Goal: Task Accomplishment & Management: Use online tool/utility

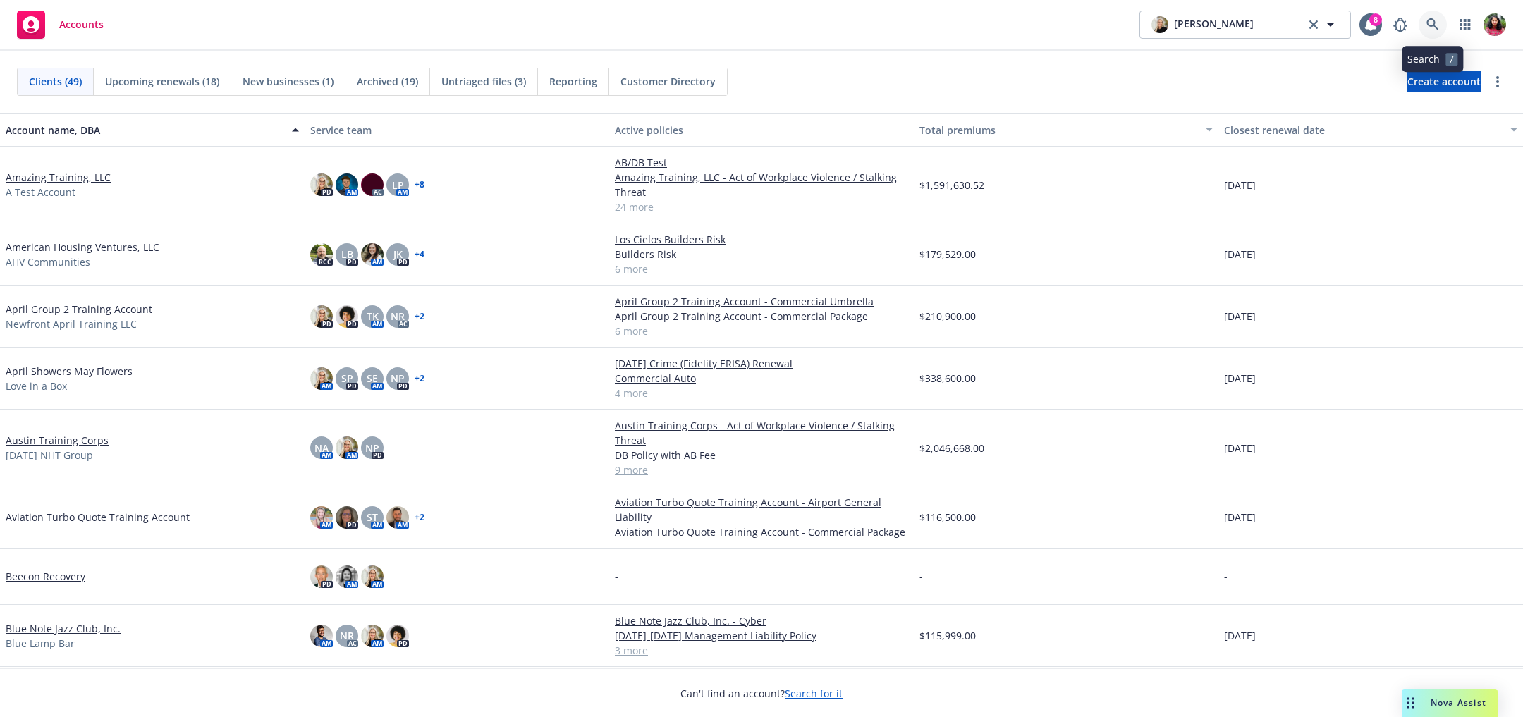
click at [1431, 21] on icon at bounding box center [1432, 24] width 13 height 13
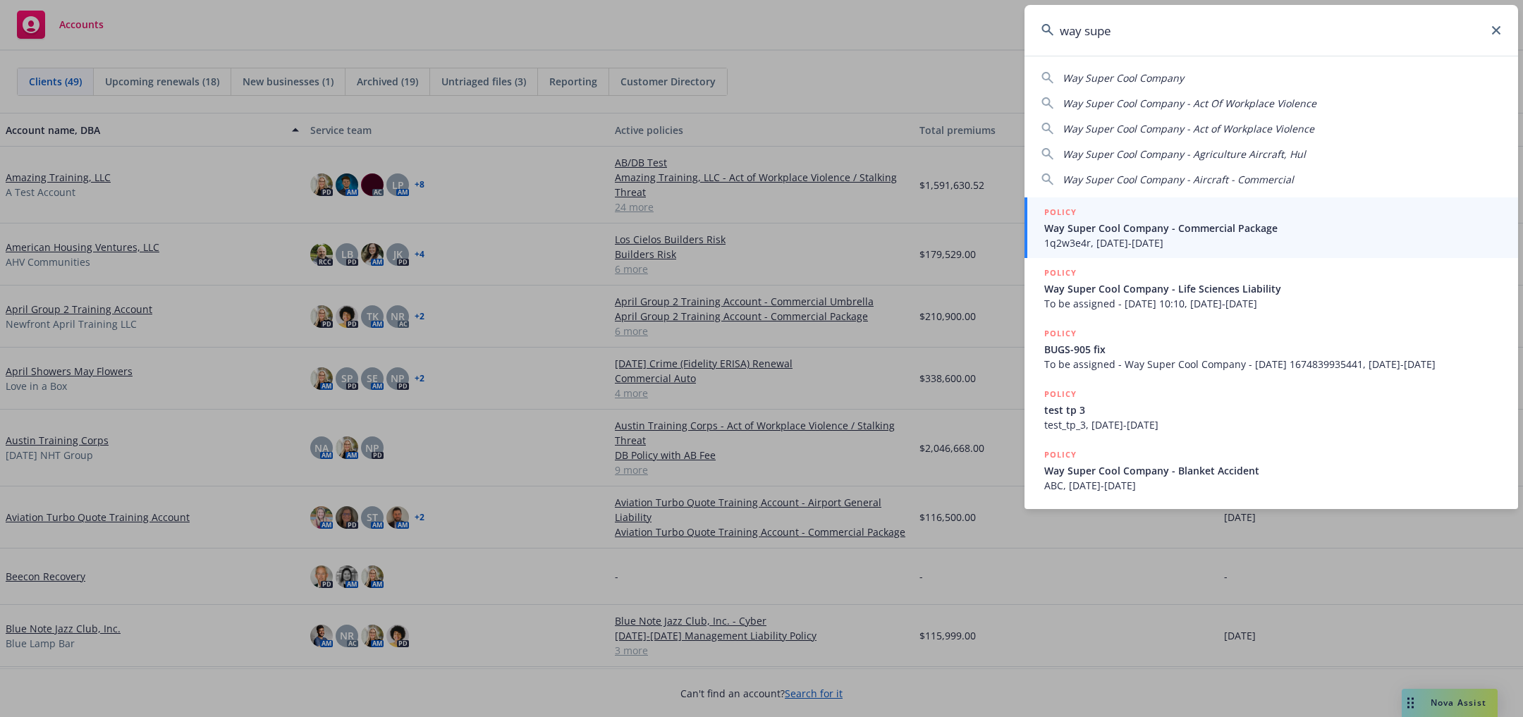
type input "way super"
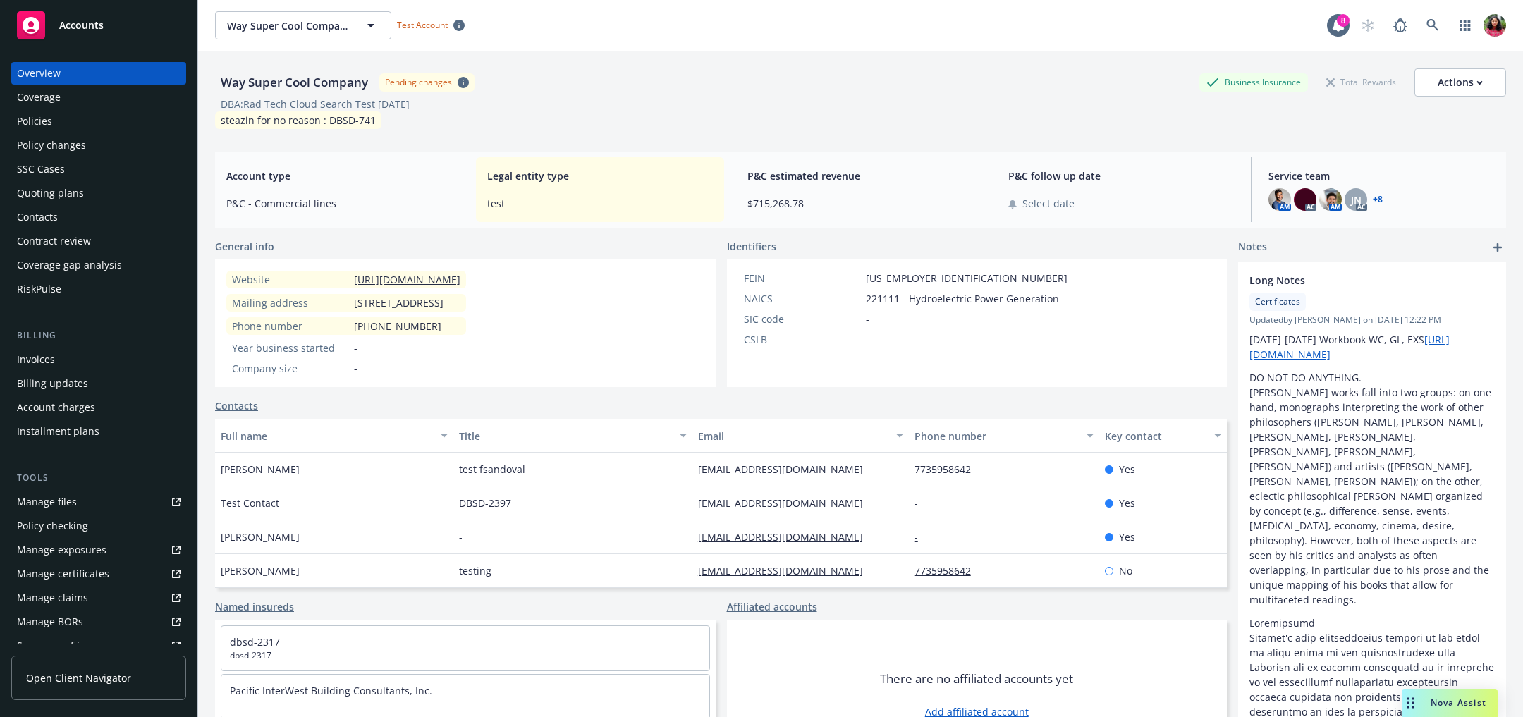
click at [82, 522] on div "Policy checking" at bounding box center [52, 526] width 71 height 23
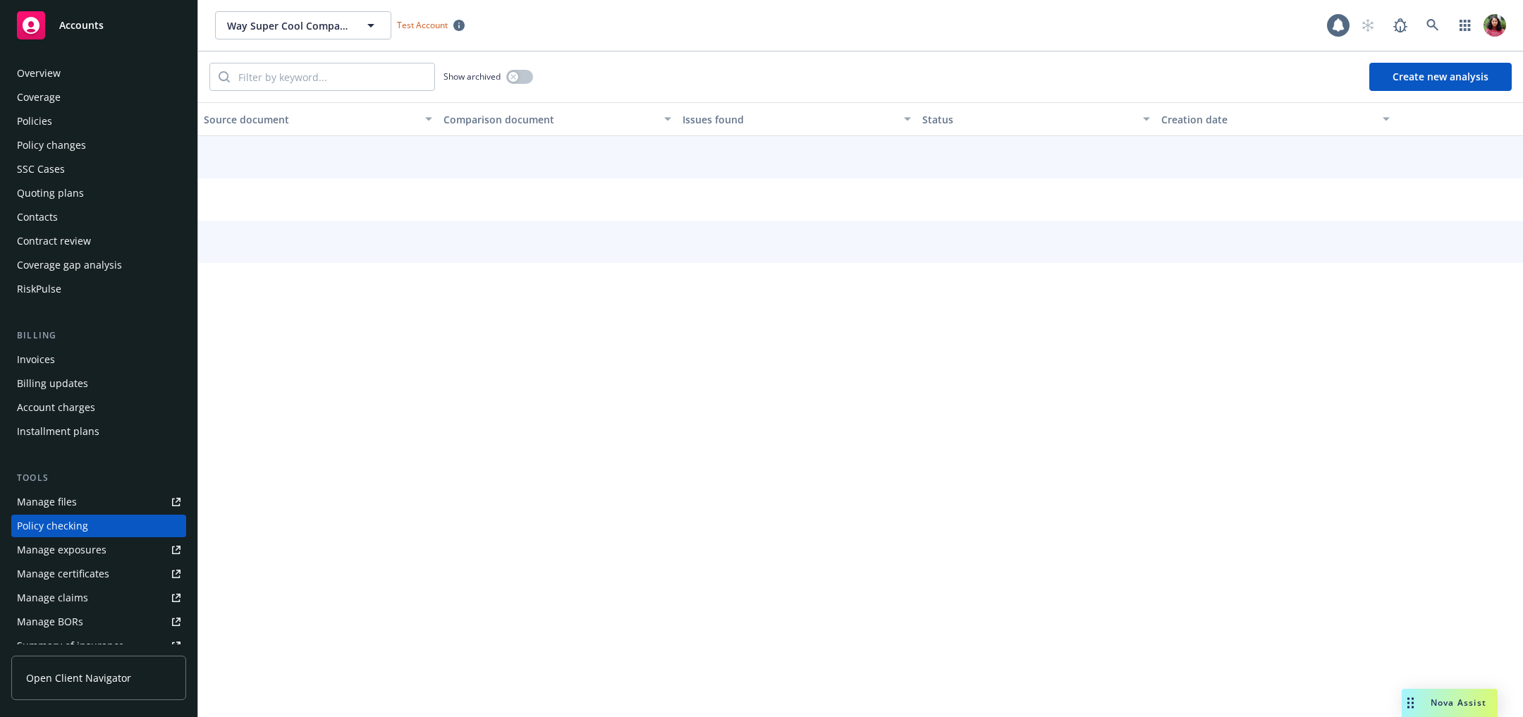
scroll to position [145, 0]
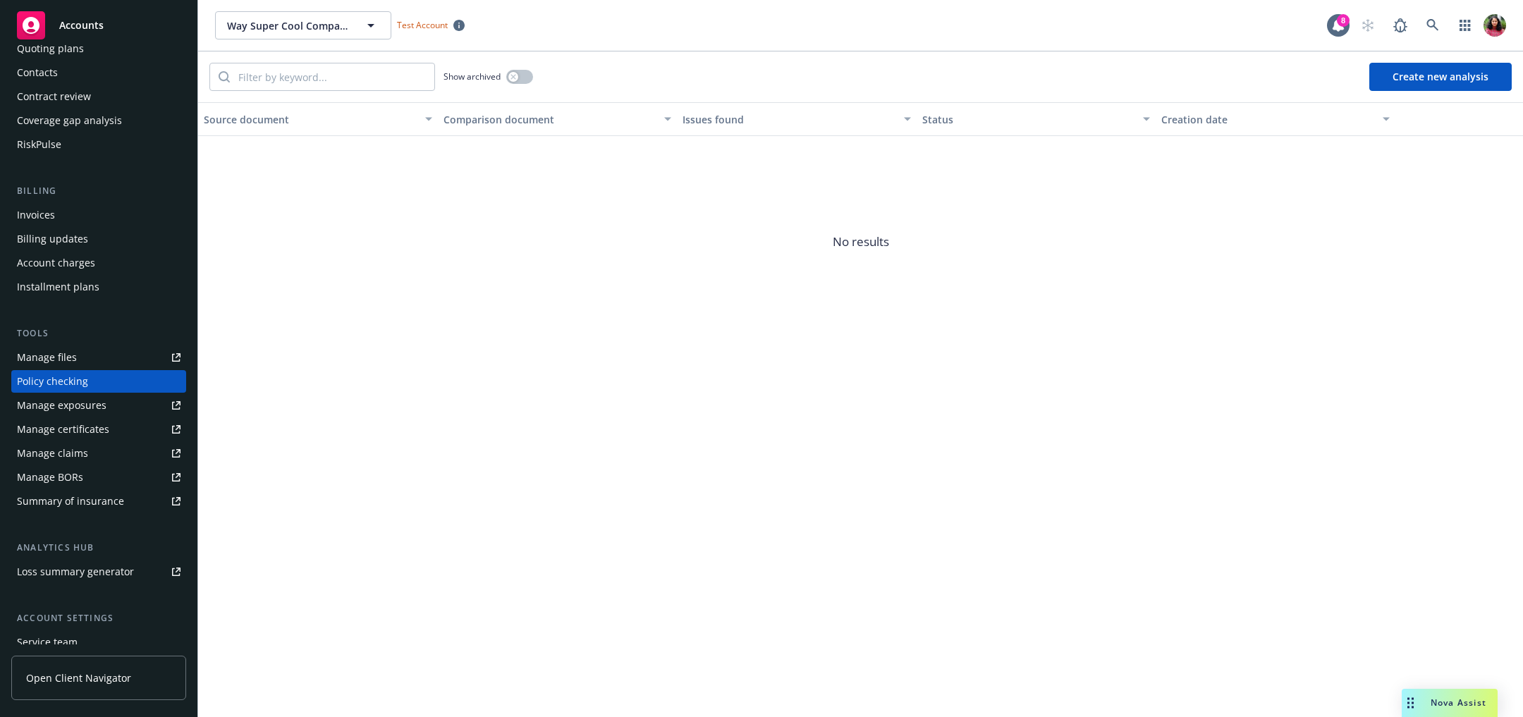
click at [1459, 75] on button "Create new analysis" at bounding box center [1440, 77] width 142 height 28
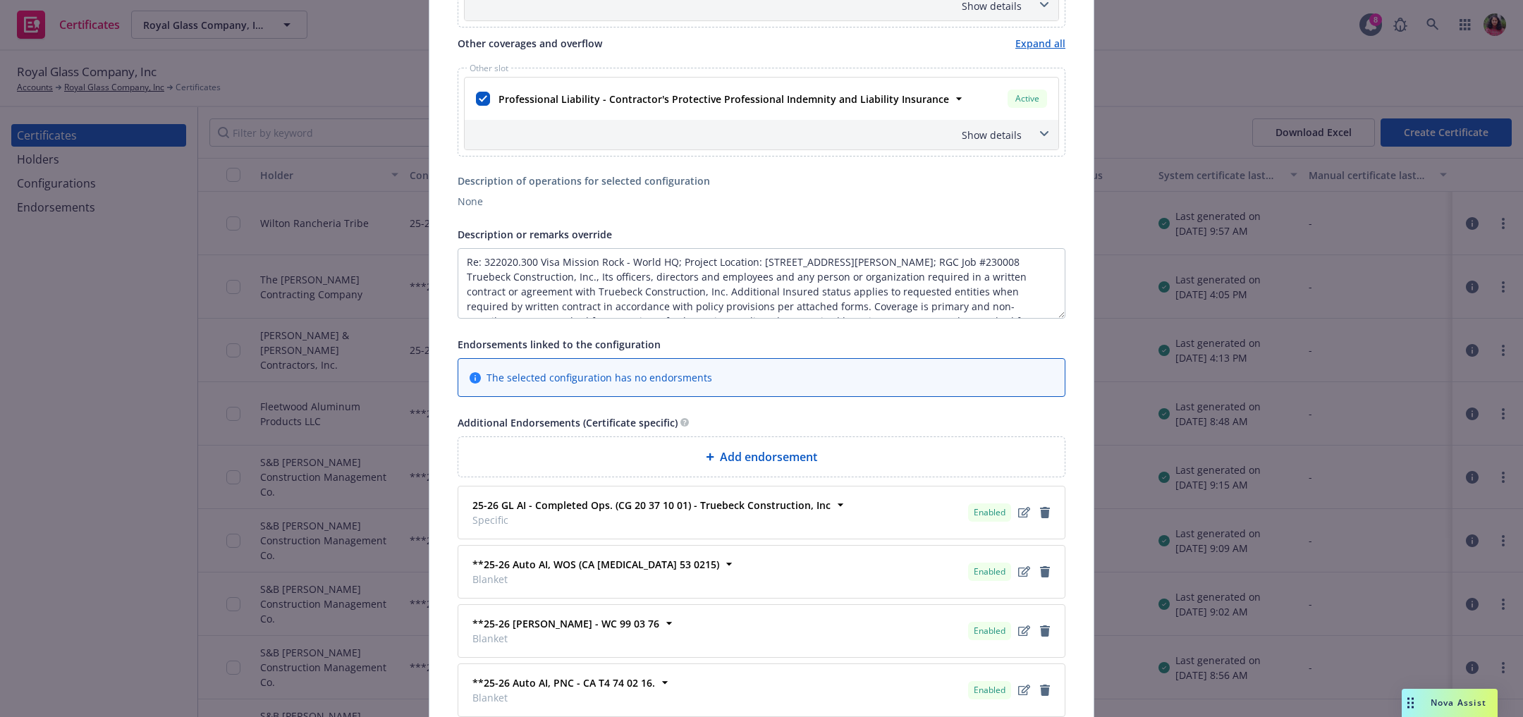
scroll to position [828, 0]
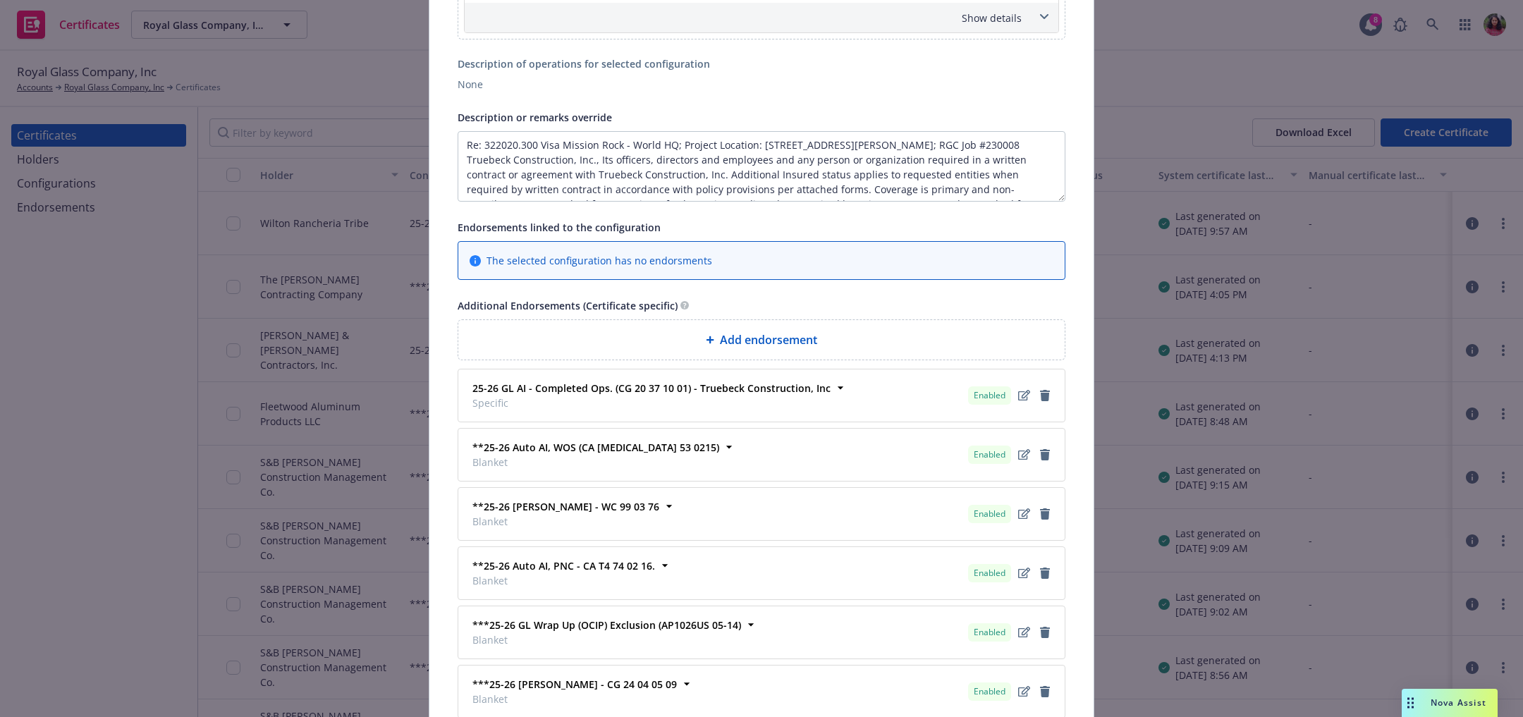
click at [807, 334] on span "Add endorsement" at bounding box center [768, 339] width 97 height 17
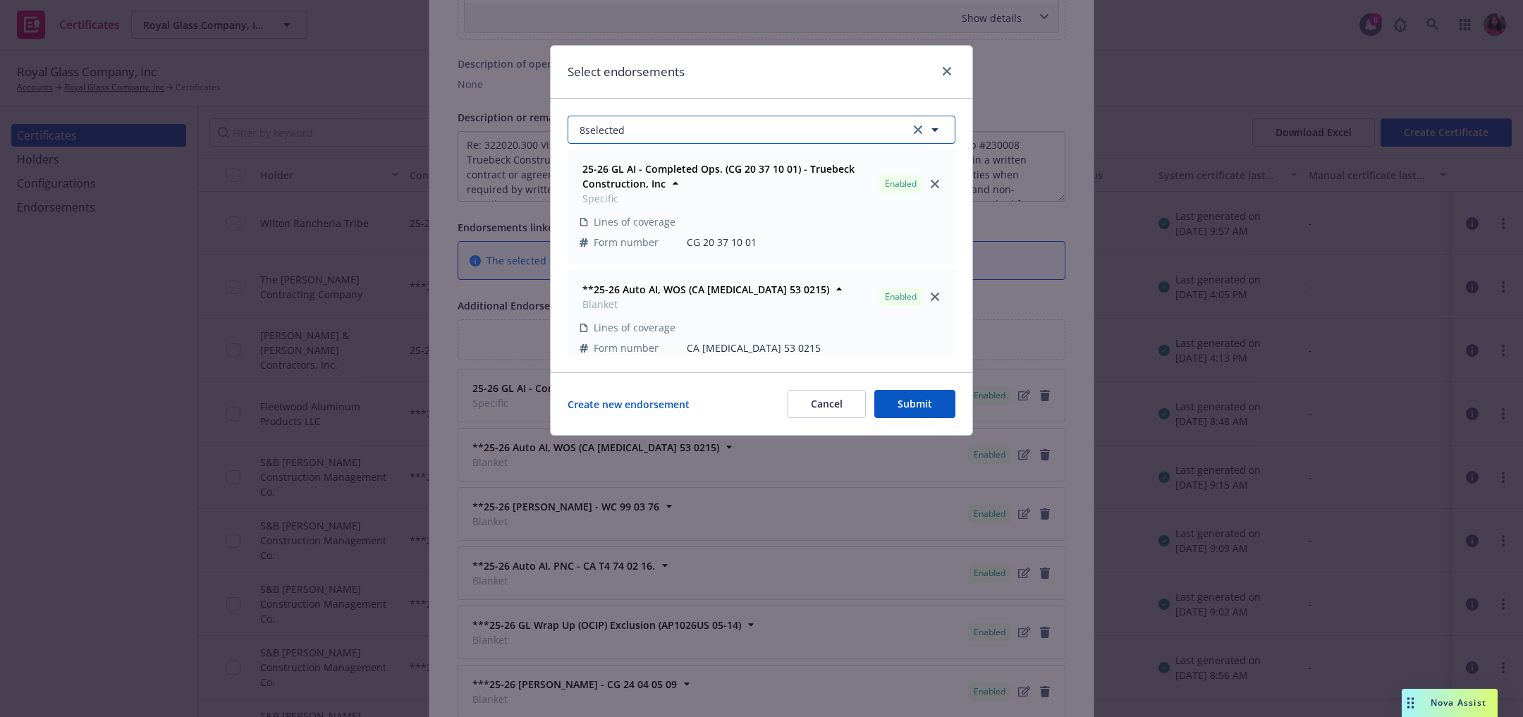
click at [802, 131] on button "8 selected" at bounding box center [761, 130] width 388 height 28
click at [787, 116] on button "8 selected" at bounding box center [761, 130] width 388 height 28
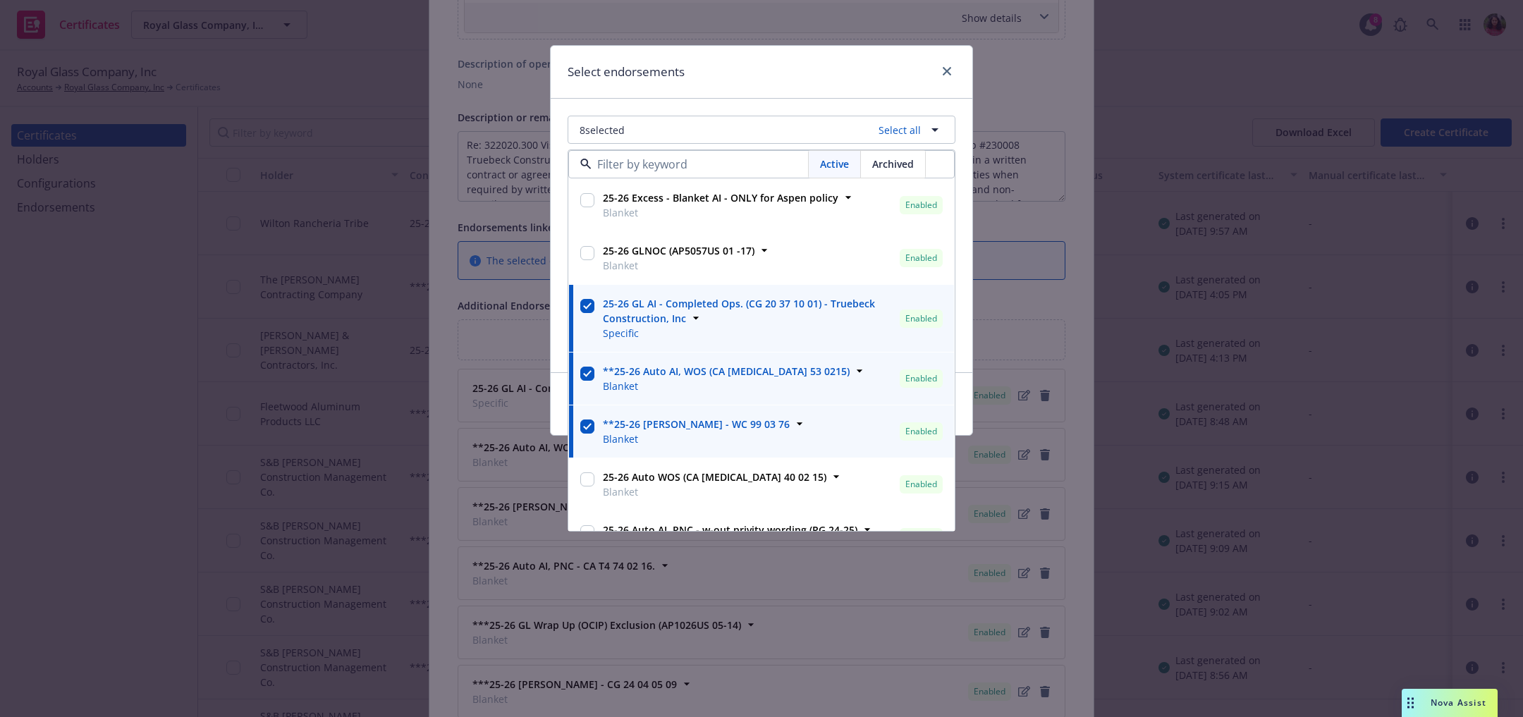
click at [685, 258] on span "Blanket" at bounding box center [679, 265] width 152 height 15
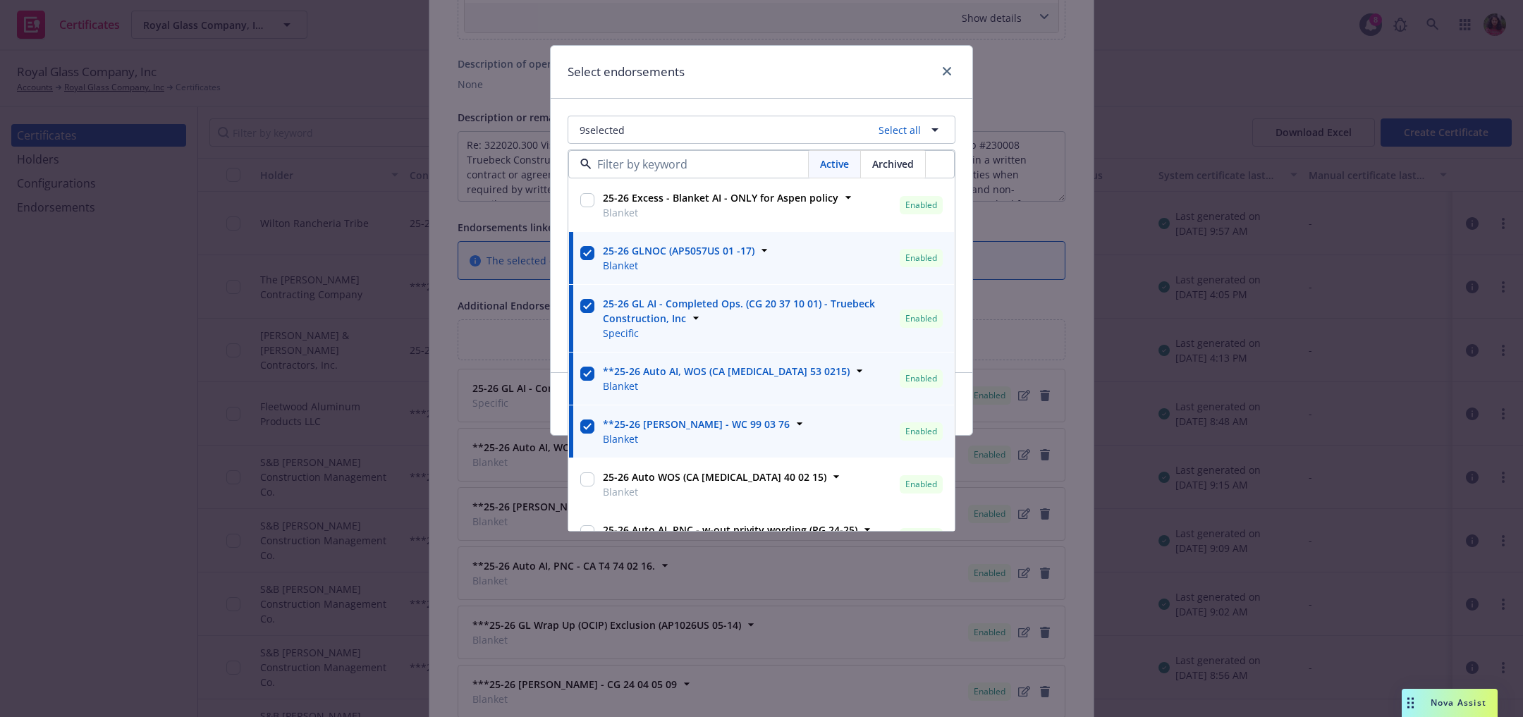
click at [685, 258] on span "Blanket" at bounding box center [679, 265] width 152 height 15
checkbox input "false"
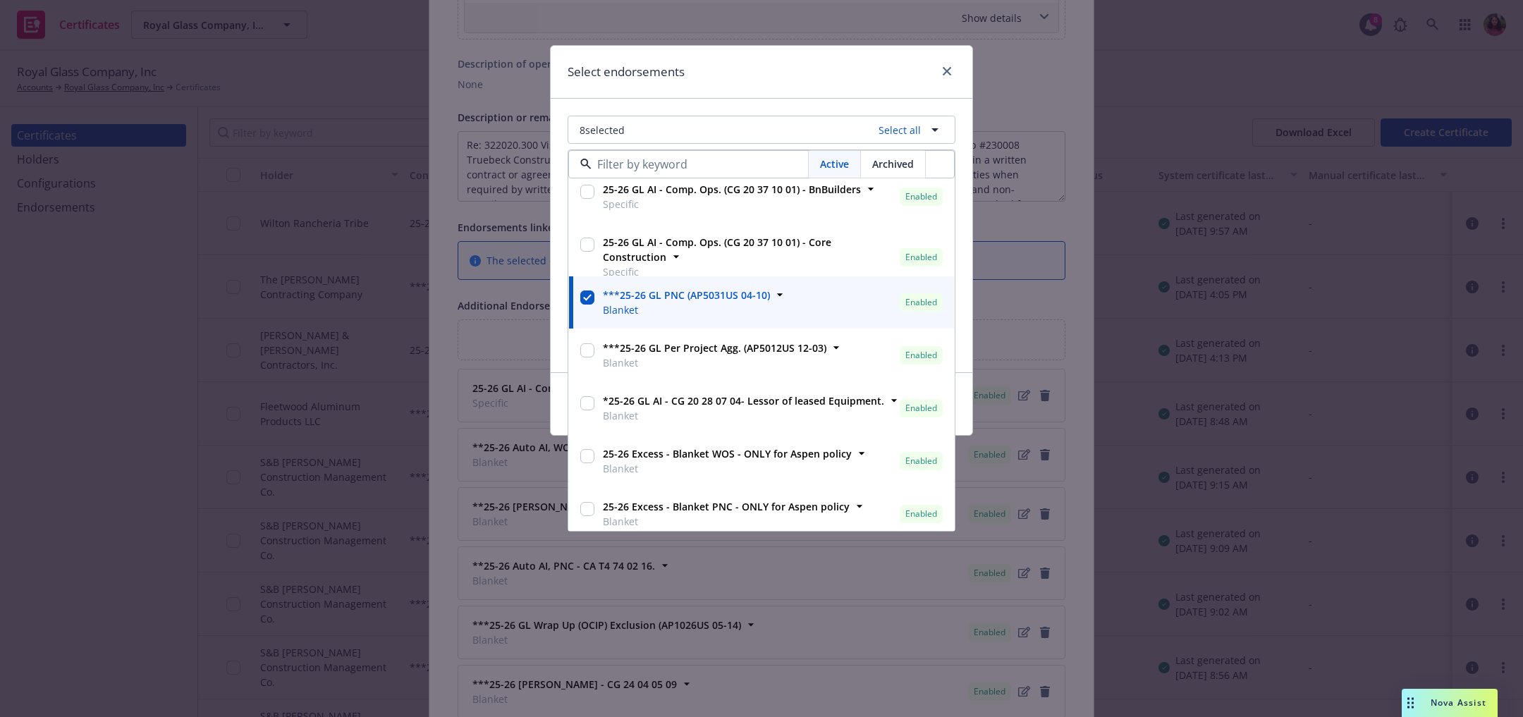
scroll to position [1067, 0]
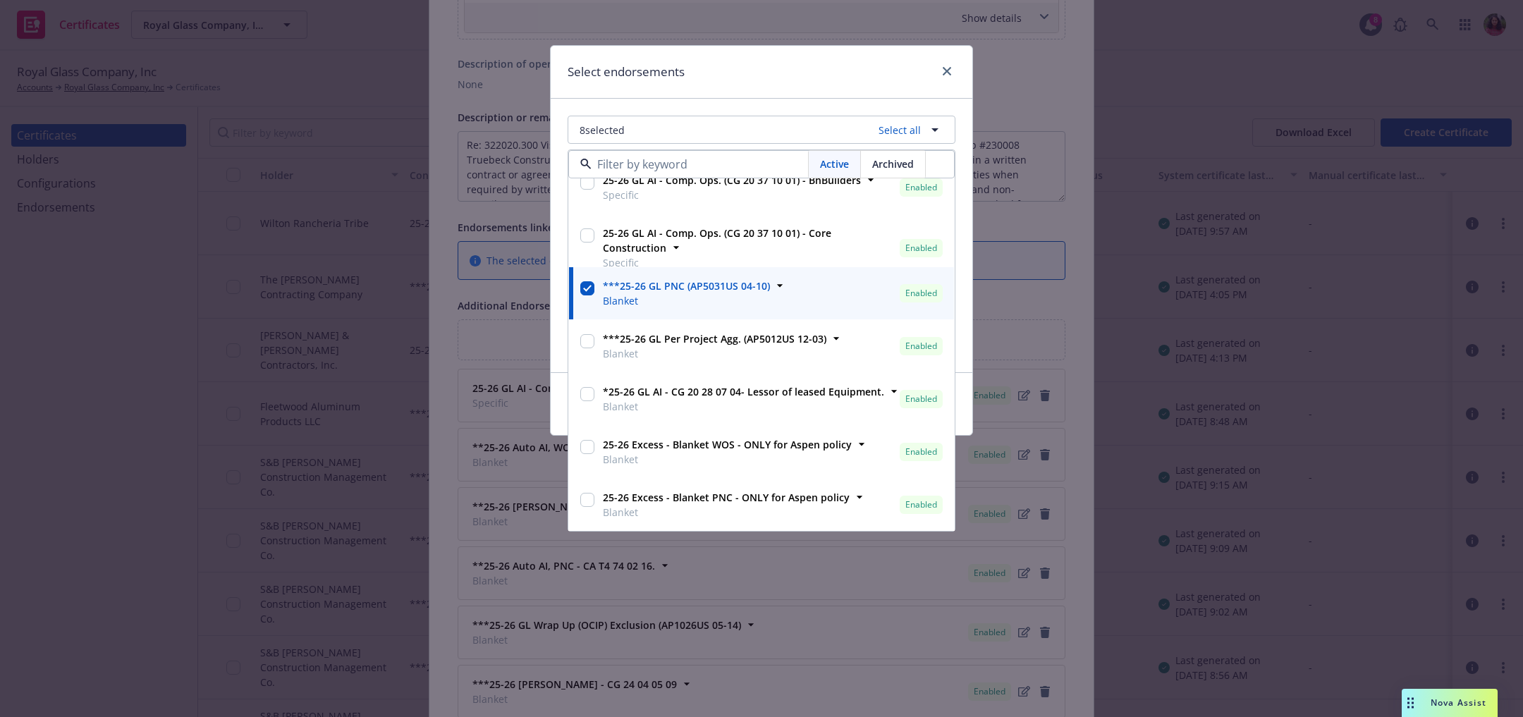
click at [693, 352] on span "Blanket" at bounding box center [714, 353] width 223 height 15
checkbox input "false"
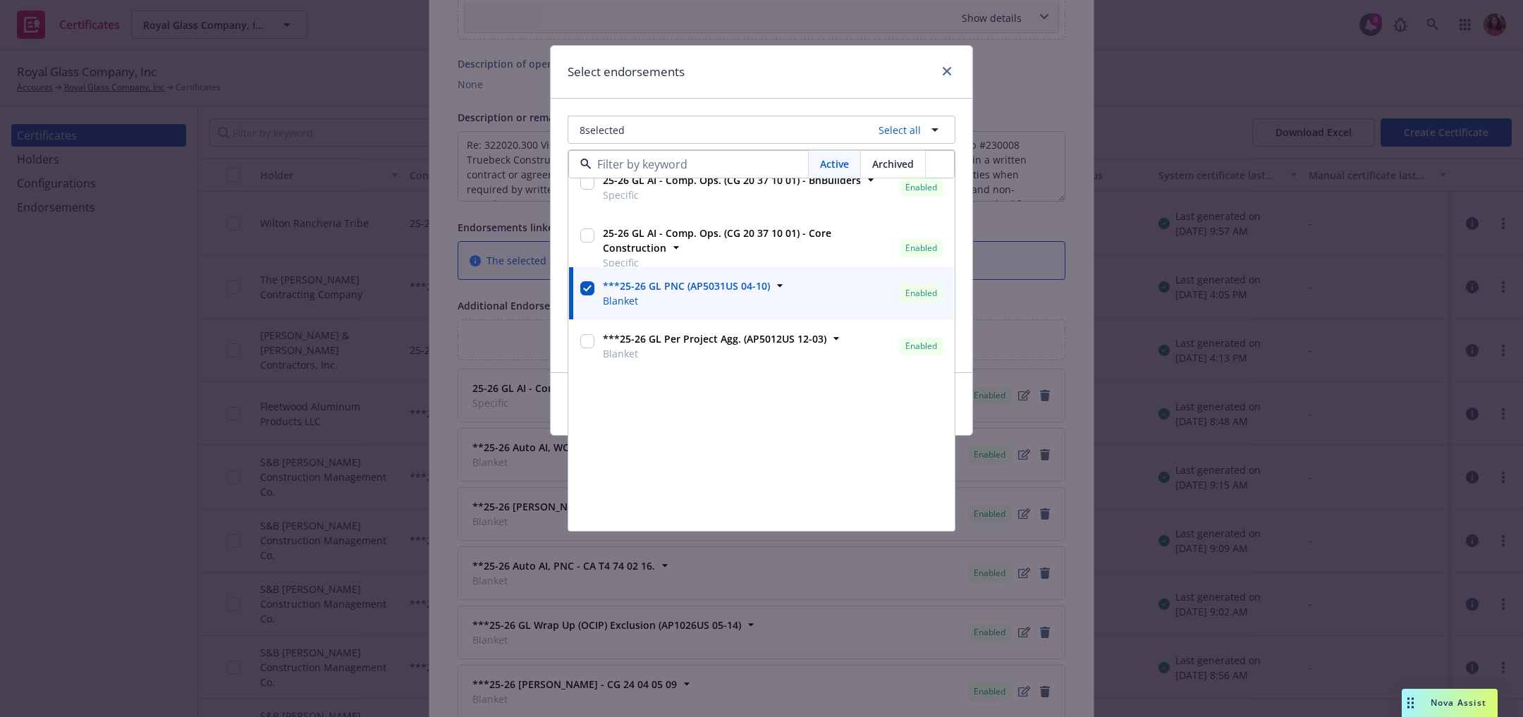
scroll to position [0, 0]
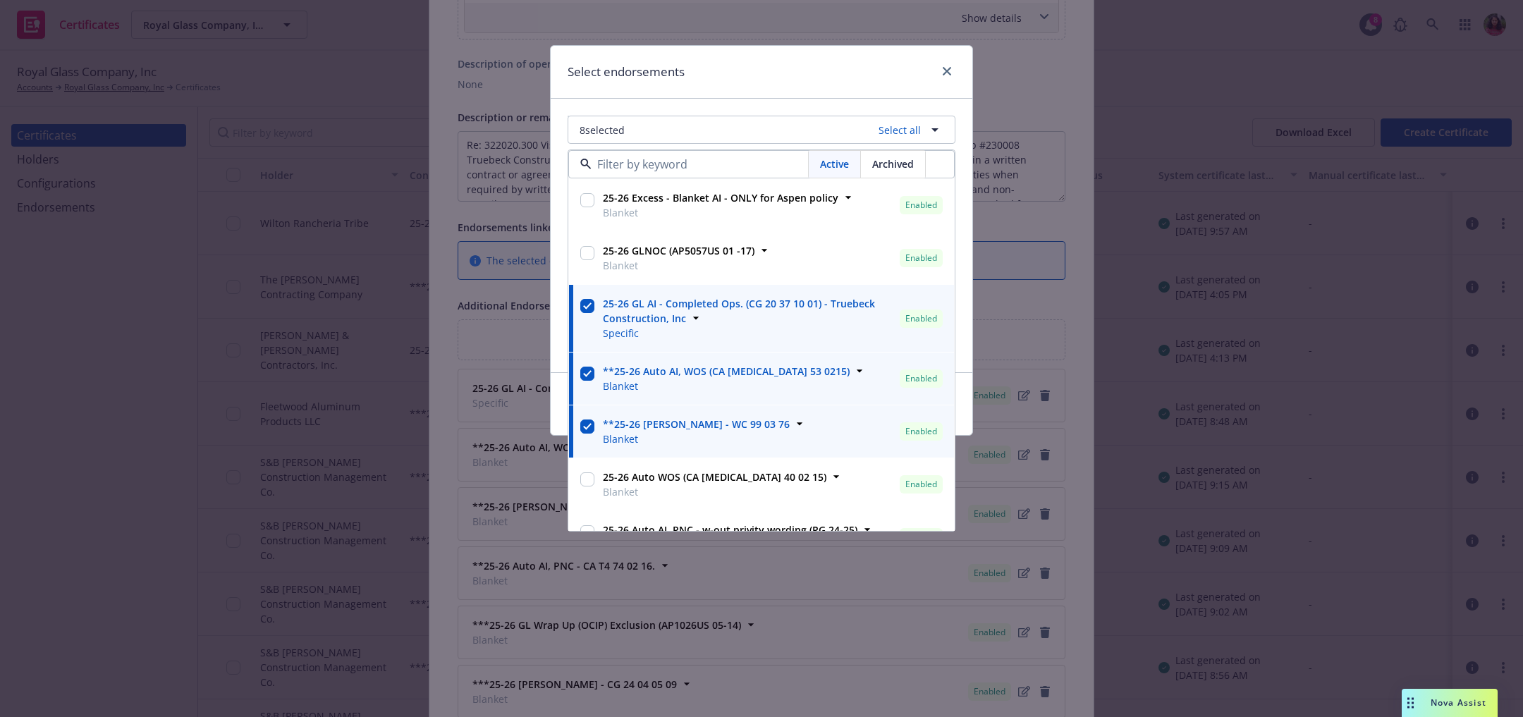
click at [697, 205] on span "Blanket" at bounding box center [720, 212] width 235 height 15
checkbox input "false"
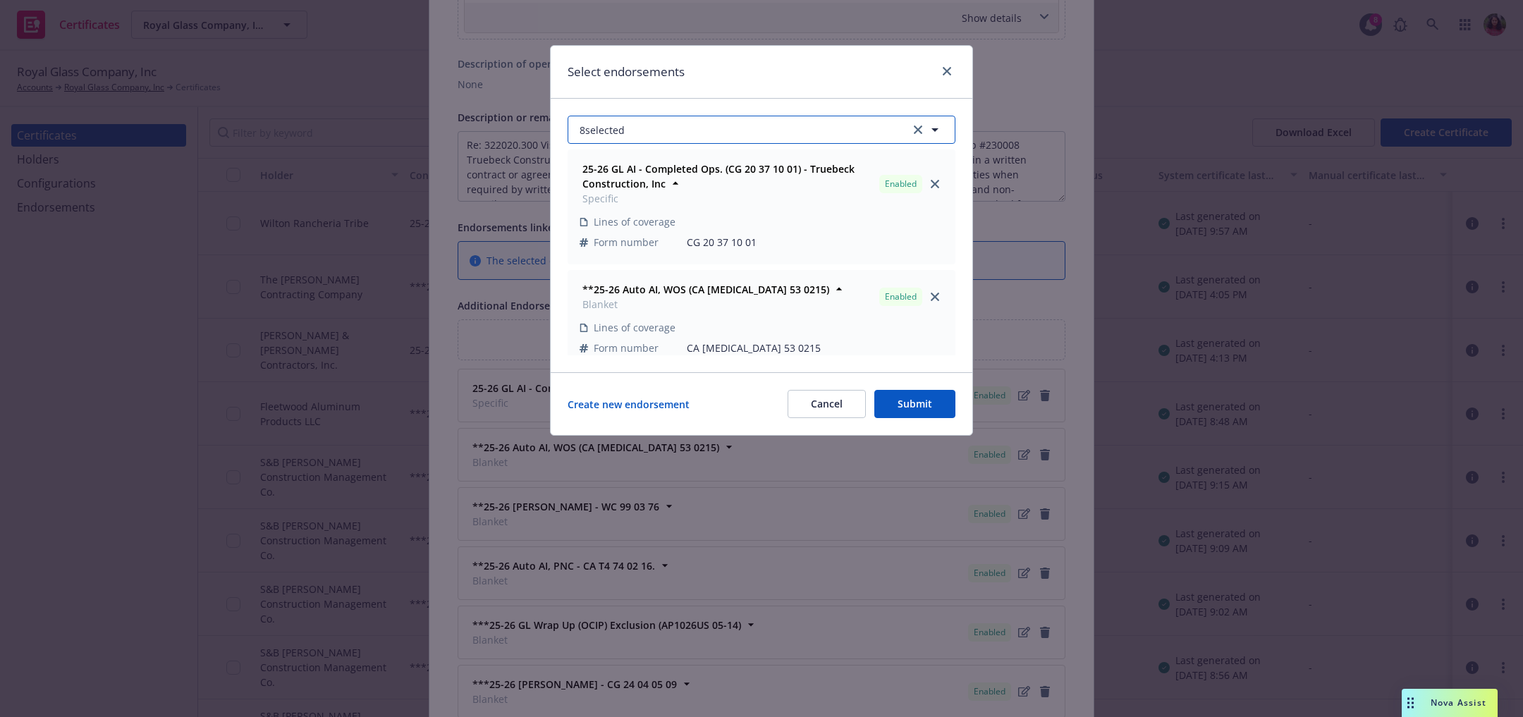
click at [761, 134] on button "8 selected" at bounding box center [761, 130] width 388 height 28
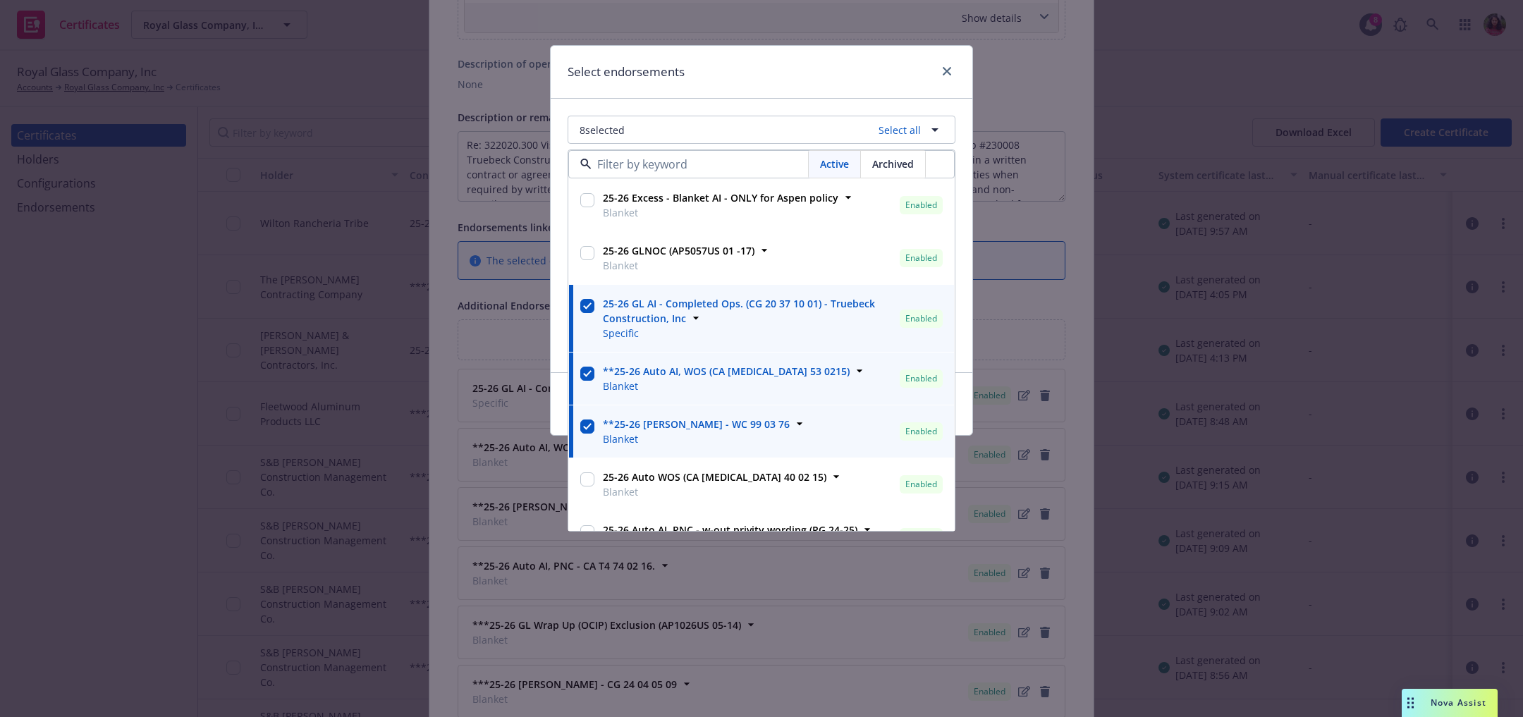
click at [591, 253] on input "checkbox" at bounding box center [587, 253] width 14 height 14
checkbox input "true"
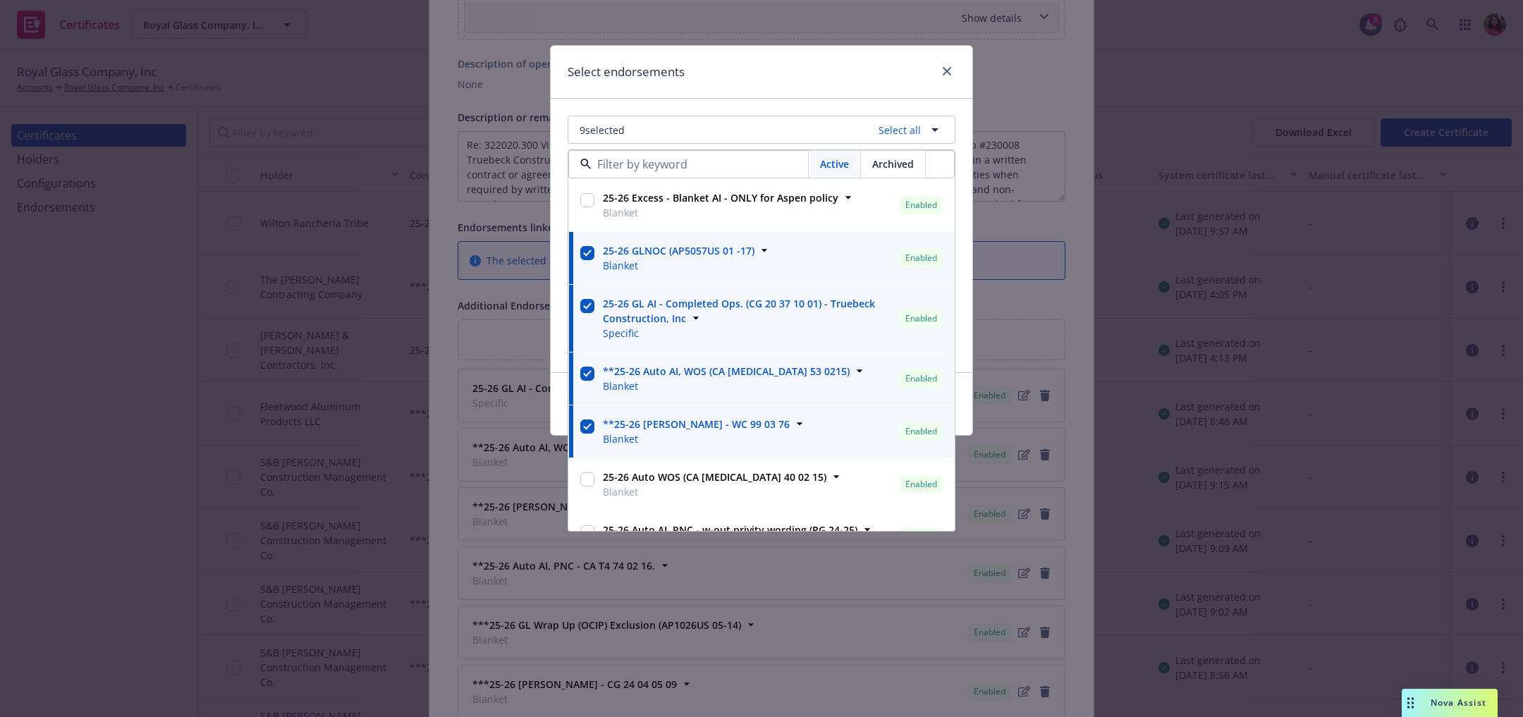
click at [590, 202] on input "checkbox" at bounding box center [587, 200] width 14 height 14
checkbox input "false"
click at [590, 250] on input "checkbox" at bounding box center [587, 253] width 14 height 14
checkbox input "false"
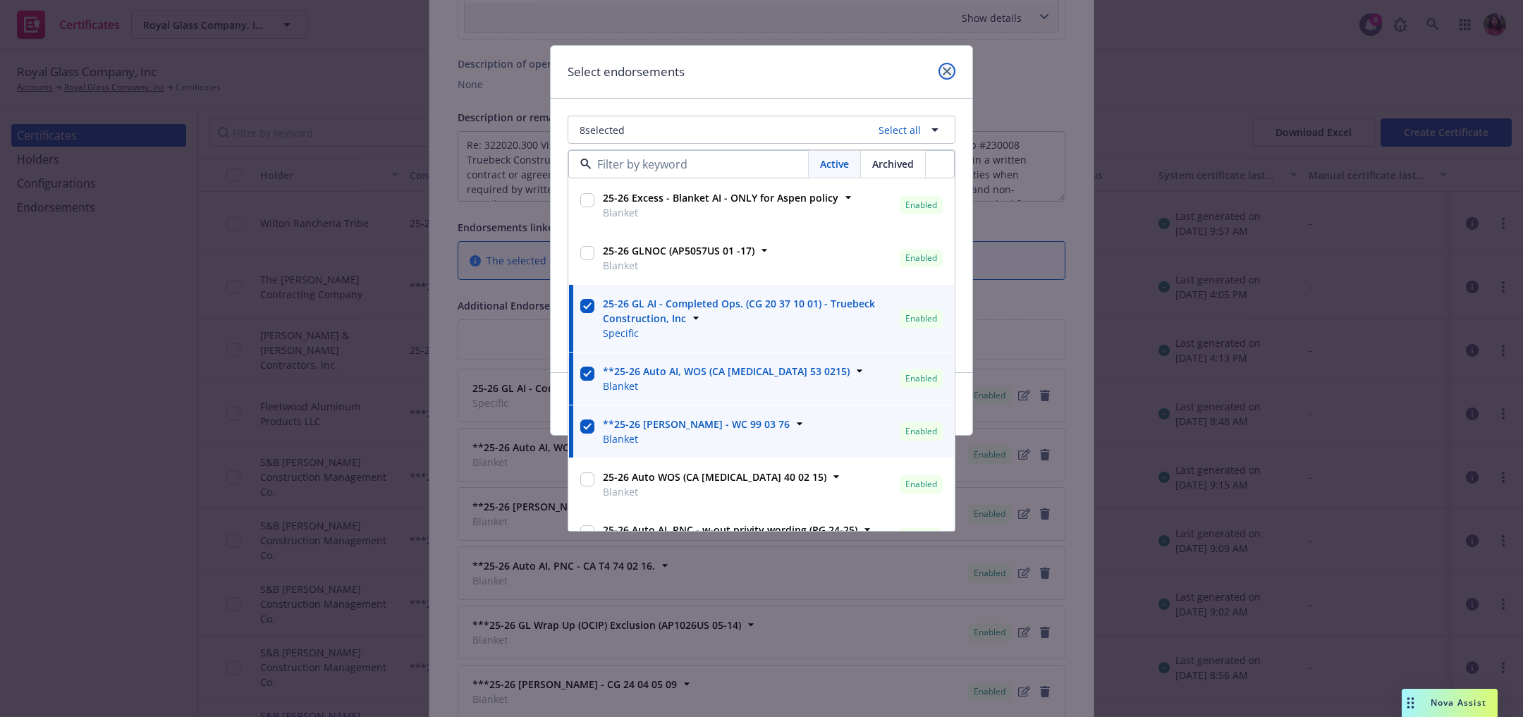
click at [946, 70] on icon "close" at bounding box center [947, 71] width 8 height 8
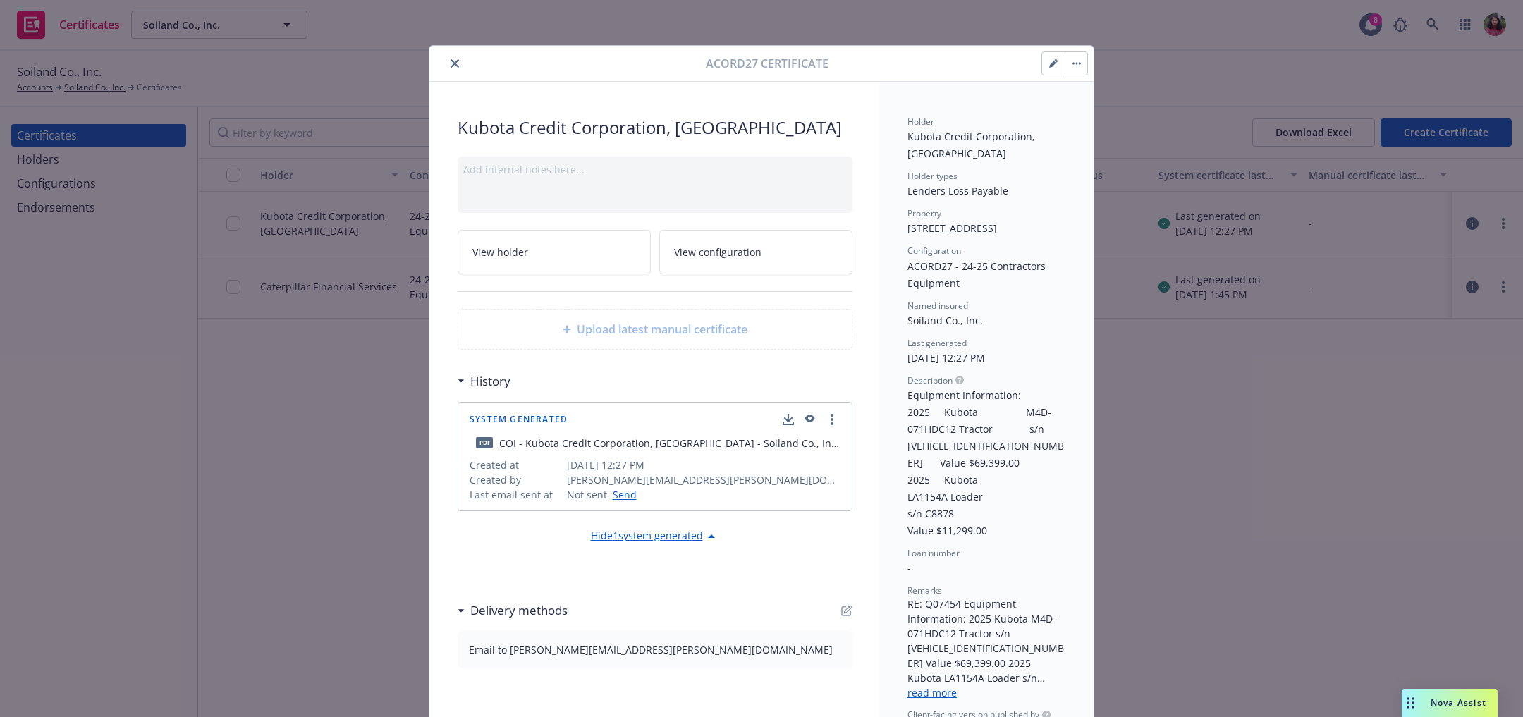
click at [1052, 61] on icon "button" at bounding box center [1053, 63] width 8 height 8
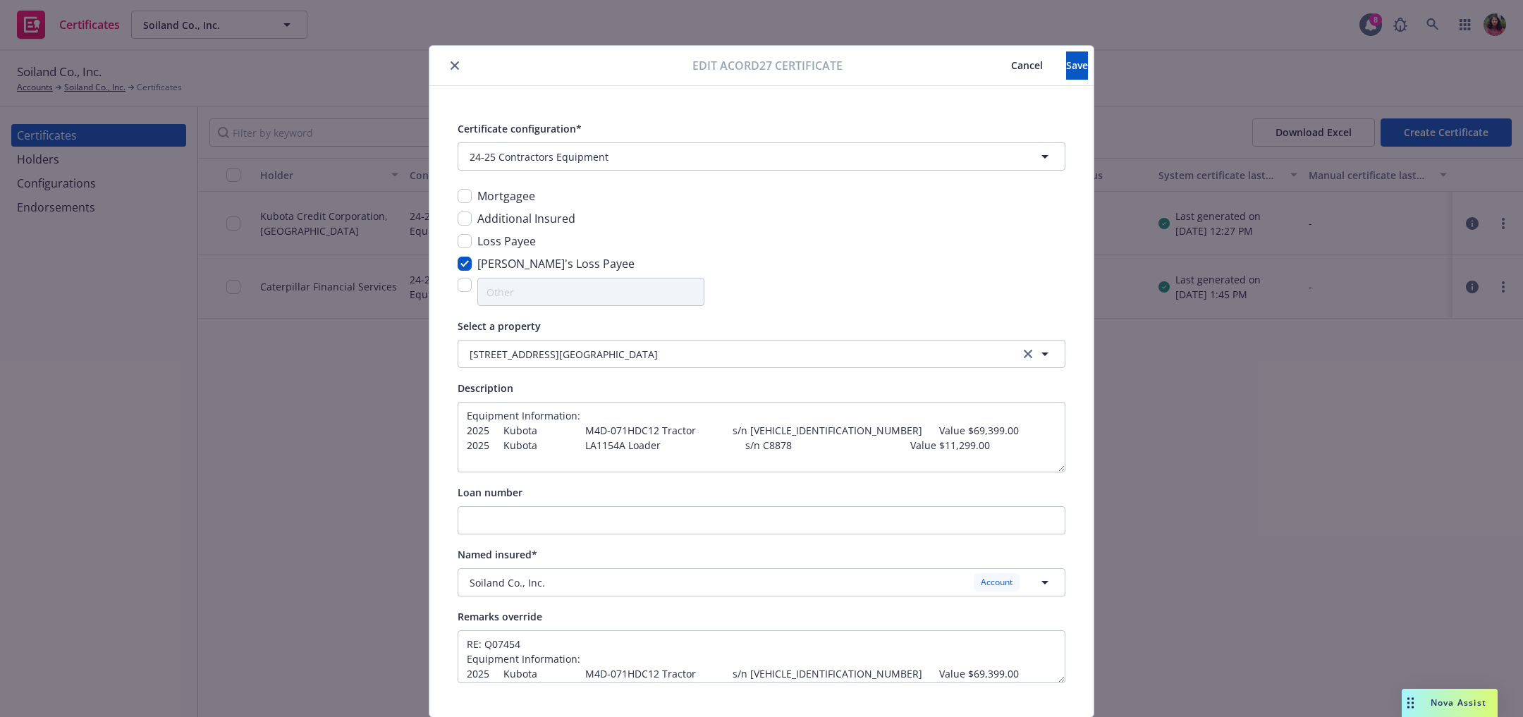
click at [1011, 62] on span "Cancel" at bounding box center [1027, 65] width 32 height 13
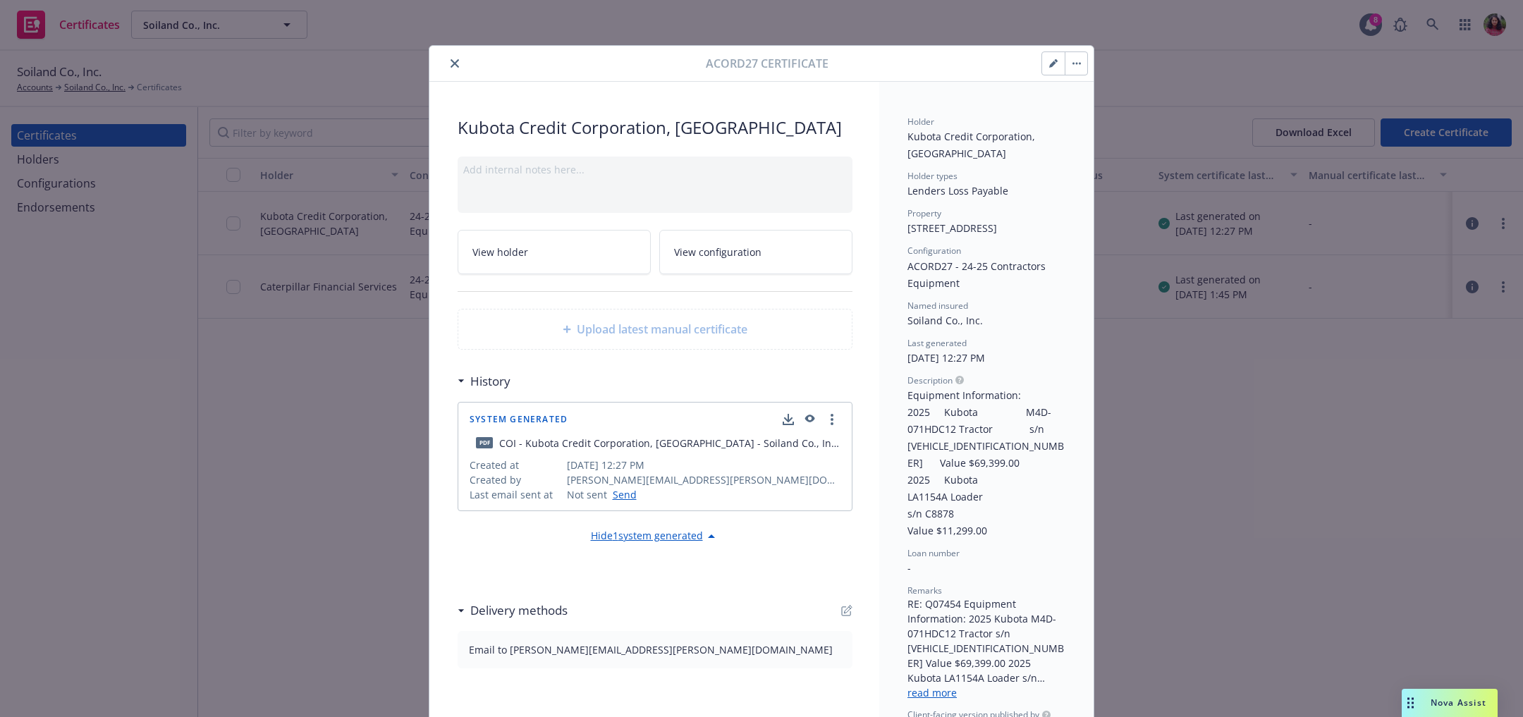
click at [448, 56] on button "close" at bounding box center [454, 63] width 17 height 17
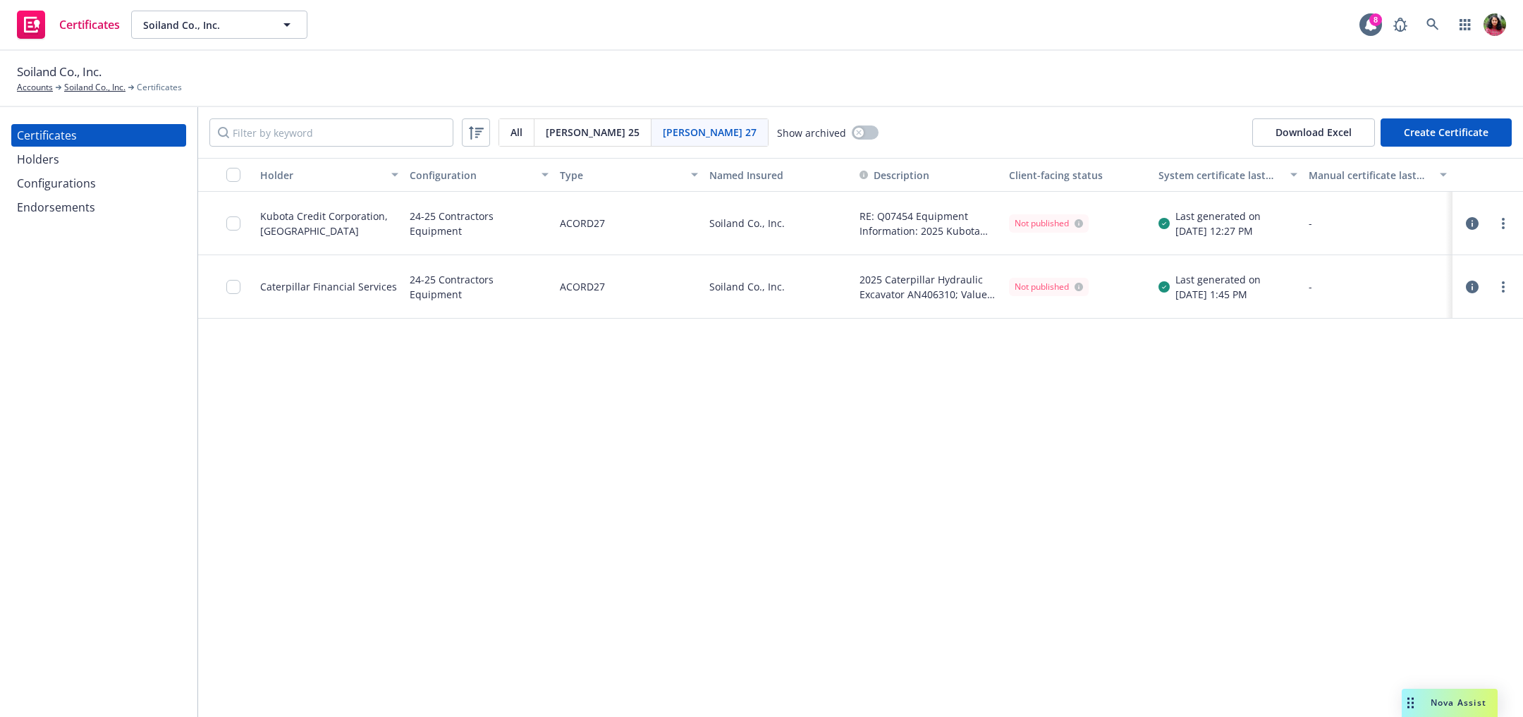
click at [1471, 283] on icon "button" at bounding box center [1472, 287] width 13 height 13
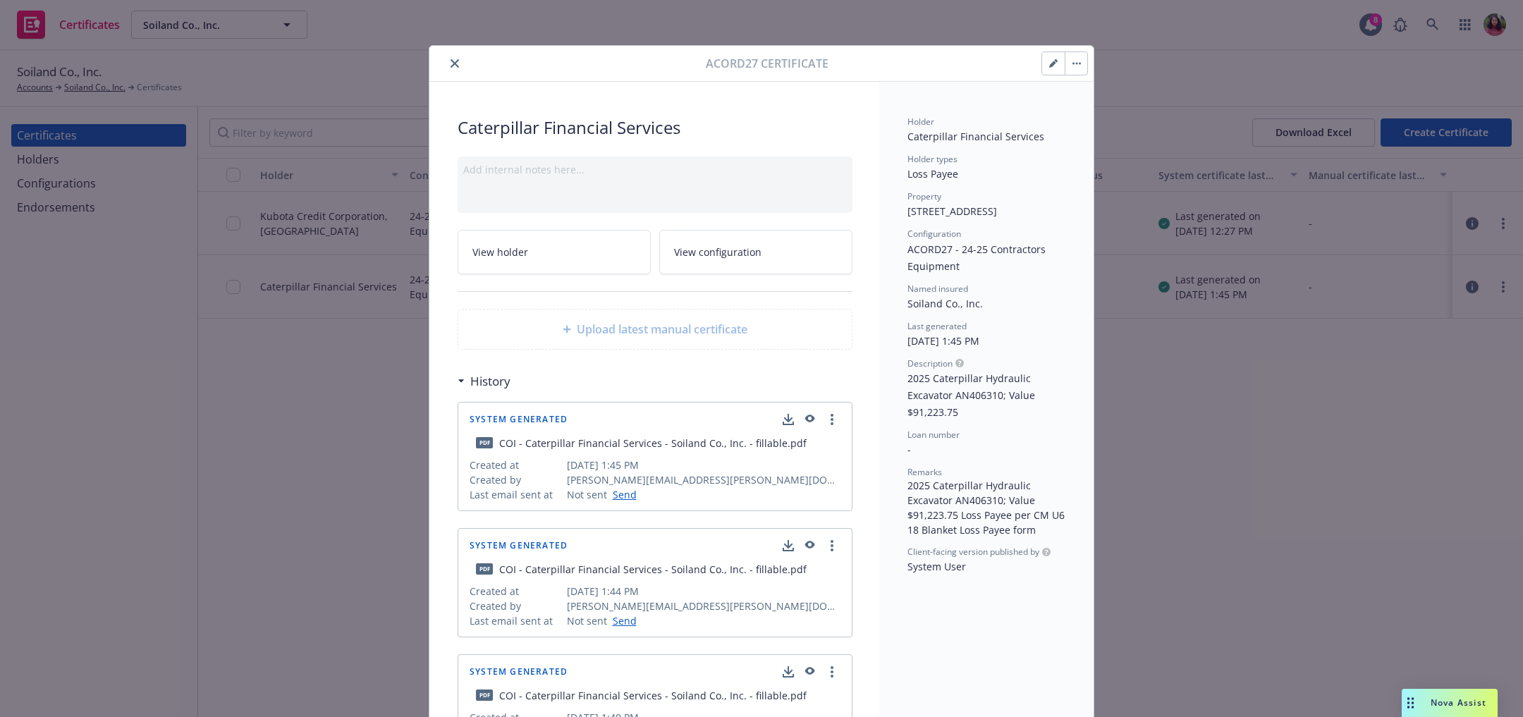
click at [1079, 66] on button "button" at bounding box center [1075, 63] width 23 height 23
click at [1052, 64] on icon "button" at bounding box center [1052, 64] width 7 height 7
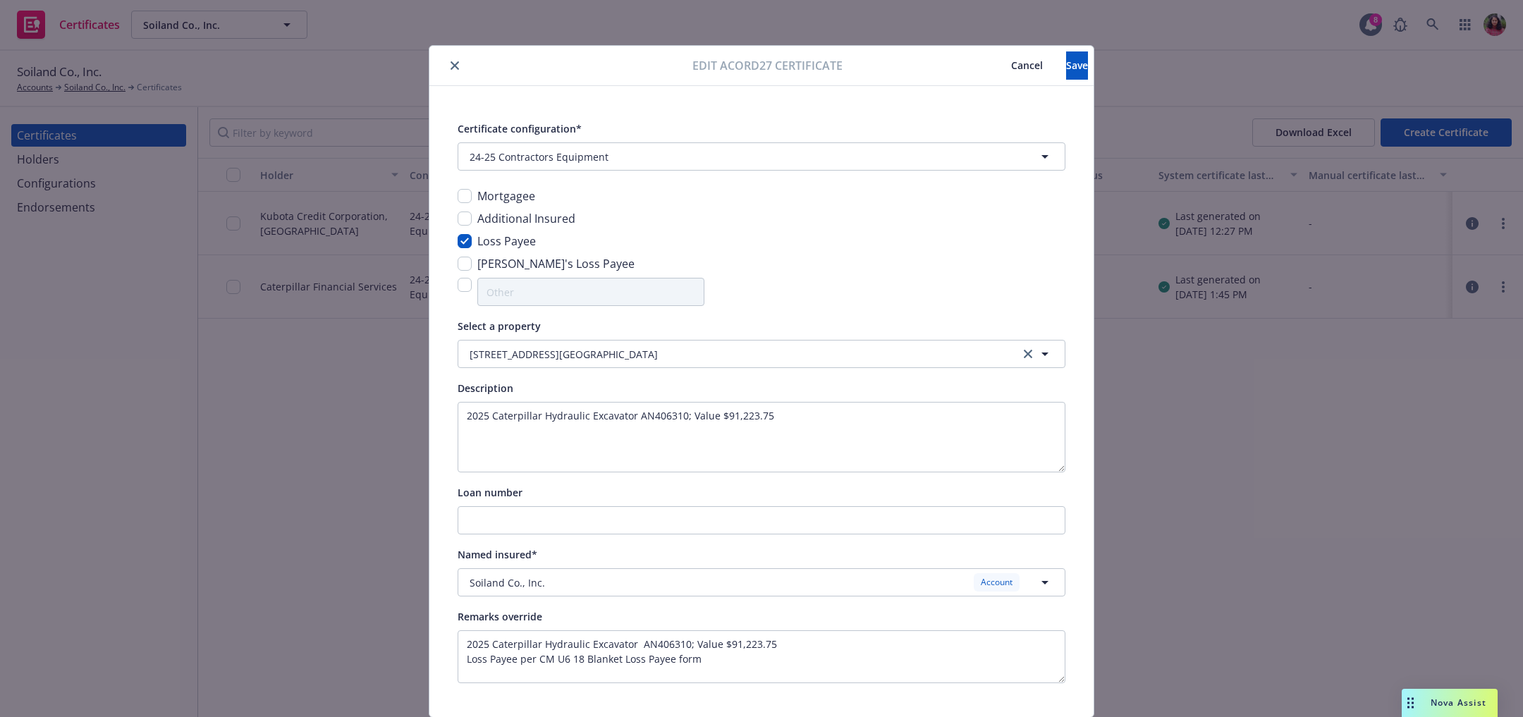
click at [1011, 61] on span "Cancel" at bounding box center [1027, 65] width 32 height 13
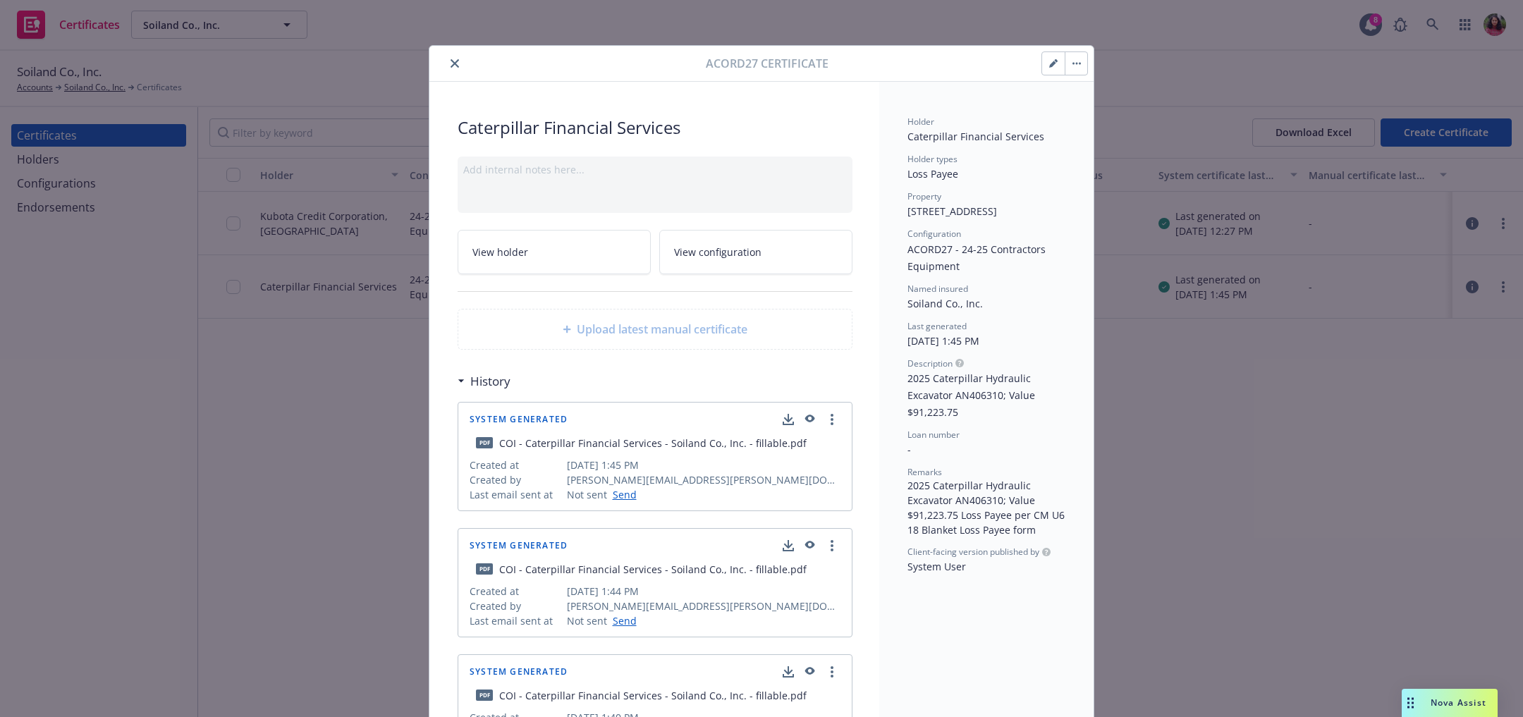
click at [454, 59] on icon "close" at bounding box center [454, 63] width 8 height 8
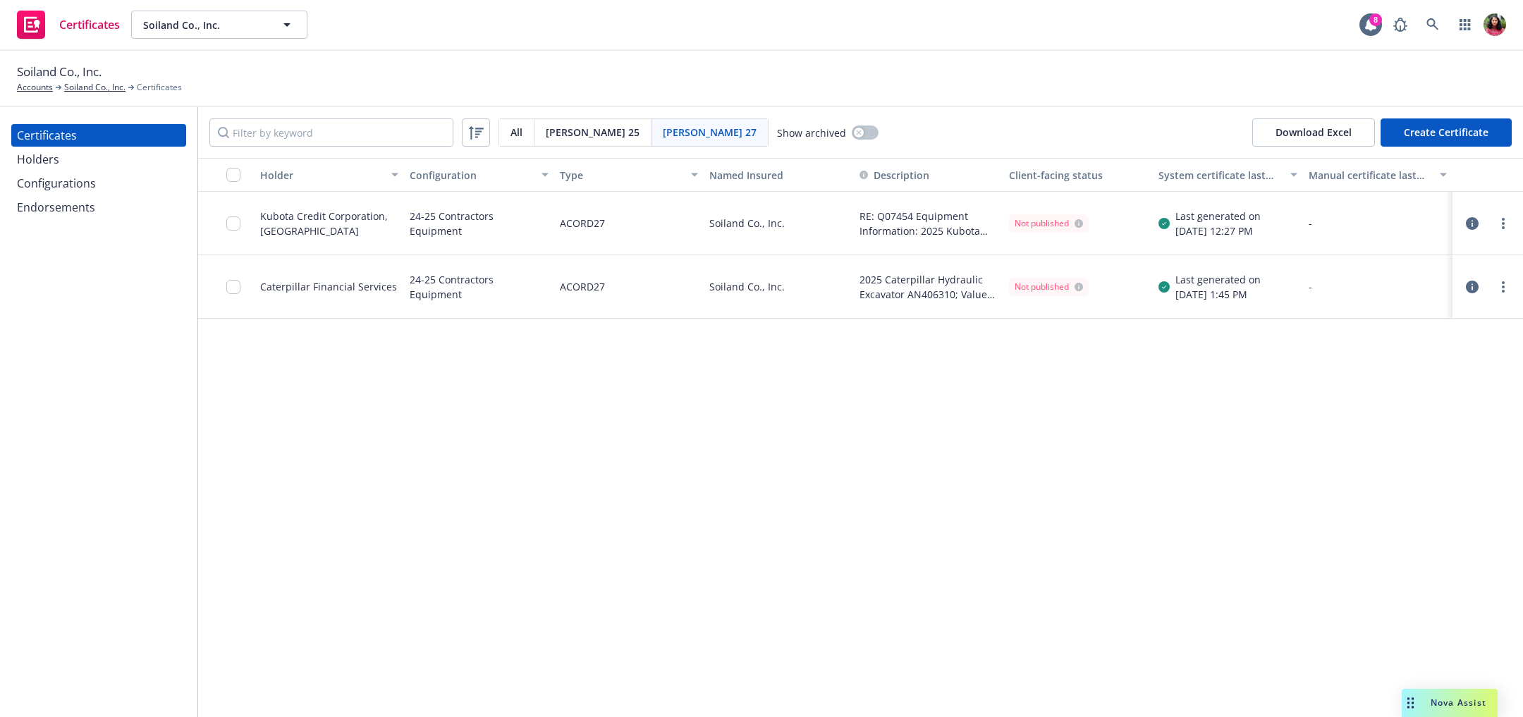
click at [546, 129] on span "Acord 25" at bounding box center [593, 132] width 94 height 15
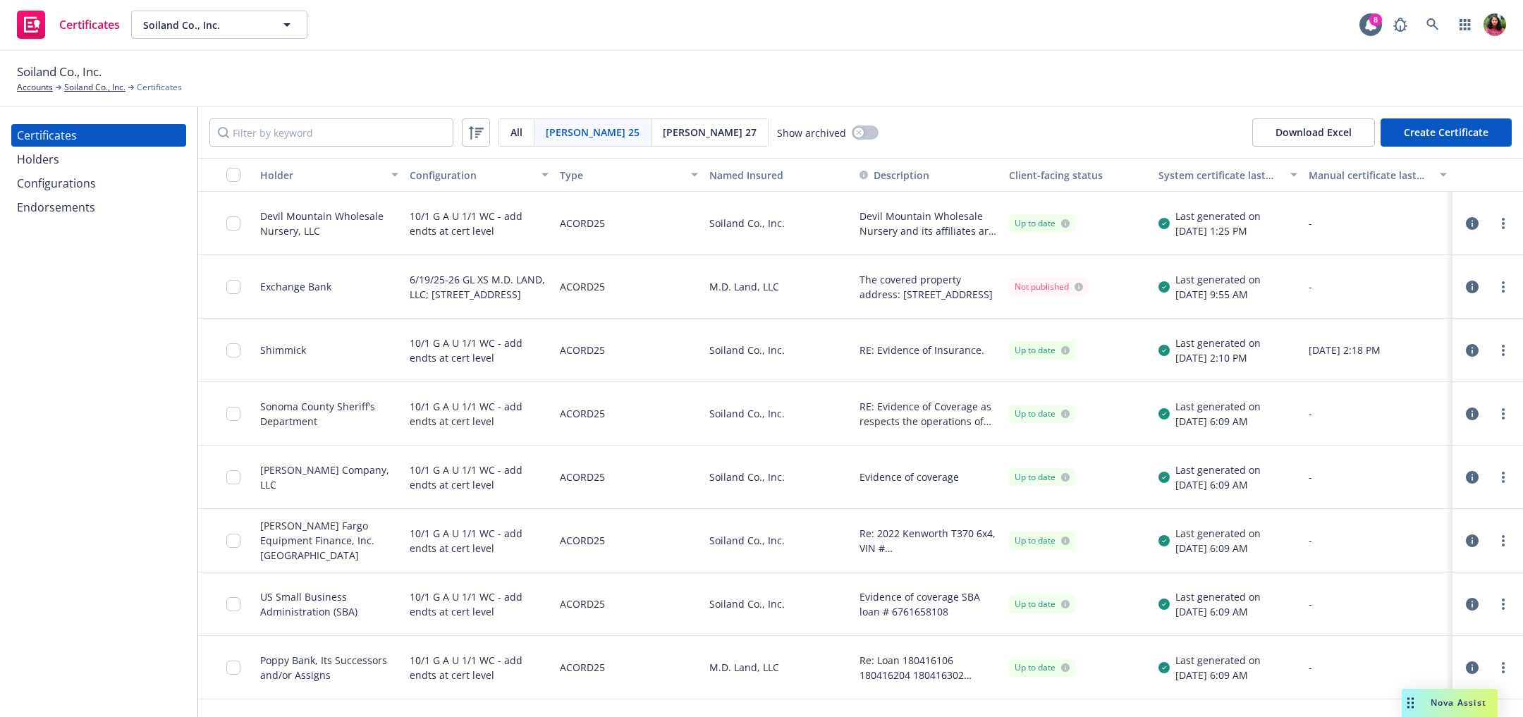
click at [1511, 221] on div at bounding box center [1487, 223] width 59 height 28
click at [1502, 222] on icon "more" at bounding box center [1503, 223] width 3 height 11
click at [1315, 252] on link "Edit" at bounding box center [1398, 252] width 226 height 28
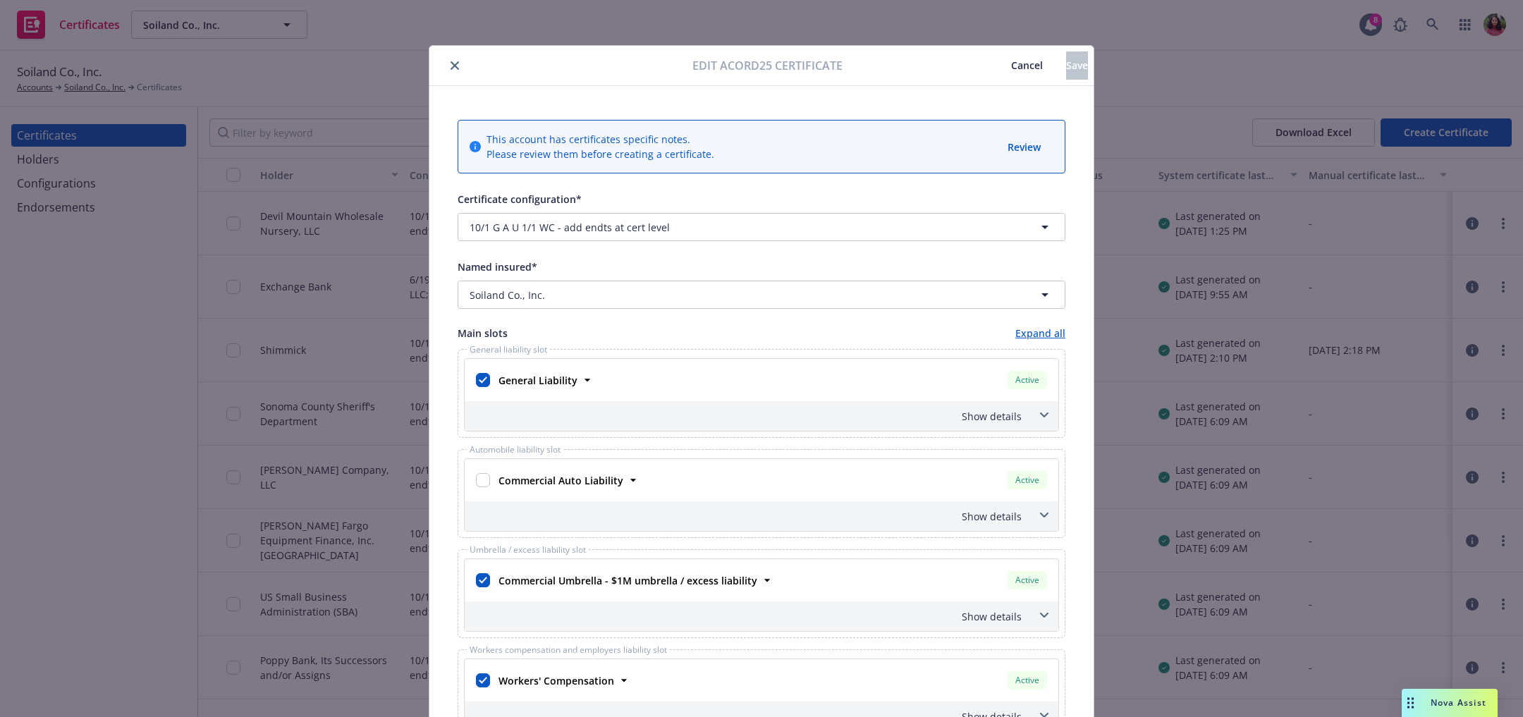
click at [1011, 64] on span "Cancel" at bounding box center [1027, 65] width 32 height 13
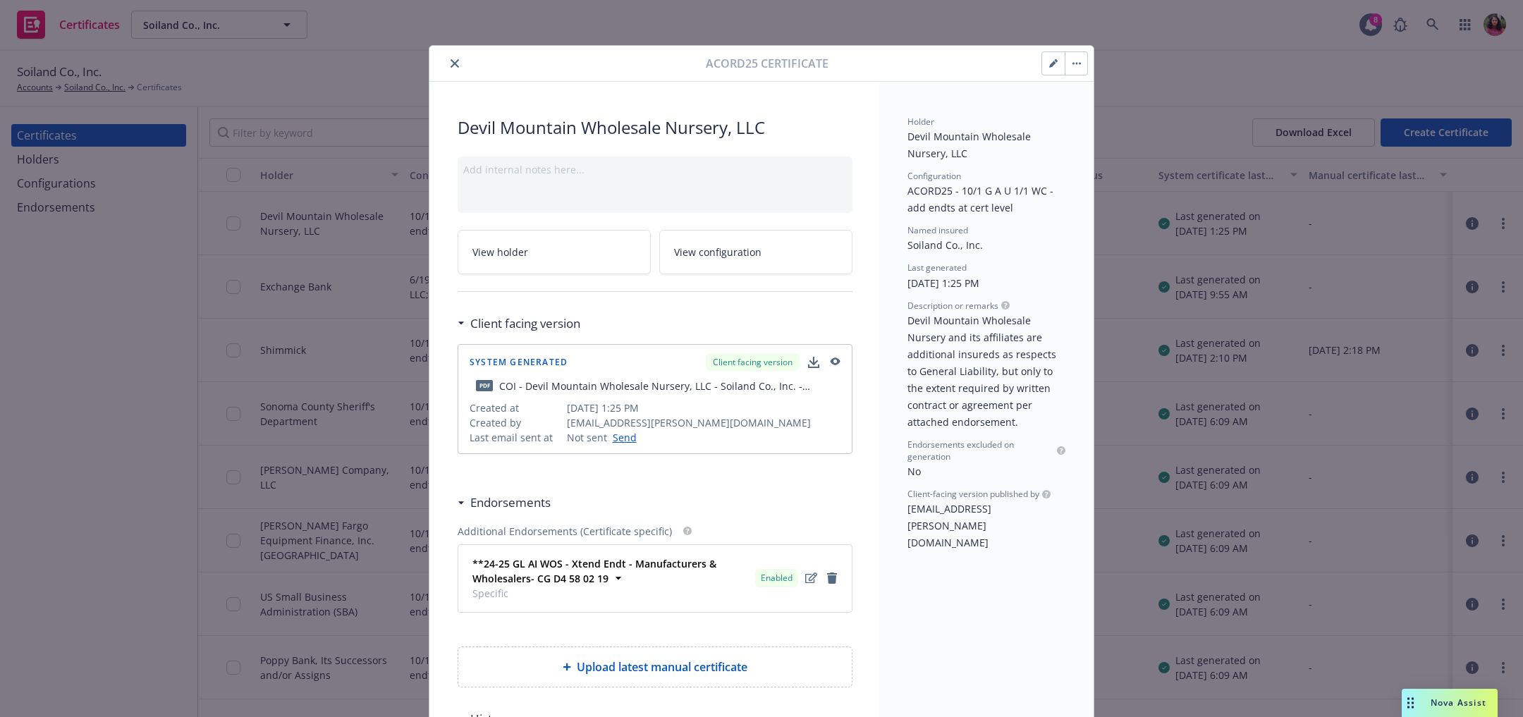
click at [457, 56] on button "close" at bounding box center [454, 63] width 17 height 17
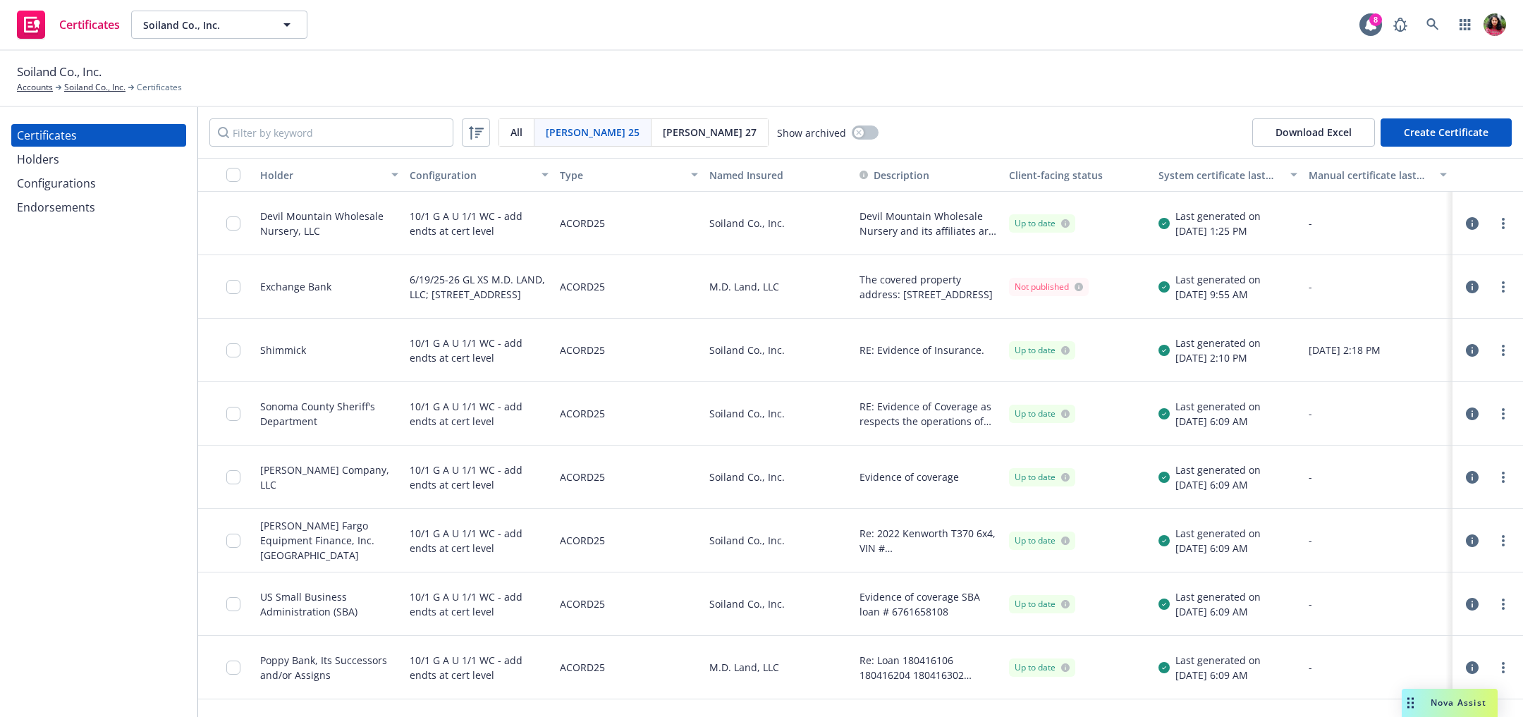
click at [1430, 6] on div "Certificates Soiland Co., Inc. Soiland Co., Inc. 8" at bounding box center [761, 25] width 1523 height 51
click at [1430, 35] on link at bounding box center [1432, 25] width 28 height 28
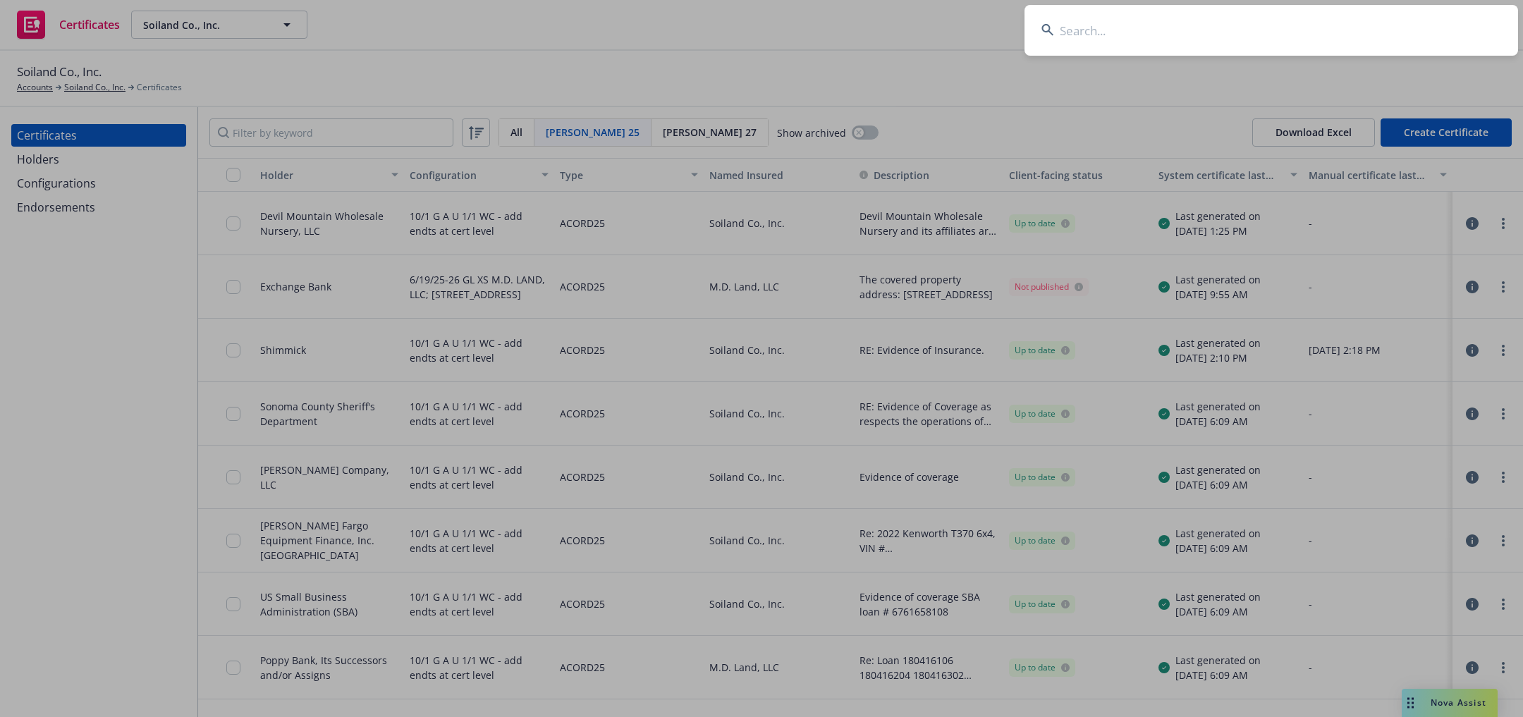
click at [1330, 23] on input at bounding box center [1270, 30] width 493 height 51
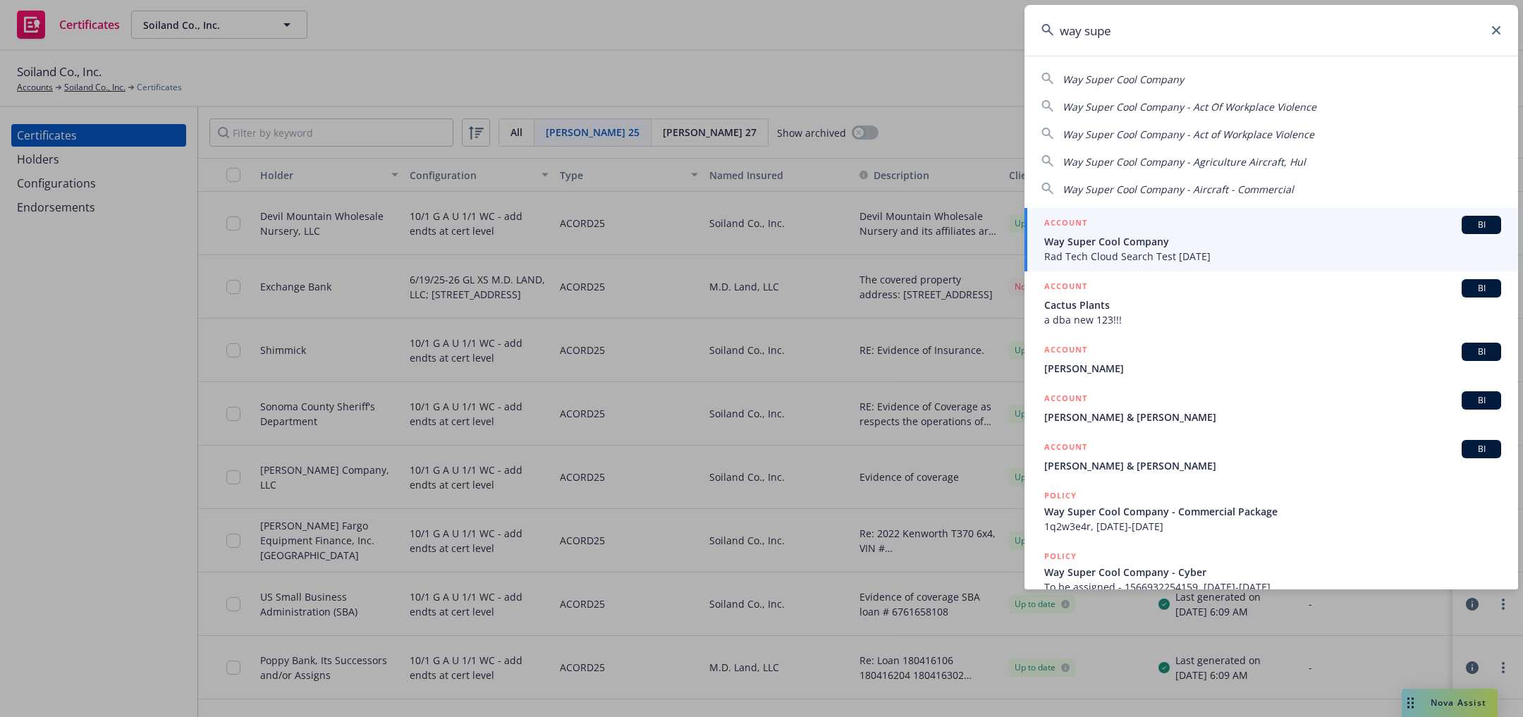
type input "way super"
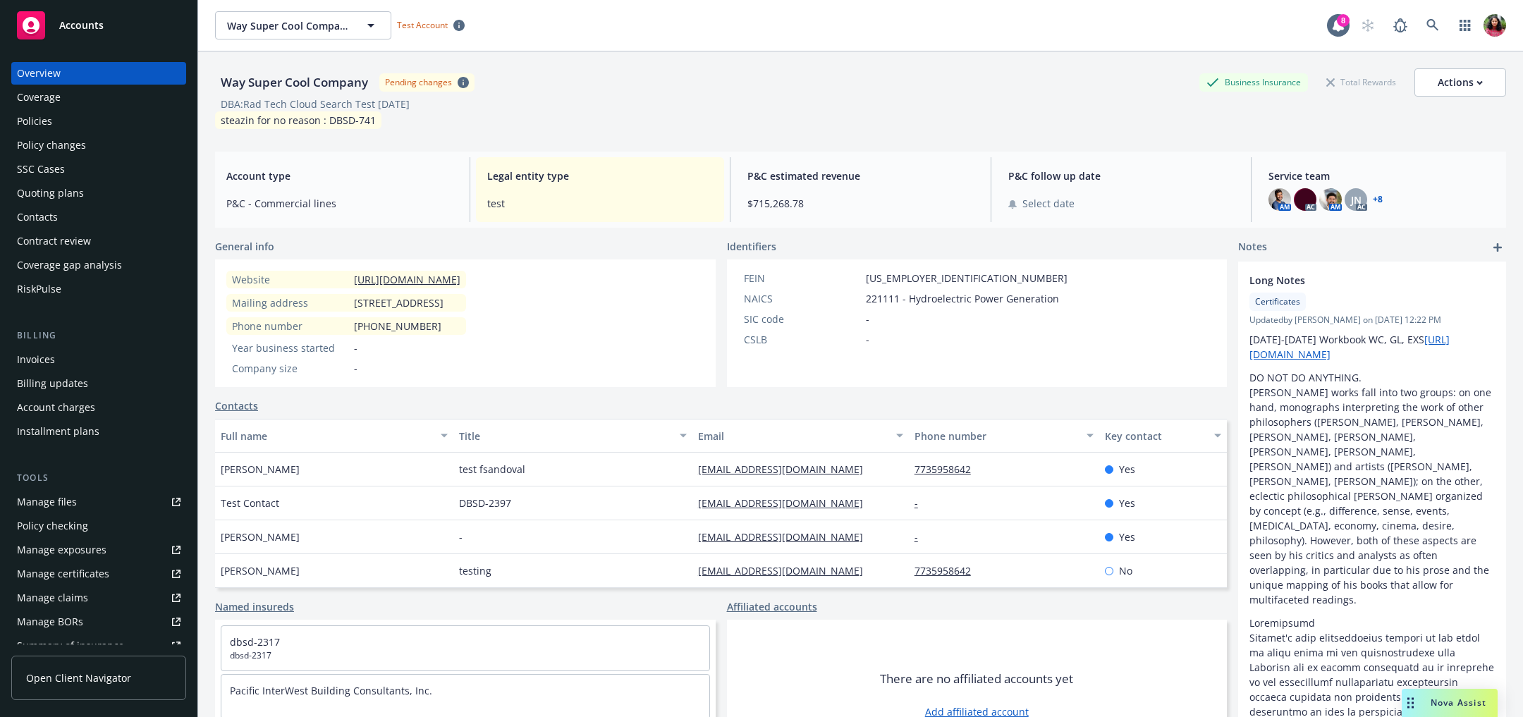
click at [73, 567] on div "Manage certificates" at bounding box center [63, 574] width 92 height 23
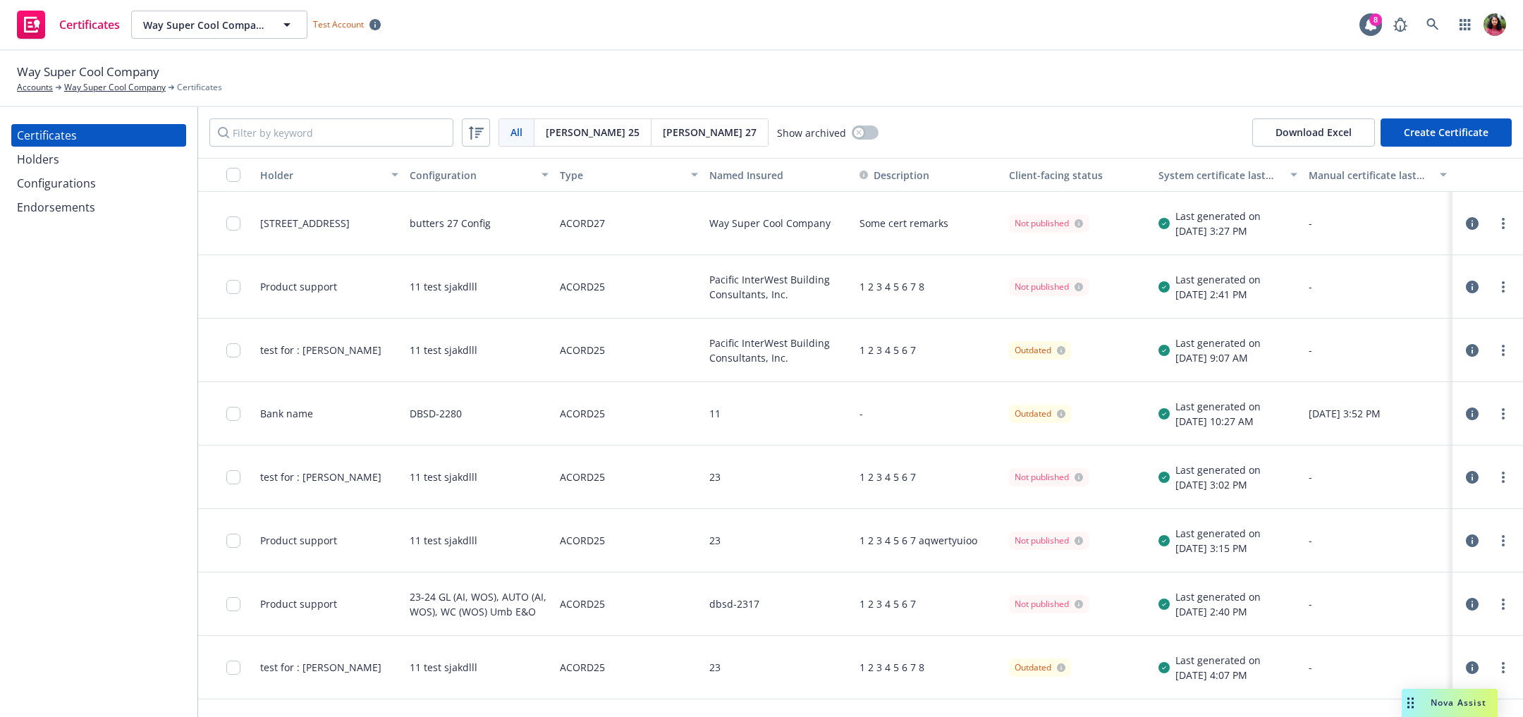
click at [663, 134] on span "[PERSON_NAME] 27" at bounding box center [710, 132] width 94 height 15
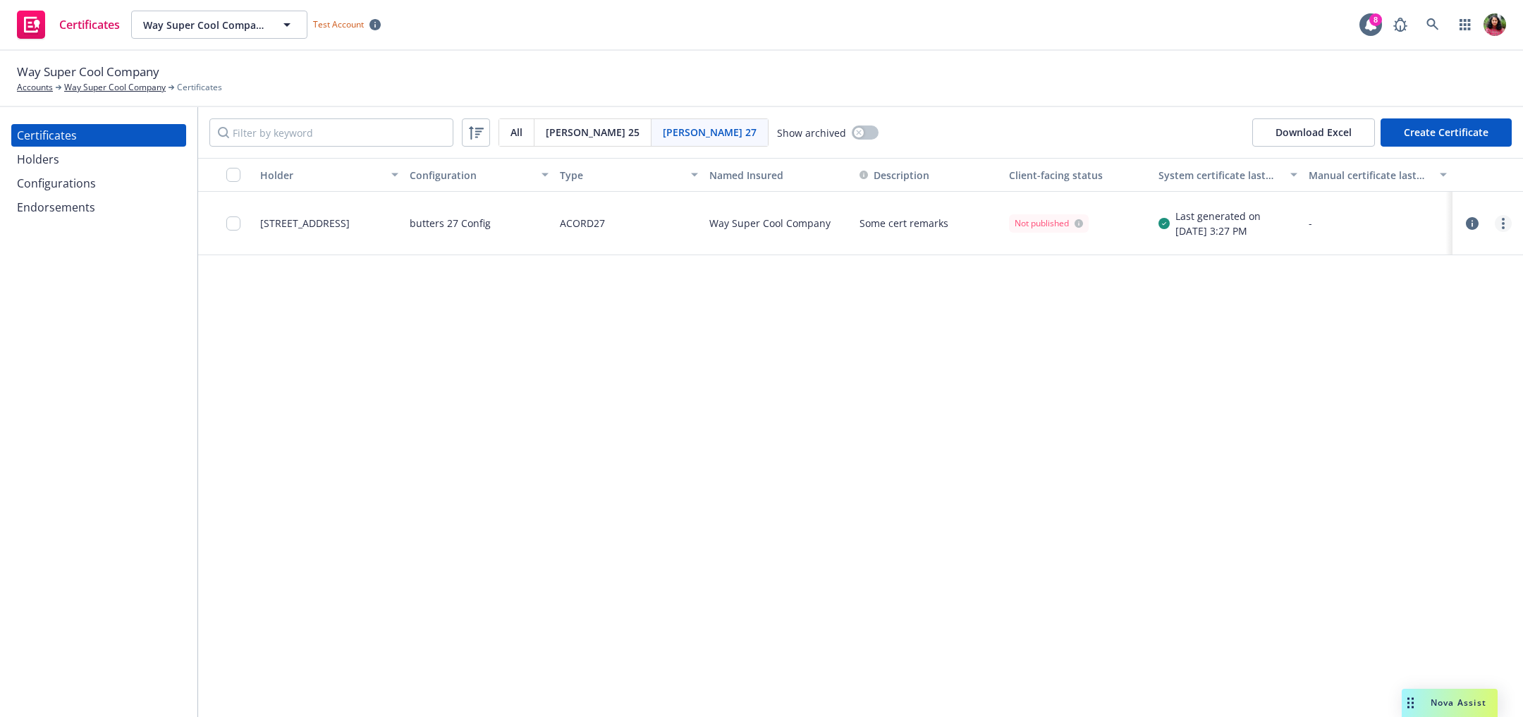
click at [1499, 228] on link "more" at bounding box center [1502, 223] width 17 height 17
click at [1358, 254] on link "Edit" at bounding box center [1398, 252] width 226 height 28
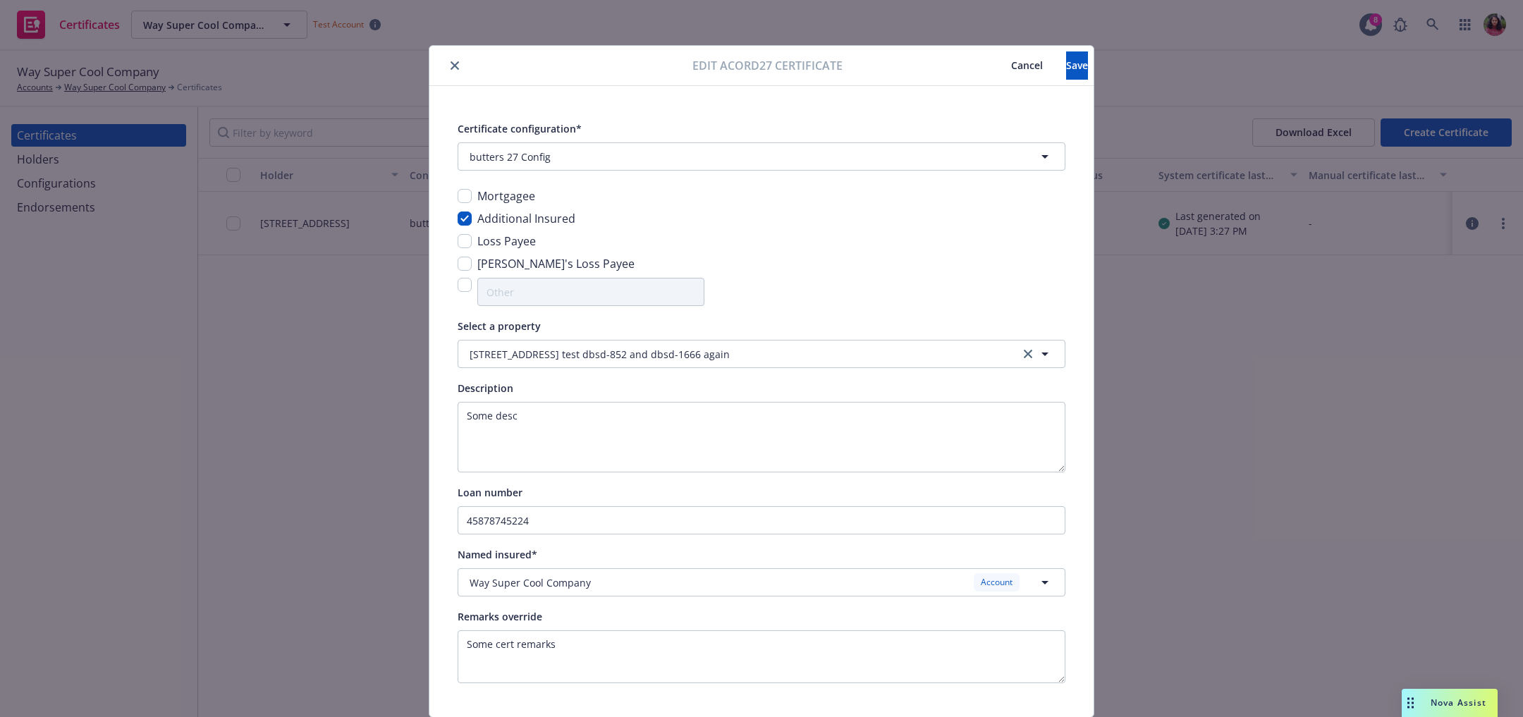
click at [988, 56] on button "Cancel" at bounding box center [1027, 65] width 78 height 28
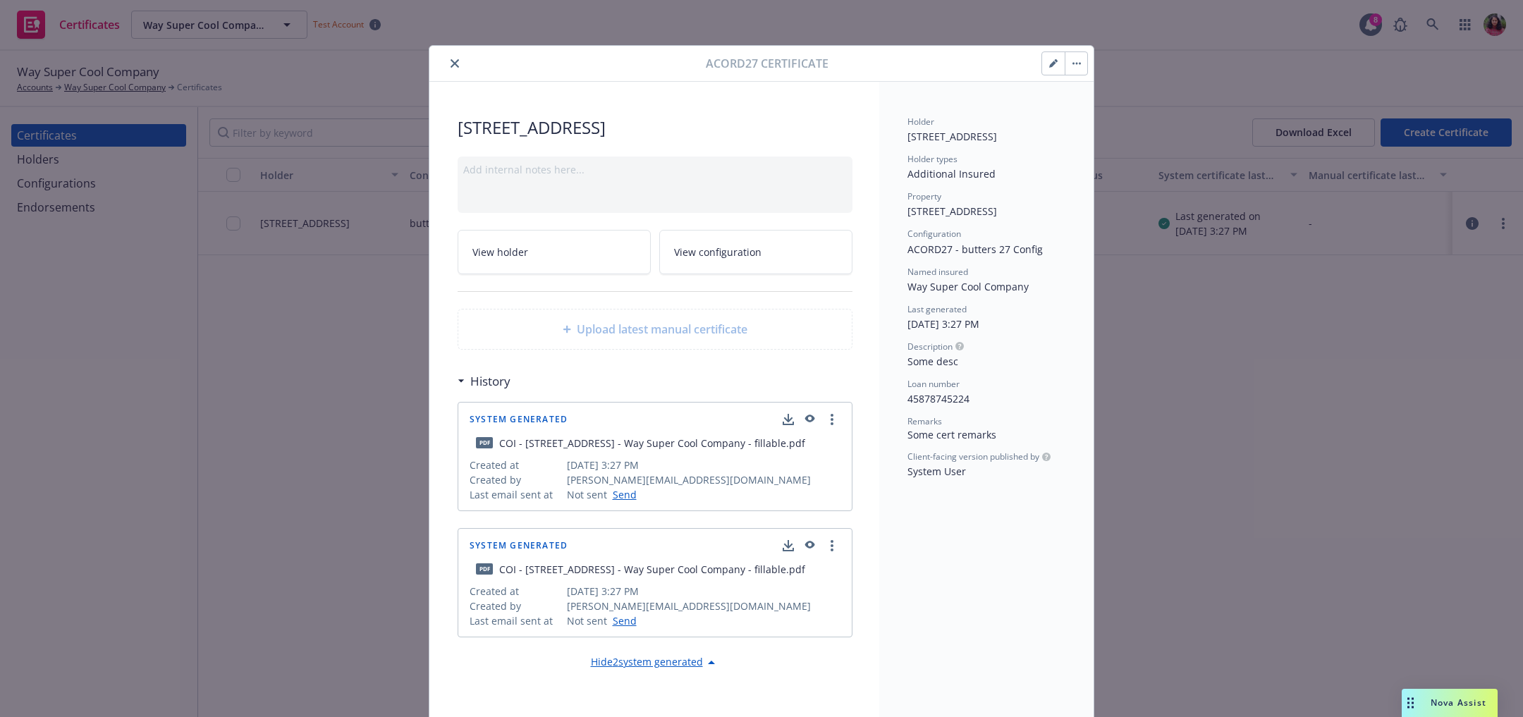
click at [450, 57] on button "close" at bounding box center [454, 63] width 17 height 17
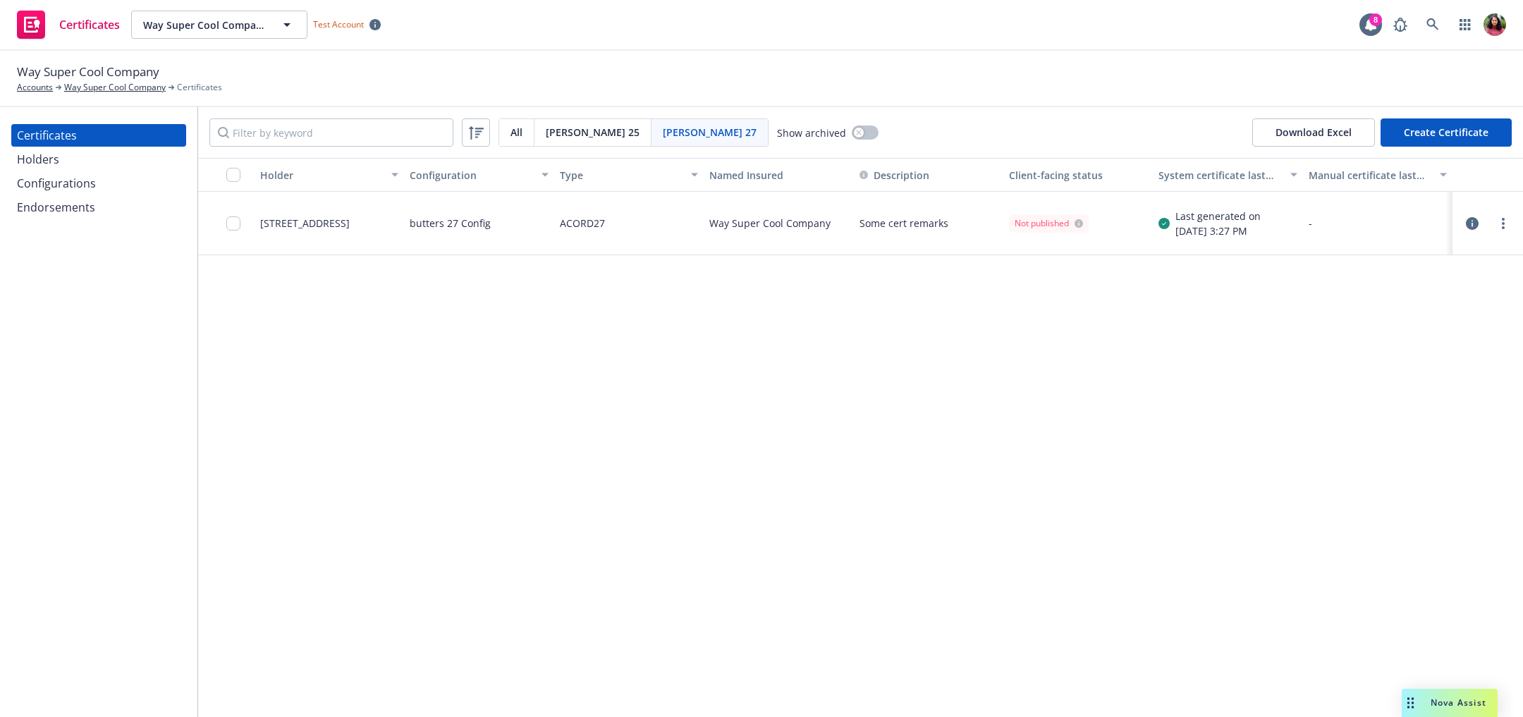
click at [1475, 222] on icon "button" at bounding box center [1472, 223] width 13 height 13
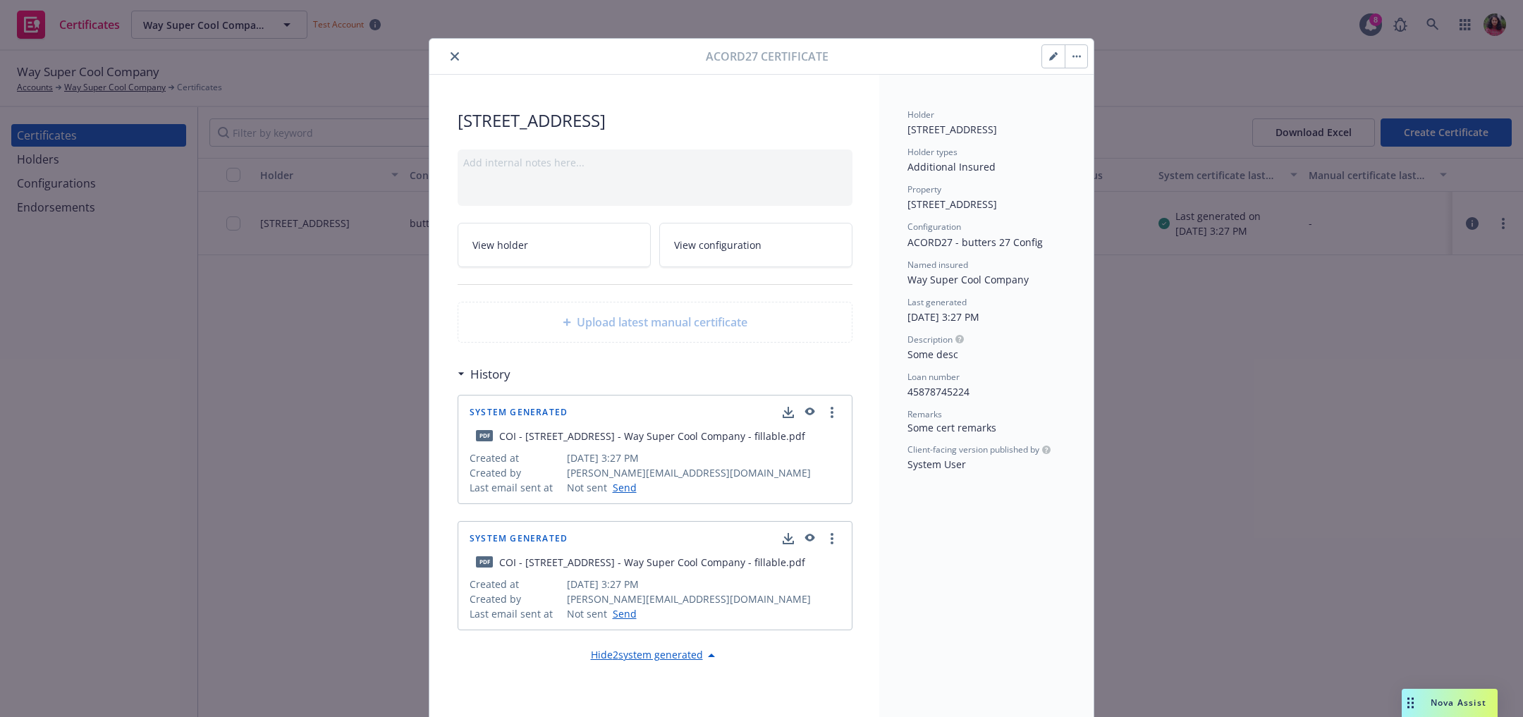
scroll to position [13, 0]
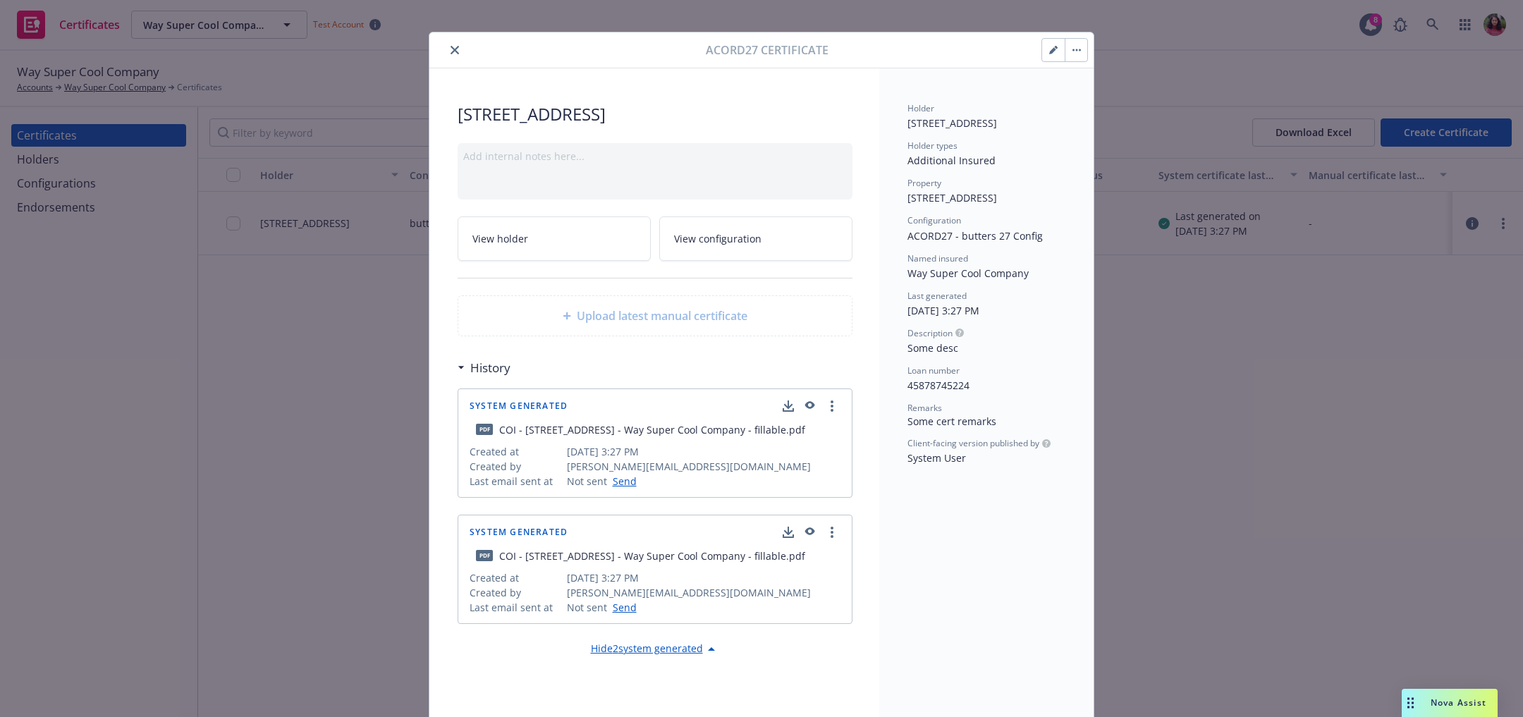
click at [1071, 47] on button "button" at bounding box center [1075, 50] width 23 height 23
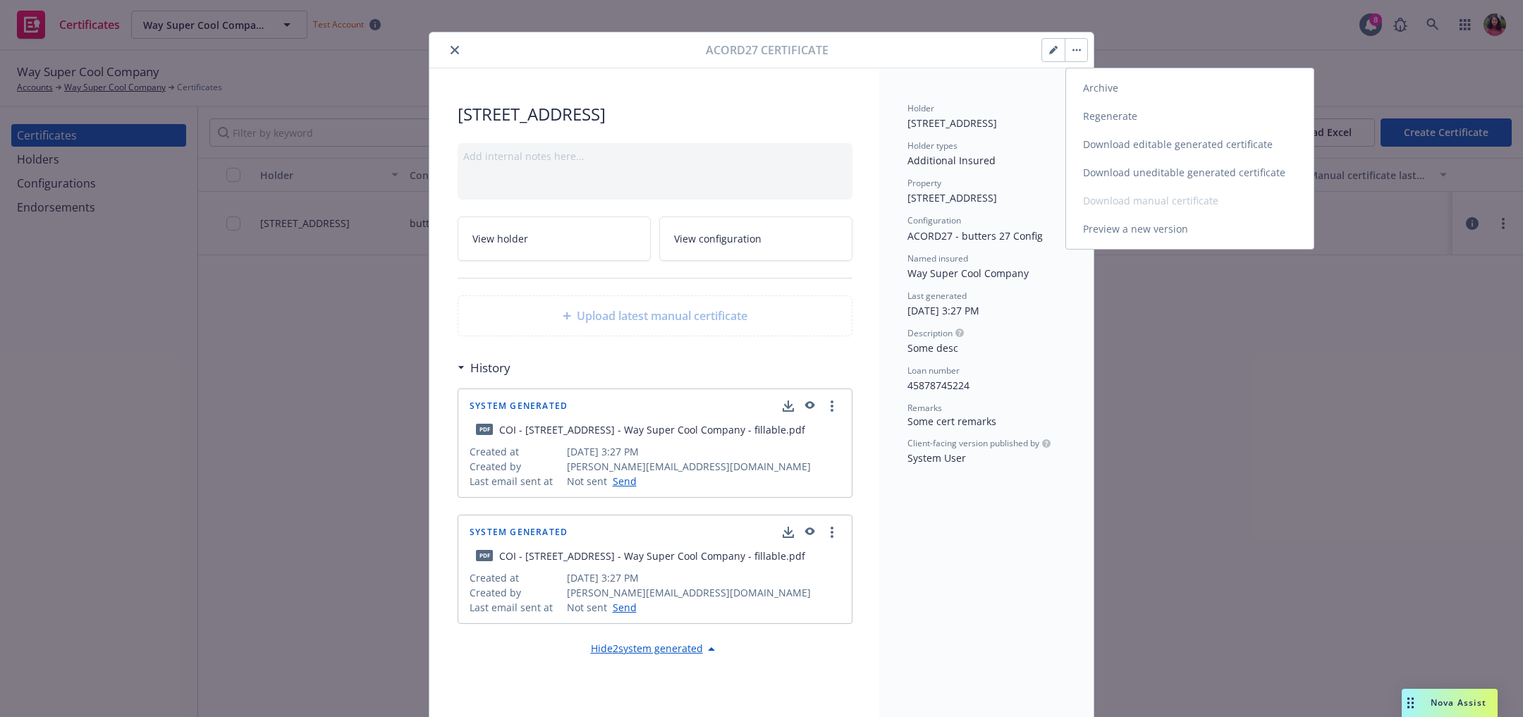
click at [1115, 226] on link "Preview a new version" at bounding box center [1189, 229] width 247 height 28
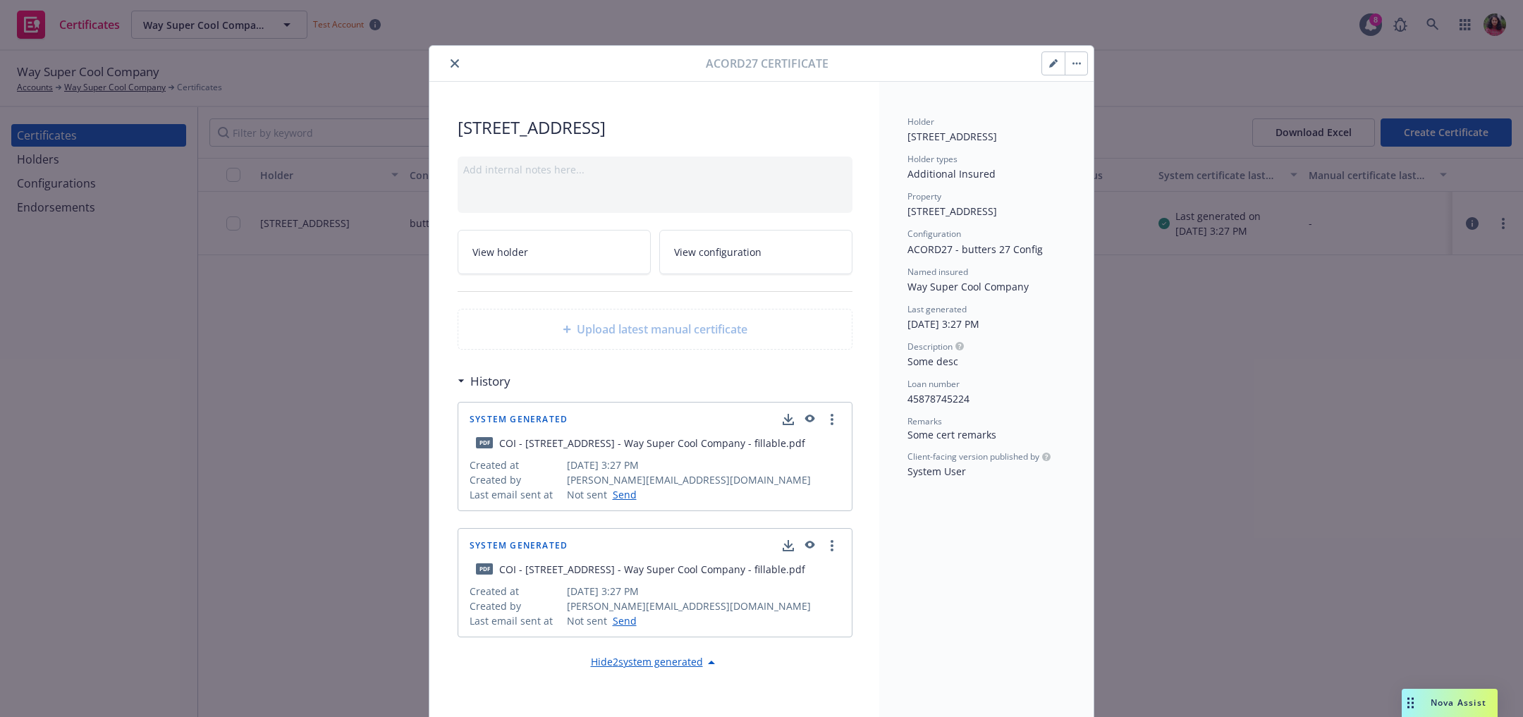
click at [1085, 63] on button "button" at bounding box center [1075, 63] width 23 height 23
click at [1048, 59] on button "button" at bounding box center [1053, 63] width 23 height 23
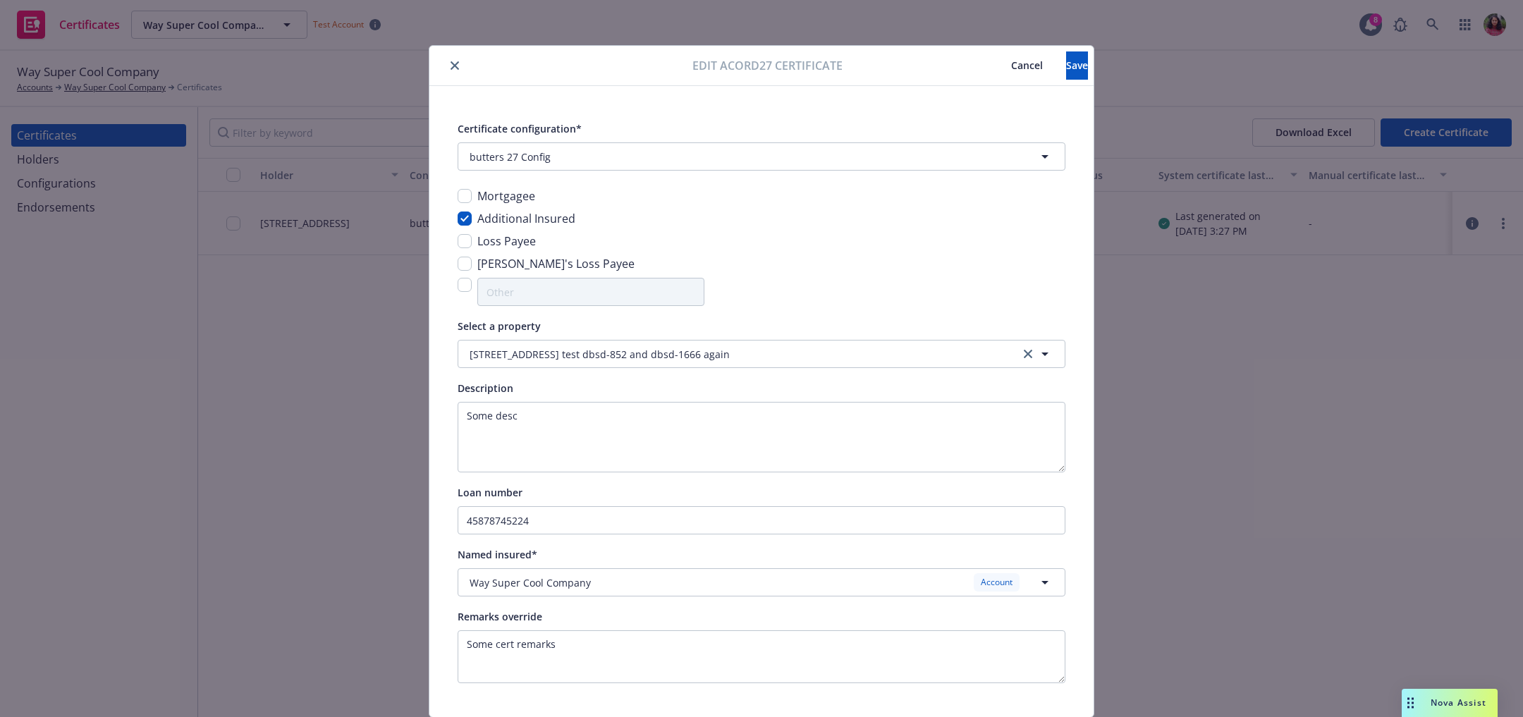
click at [1011, 59] on span "Cancel" at bounding box center [1027, 65] width 32 height 13
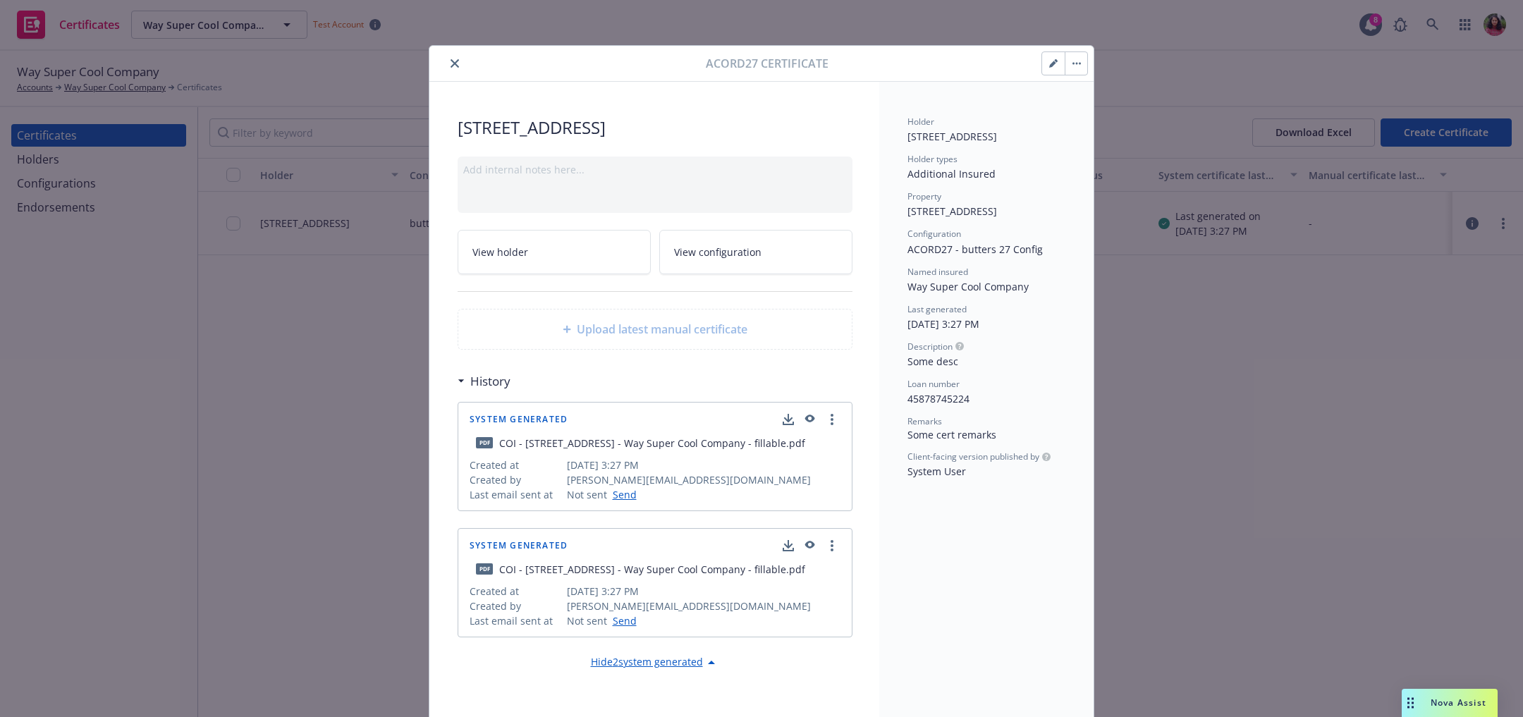
click at [1073, 66] on button "button" at bounding box center [1075, 63] width 23 height 23
click at [1047, 62] on button "button" at bounding box center [1053, 63] width 23 height 23
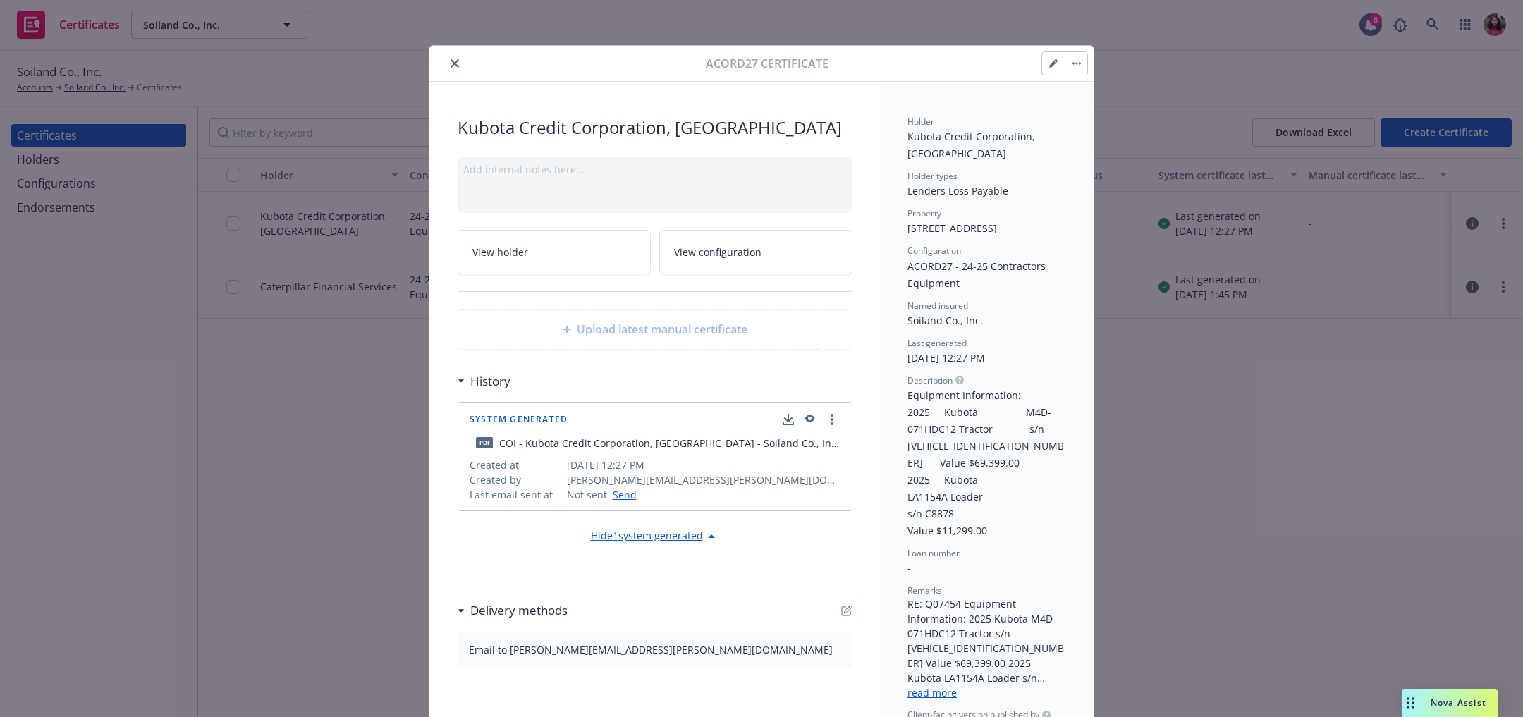
click at [1049, 67] on button "button" at bounding box center [1053, 63] width 23 height 23
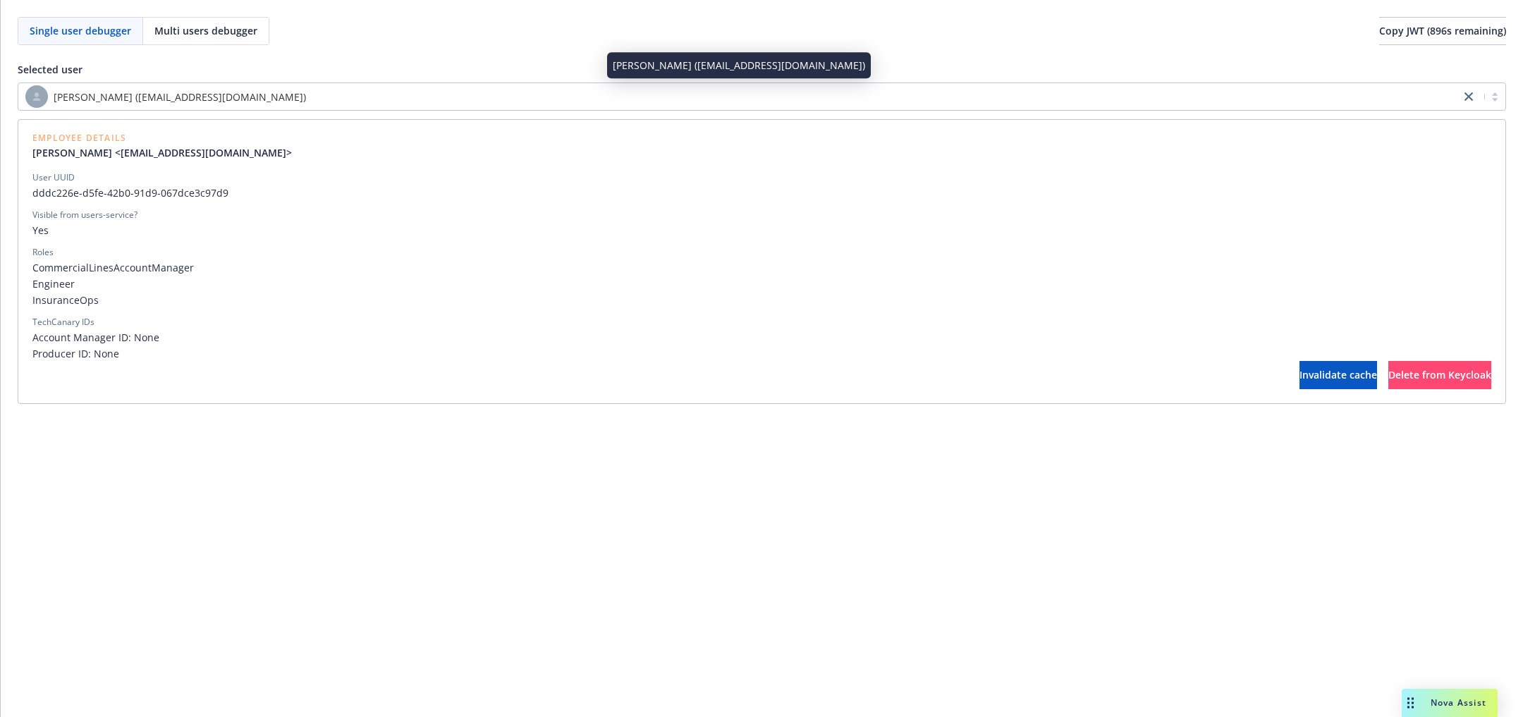
click at [594, 88] on div "[PERSON_NAME] ([EMAIL_ADDRESS][DOMAIN_NAME])" at bounding box center [739, 96] width 1428 height 23
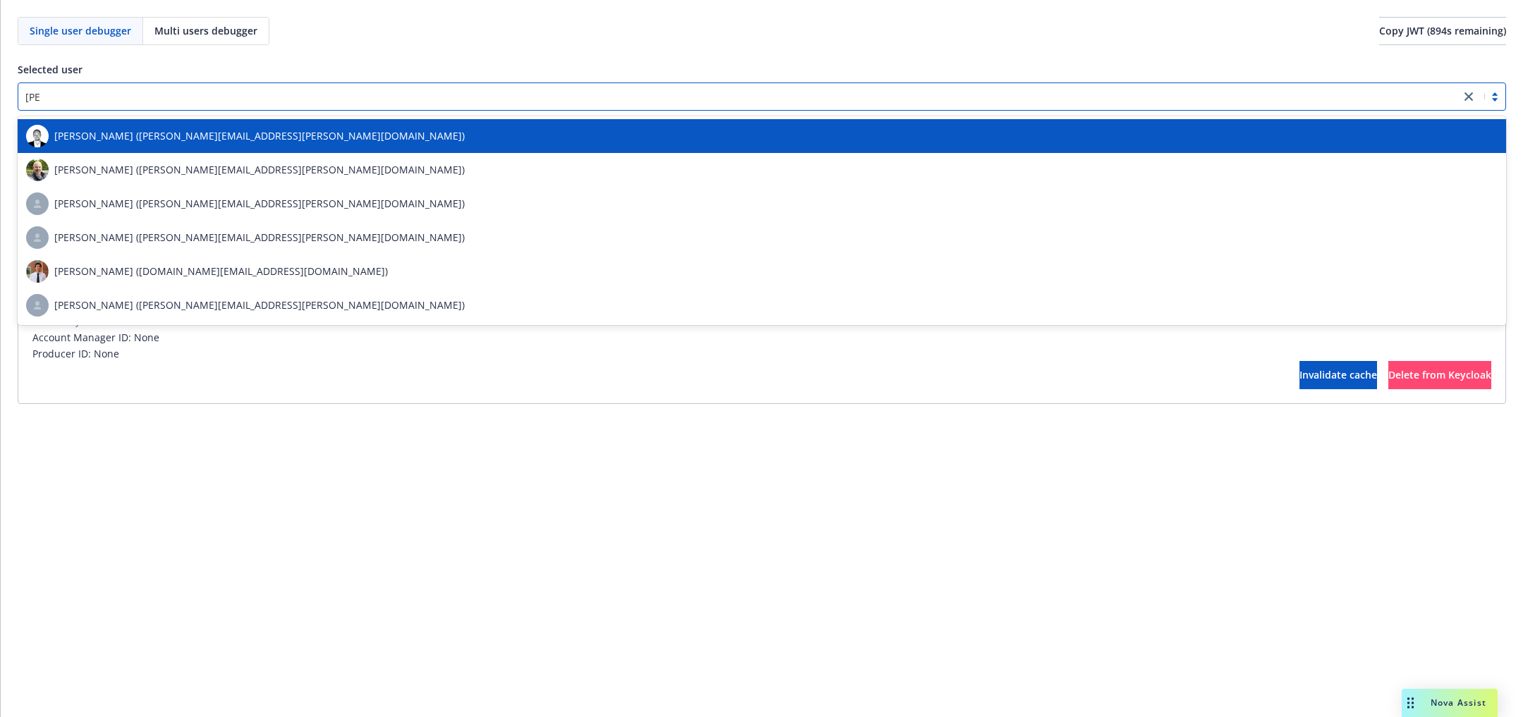
type input "[PERSON_NAME]"
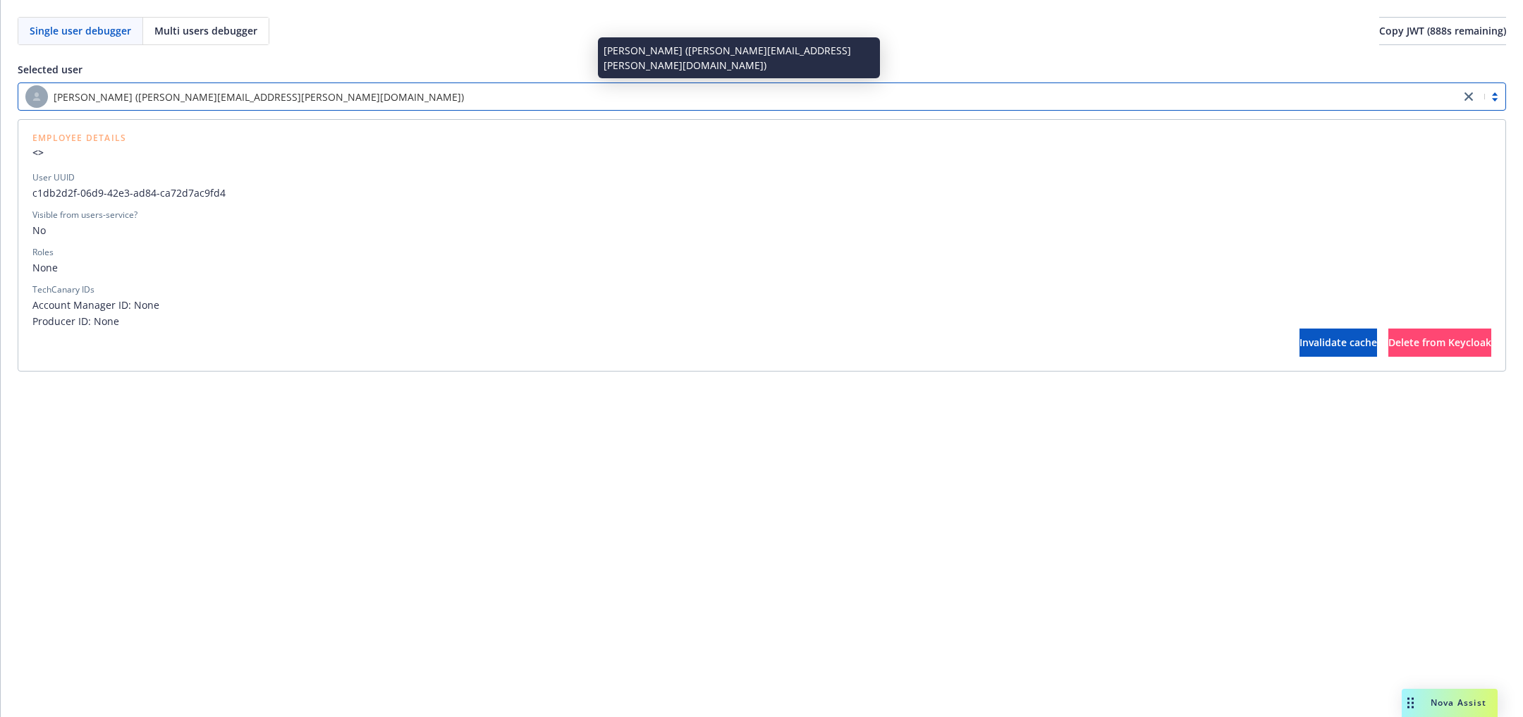
click at [515, 95] on div "[PERSON_NAME] ([PERSON_NAME][EMAIL_ADDRESS][PERSON_NAME][DOMAIN_NAME])" at bounding box center [739, 96] width 1428 height 23
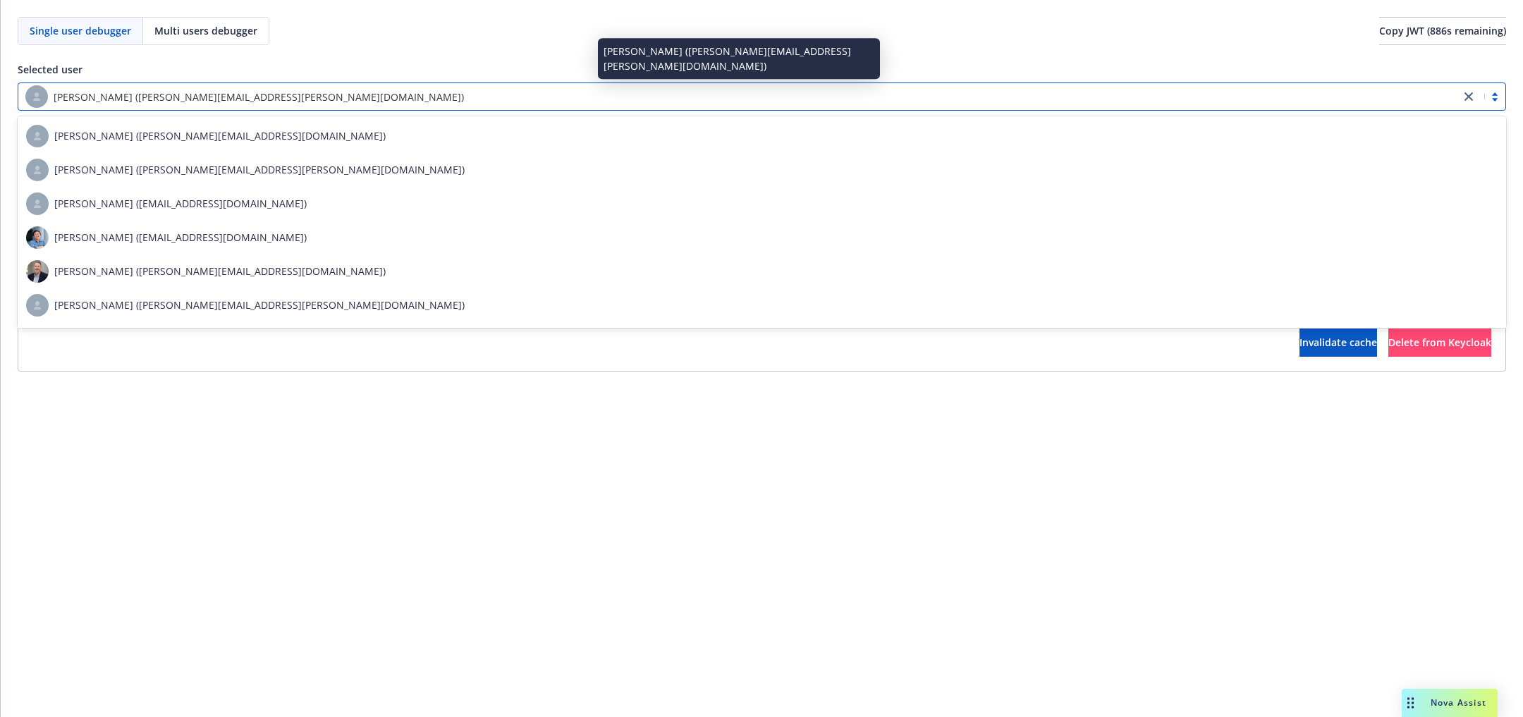
click at [503, 91] on div "Kyle Malcom (kyle.malcom@newfornt.com)" at bounding box center [739, 96] width 1428 height 23
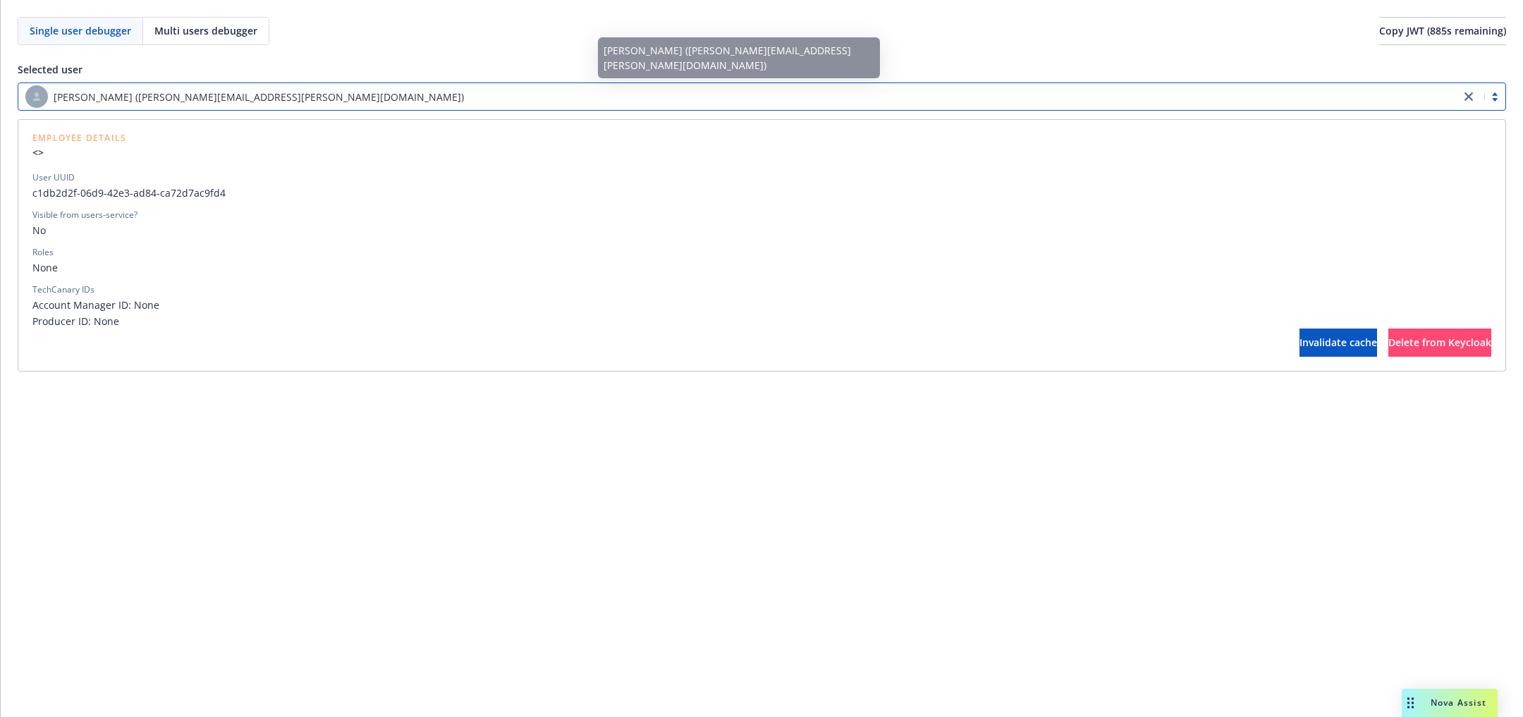
click at [503, 91] on div "Kyle Malcom (kyle.malcom@newfornt.com)" at bounding box center [739, 96] width 1428 height 23
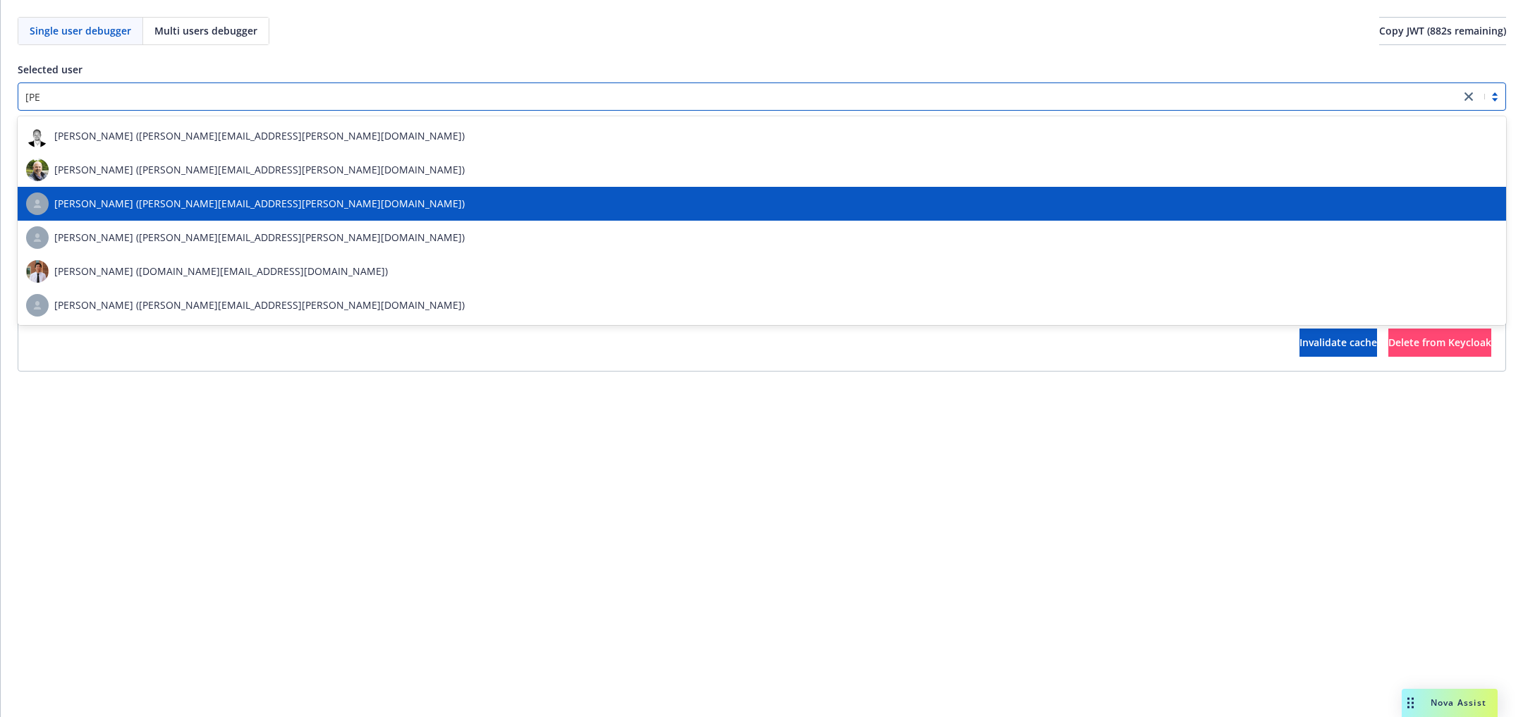
type input "kyle"
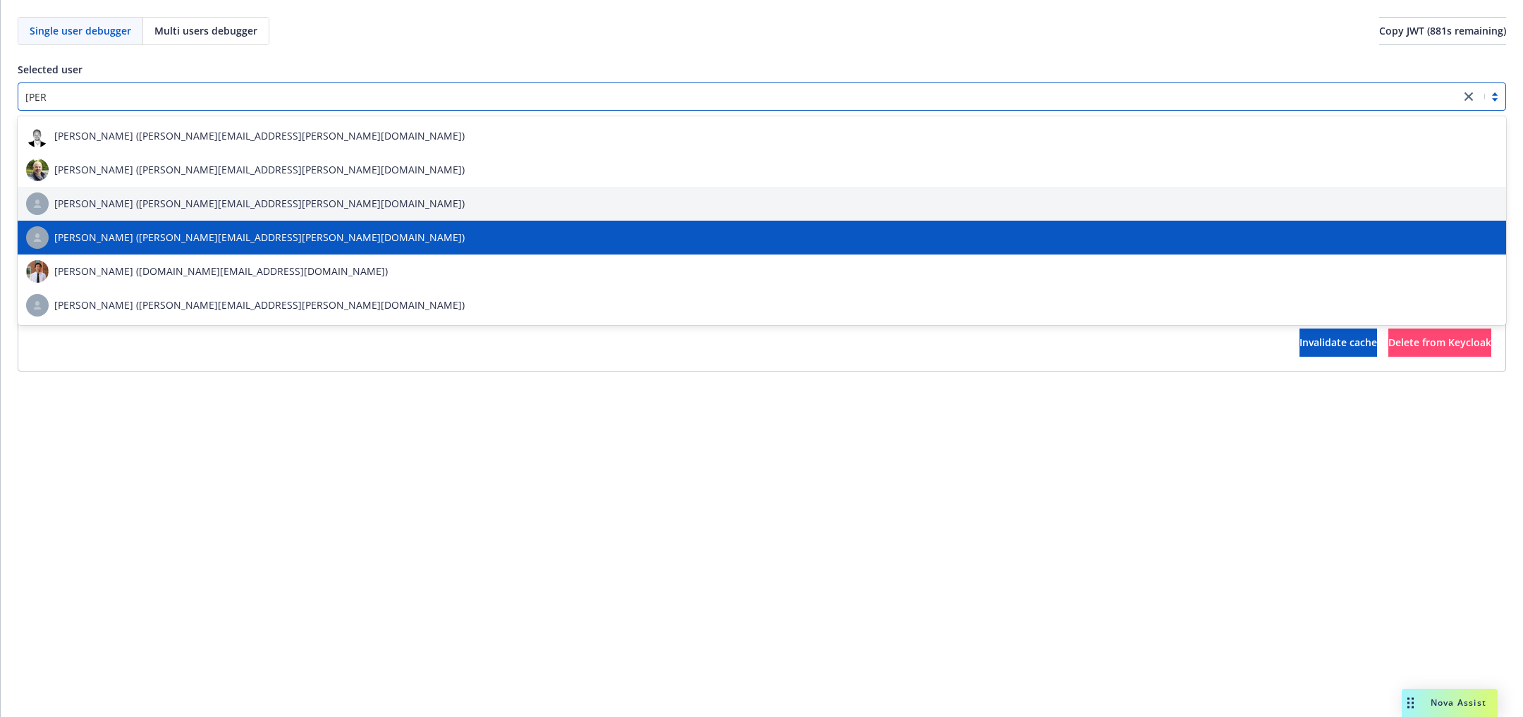
click at [395, 242] on div "Kyle Malcom (kyle.malcom@newfront.com)" at bounding box center [761, 237] width 1471 height 23
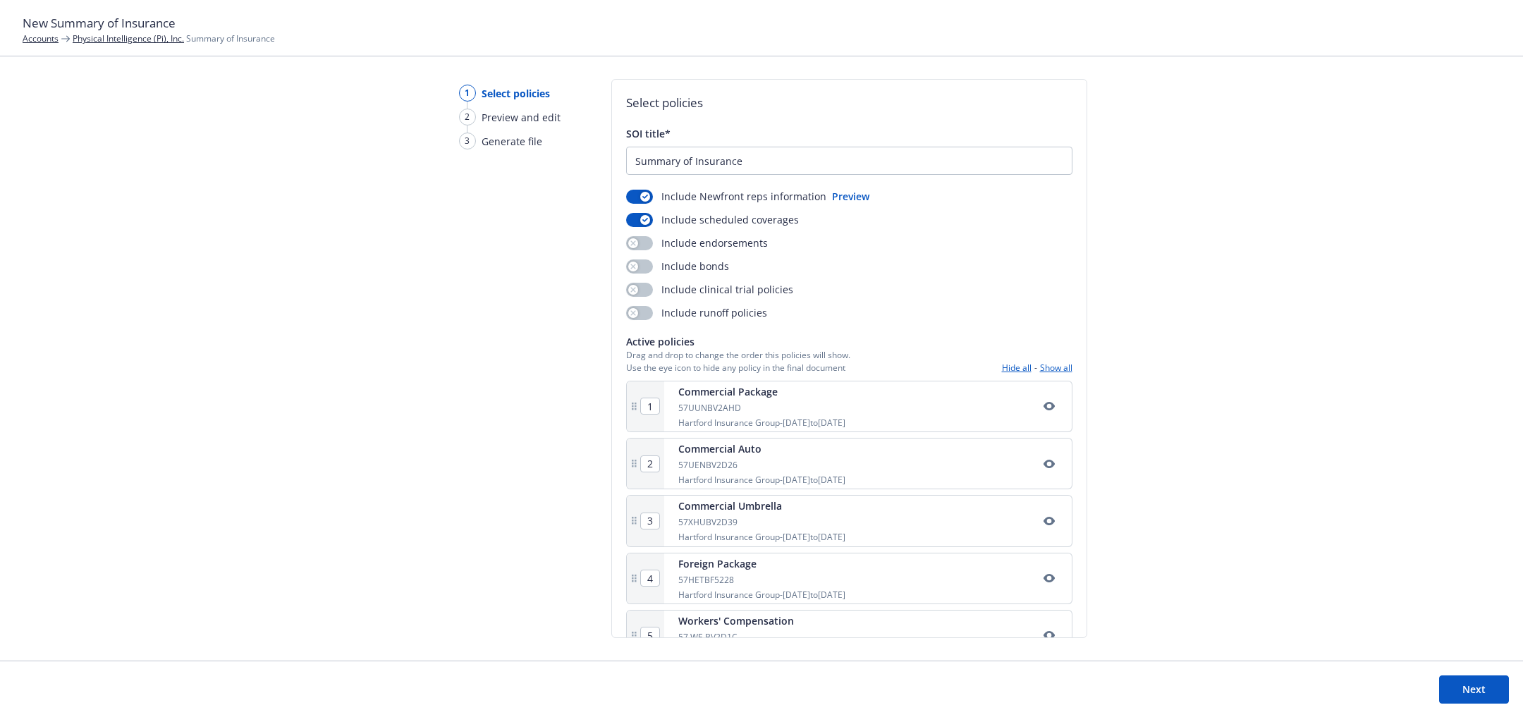
click at [1440, 694] on button "Next" at bounding box center [1474, 689] width 70 height 28
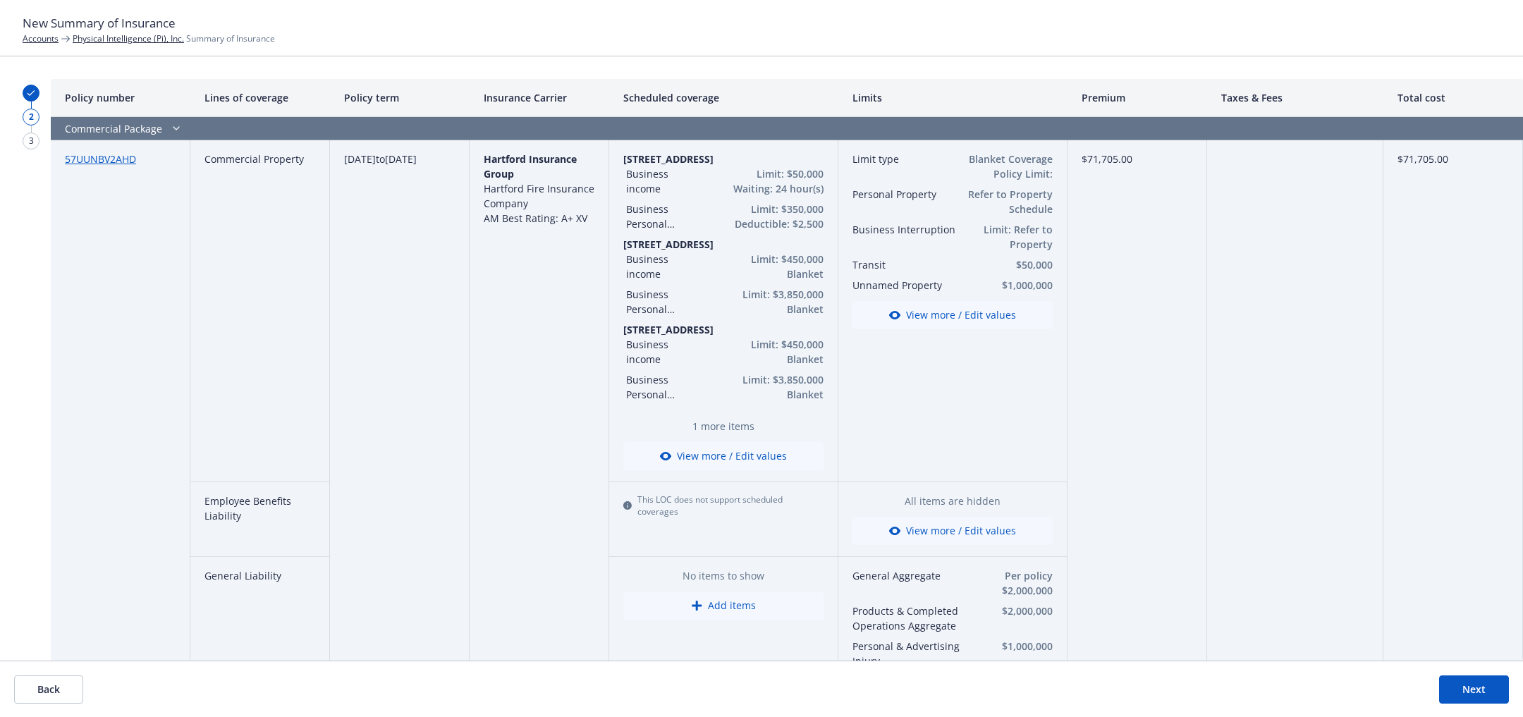
click at [174, 131] on icon "button" at bounding box center [176, 128] width 17 height 11
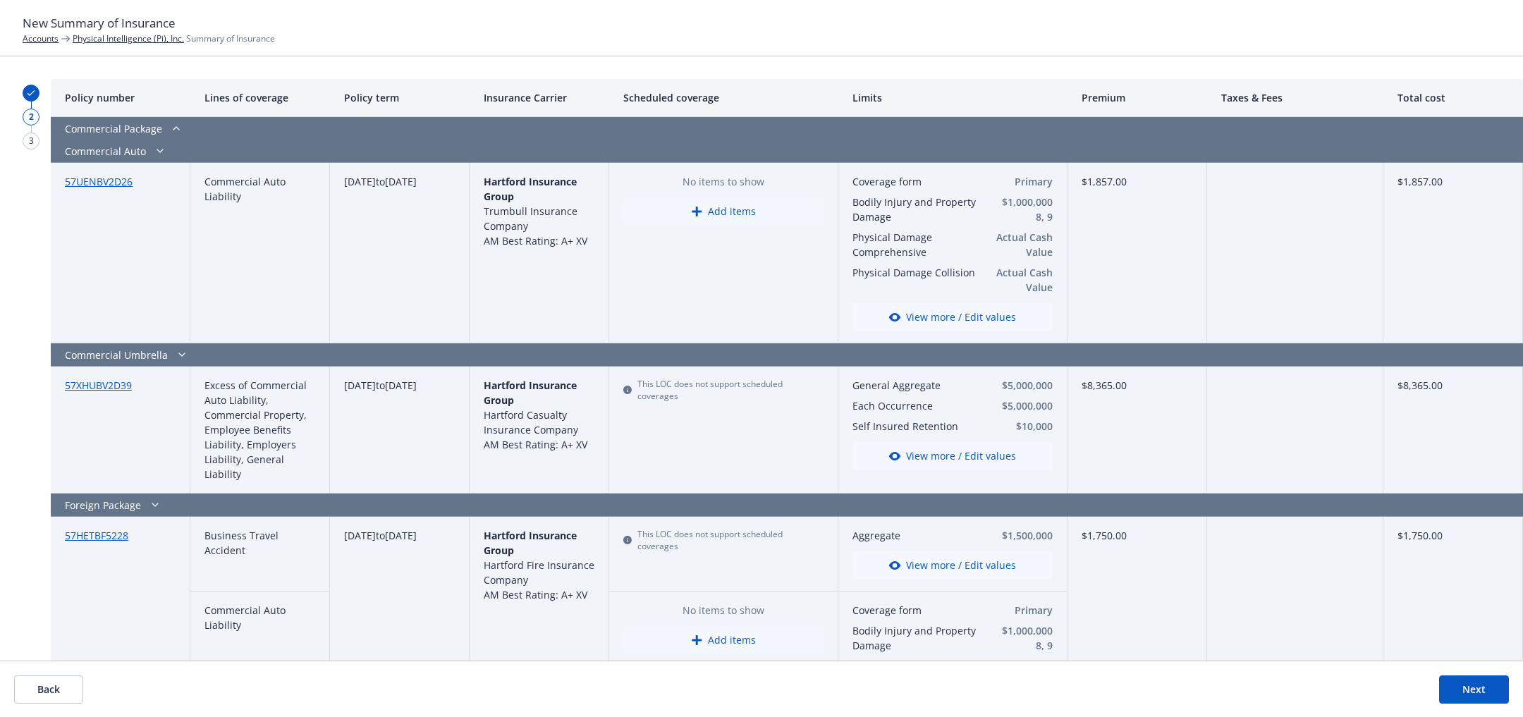
click at [161, 148] on icon "button" at bounding box center [160, 150] width 17 height 11
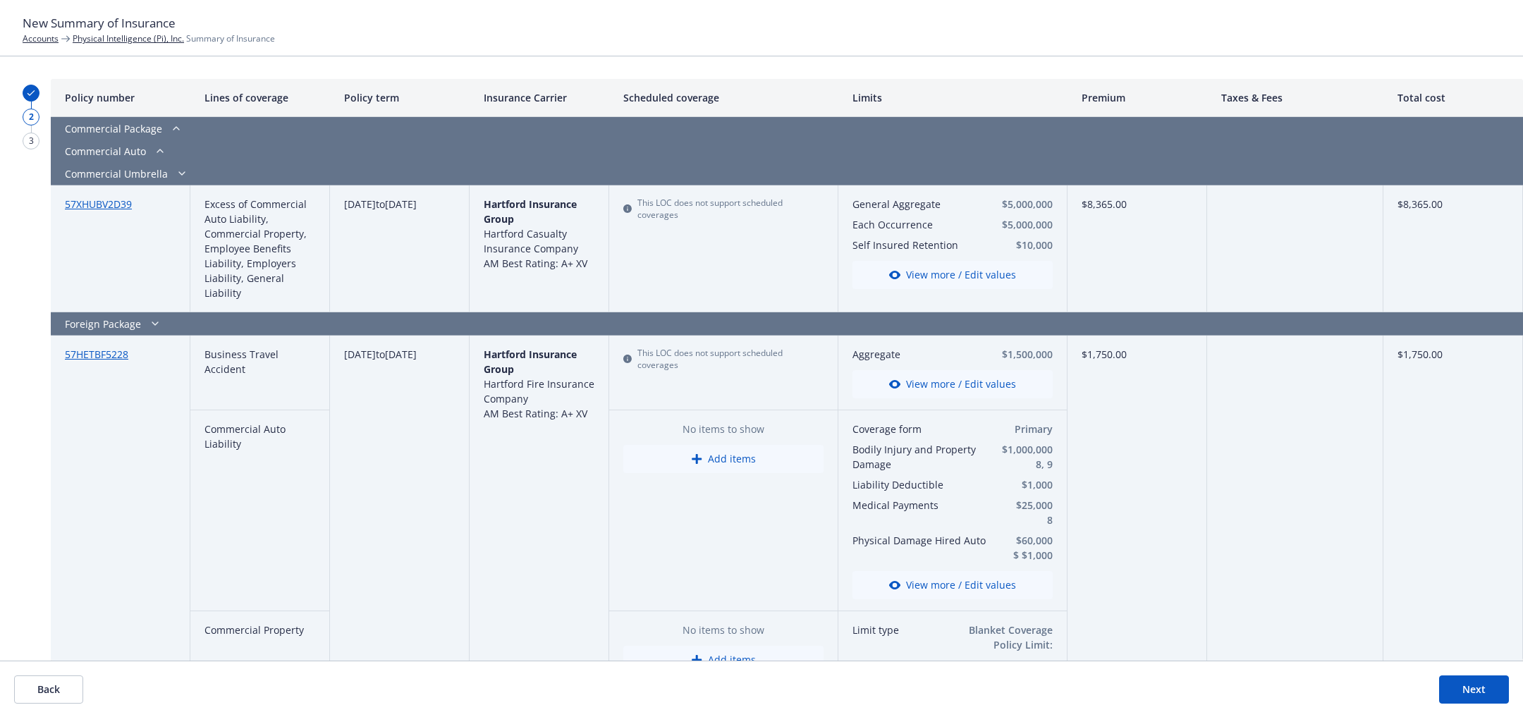
click at [183, 171] on icon "button" at bounding box center [181, 173] width 17 height 11
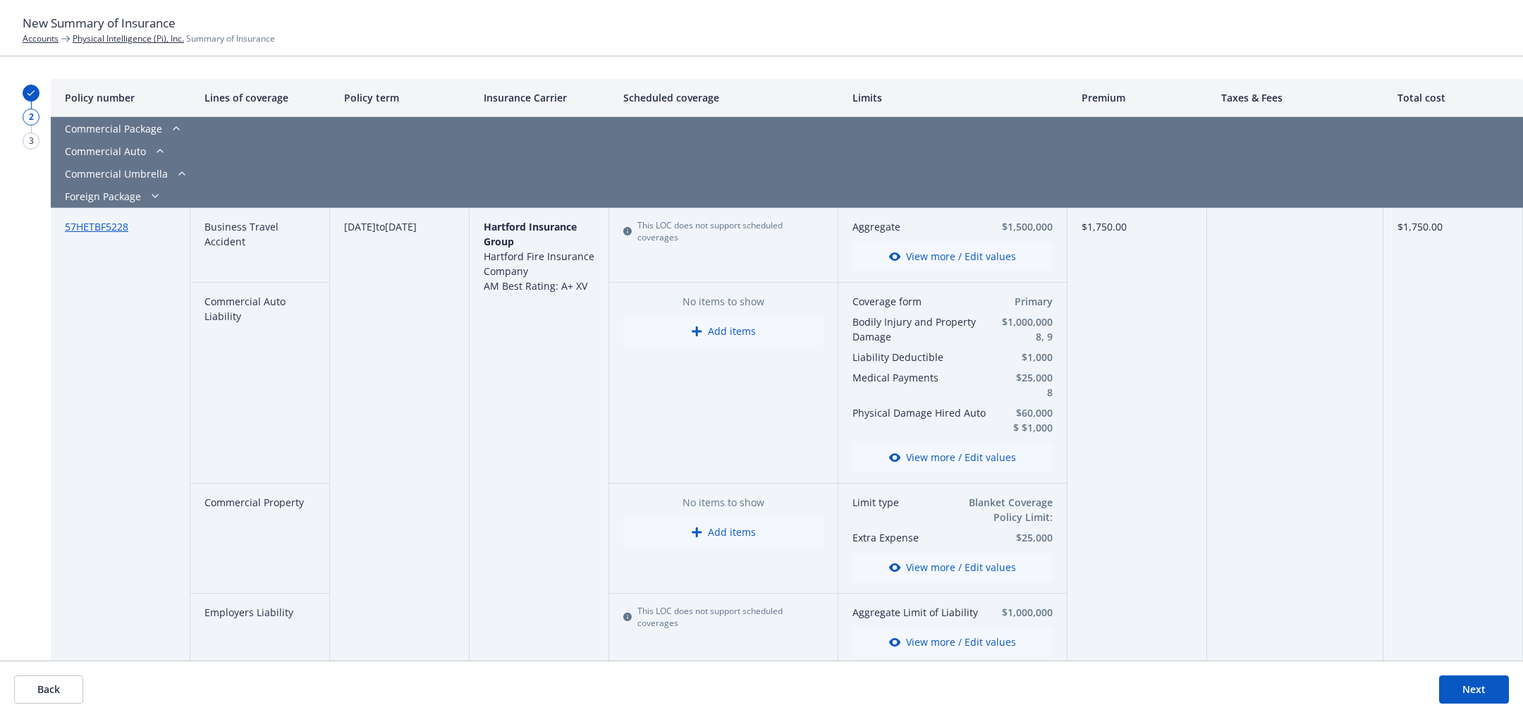
click at [979, 452] on button "View more / Edit values" at bounding box center [952, 457] width 200 height 28
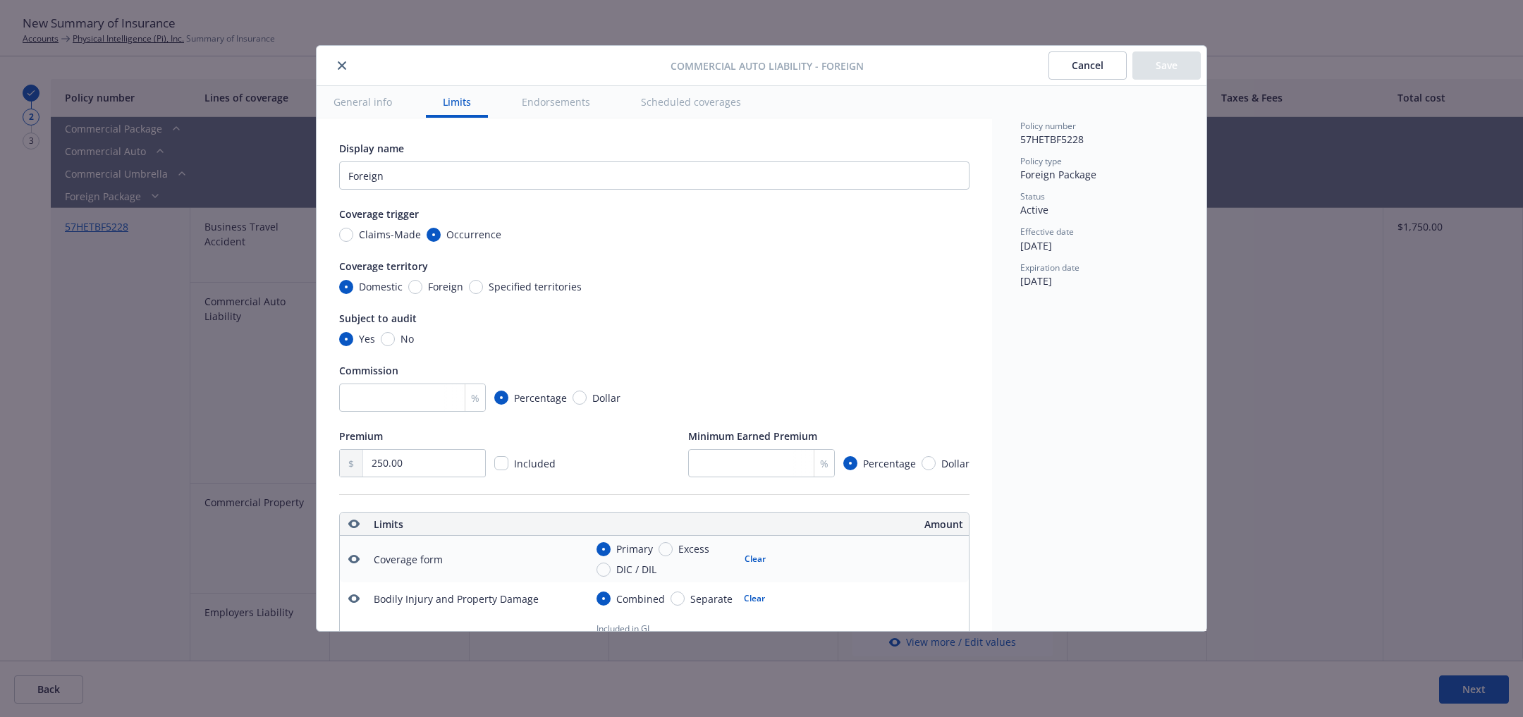
scroll to position [393, 0]
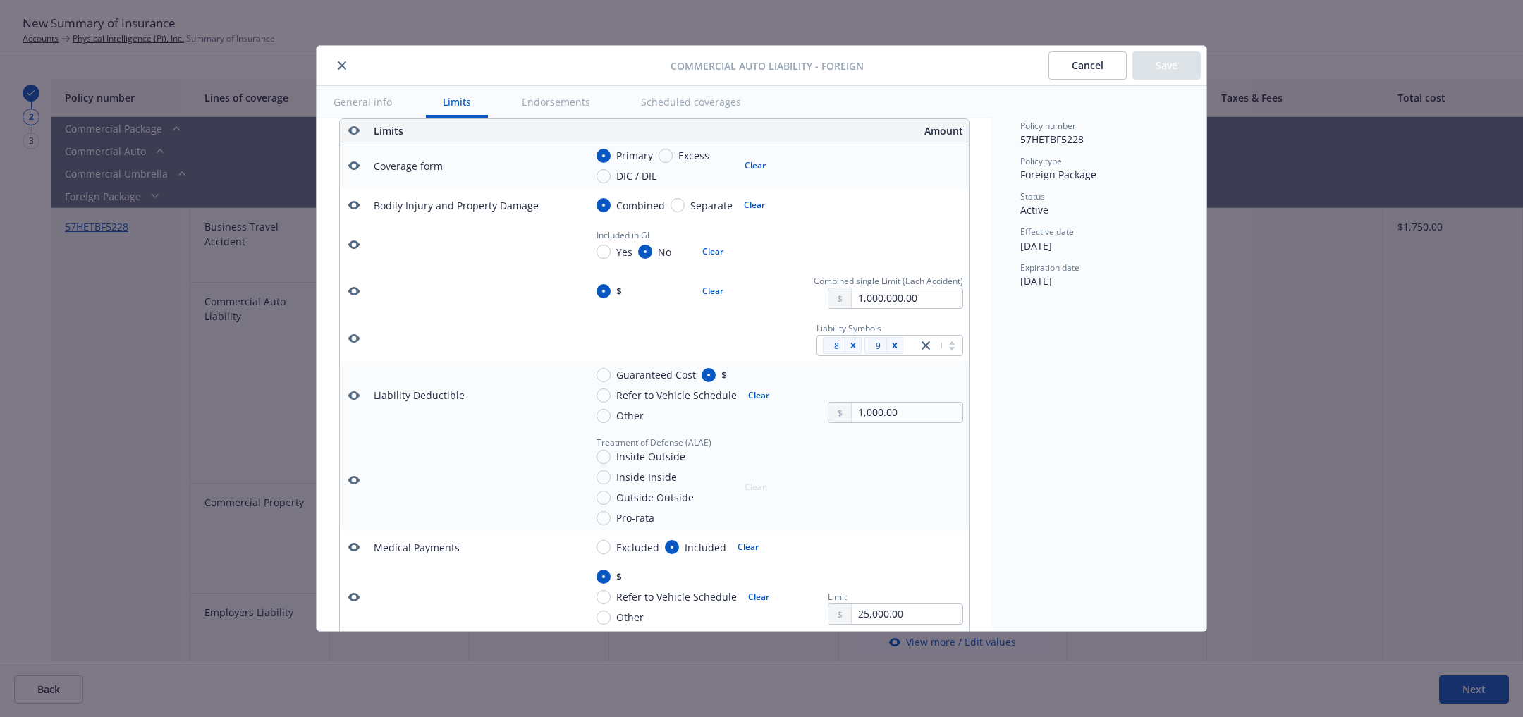
click at [343, 65] on icon "close" at bounding box center [342, 65] width 8 height 8
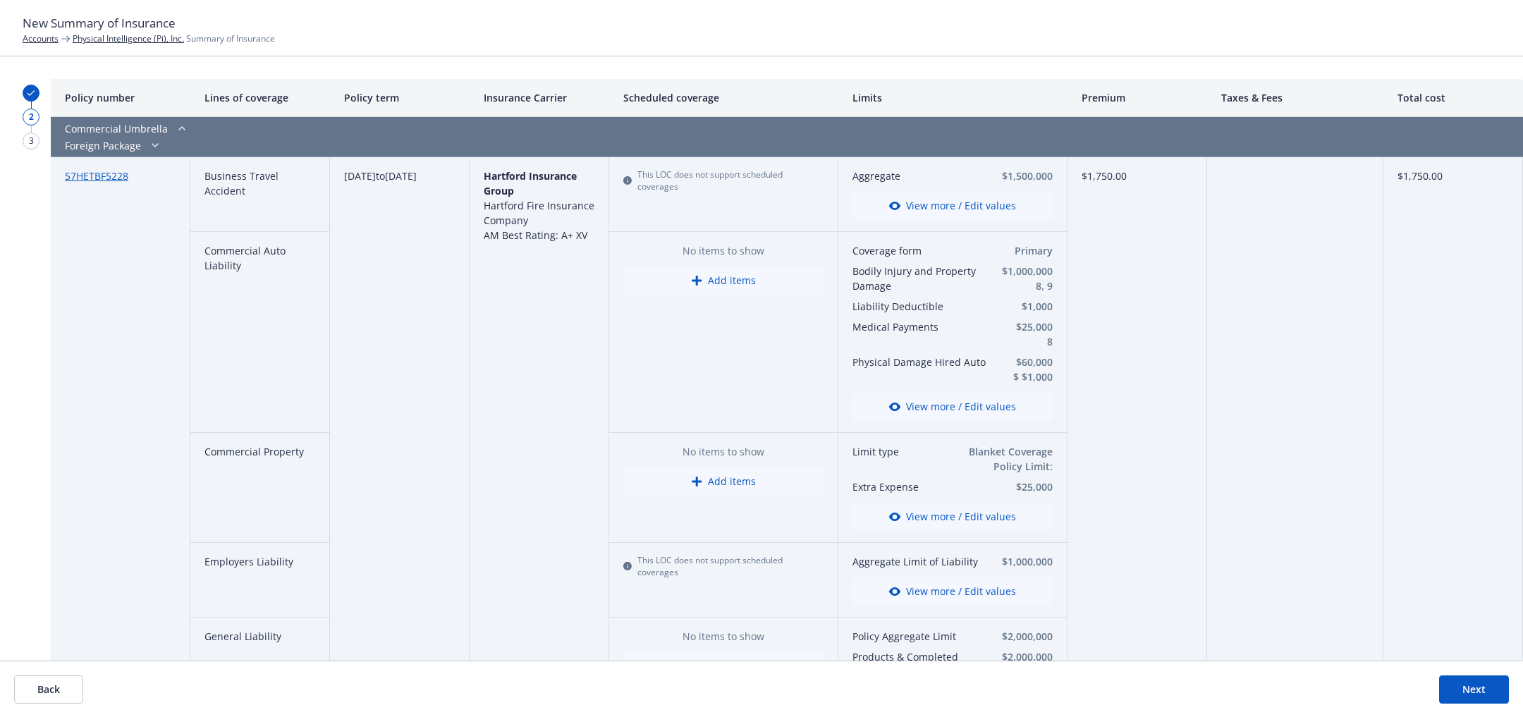
scroll to position [56, 0]
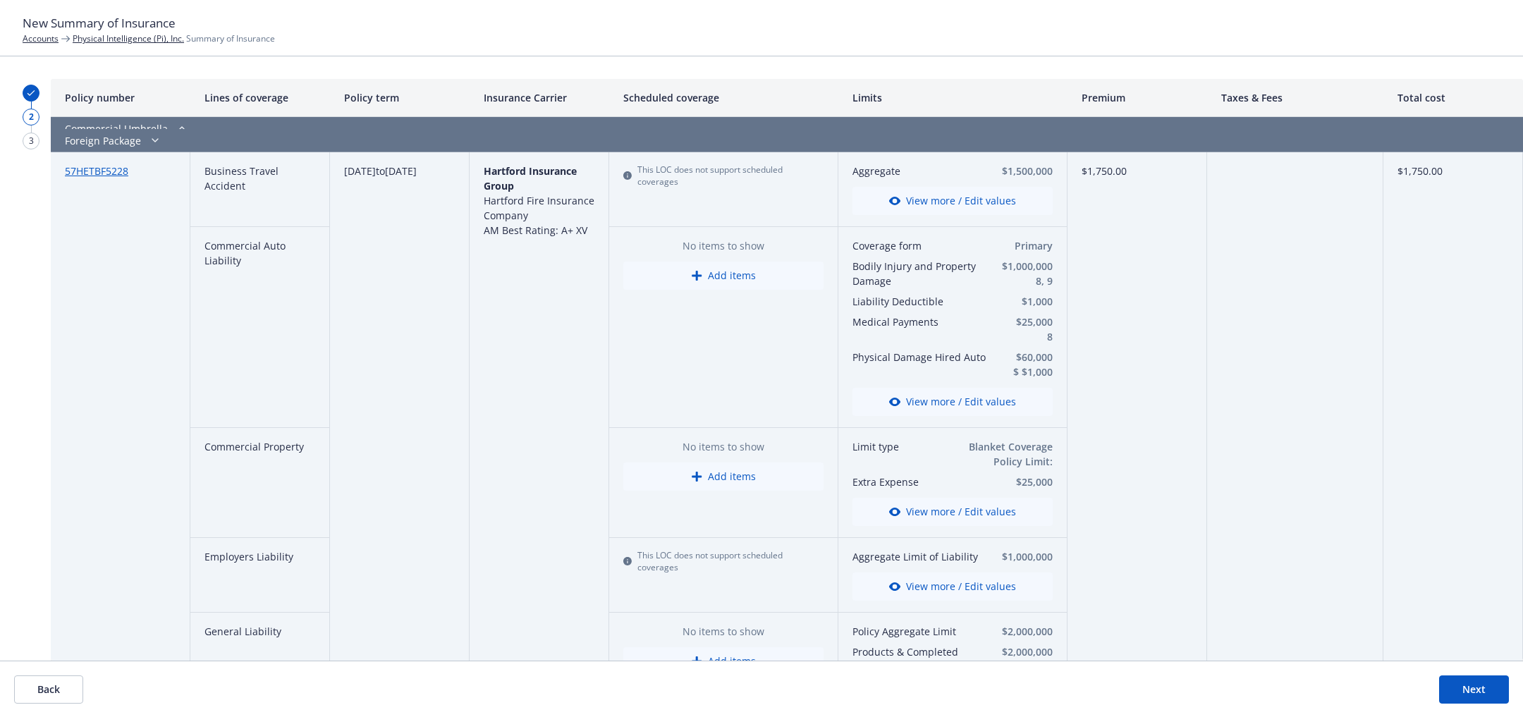
click at [932, 400] on button "View more / Edit values" at bounding box center [952, 402] width 200 height 28
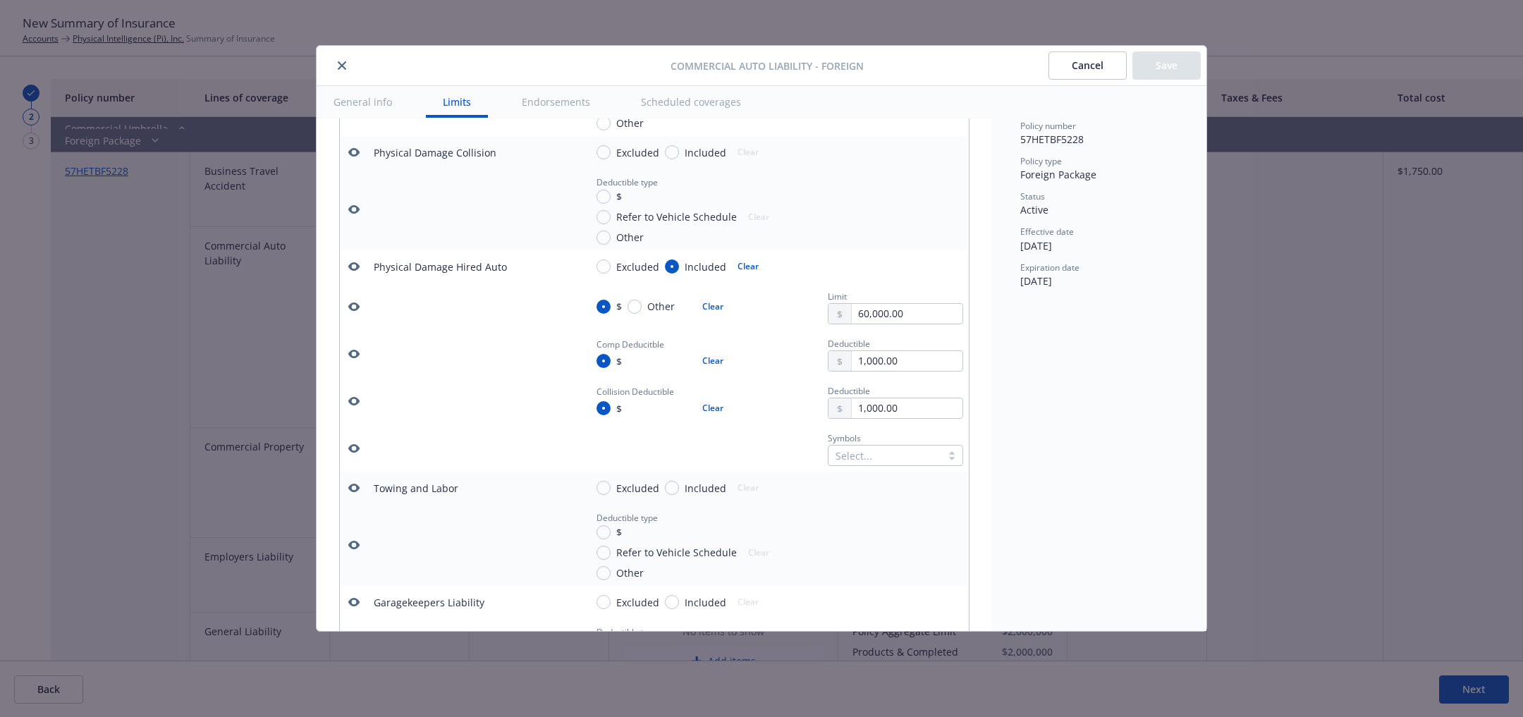
scroll to position [1458, 0]
click at [912, 441] on div "Select..." at bounding box center [895, 450] width 135 height 21
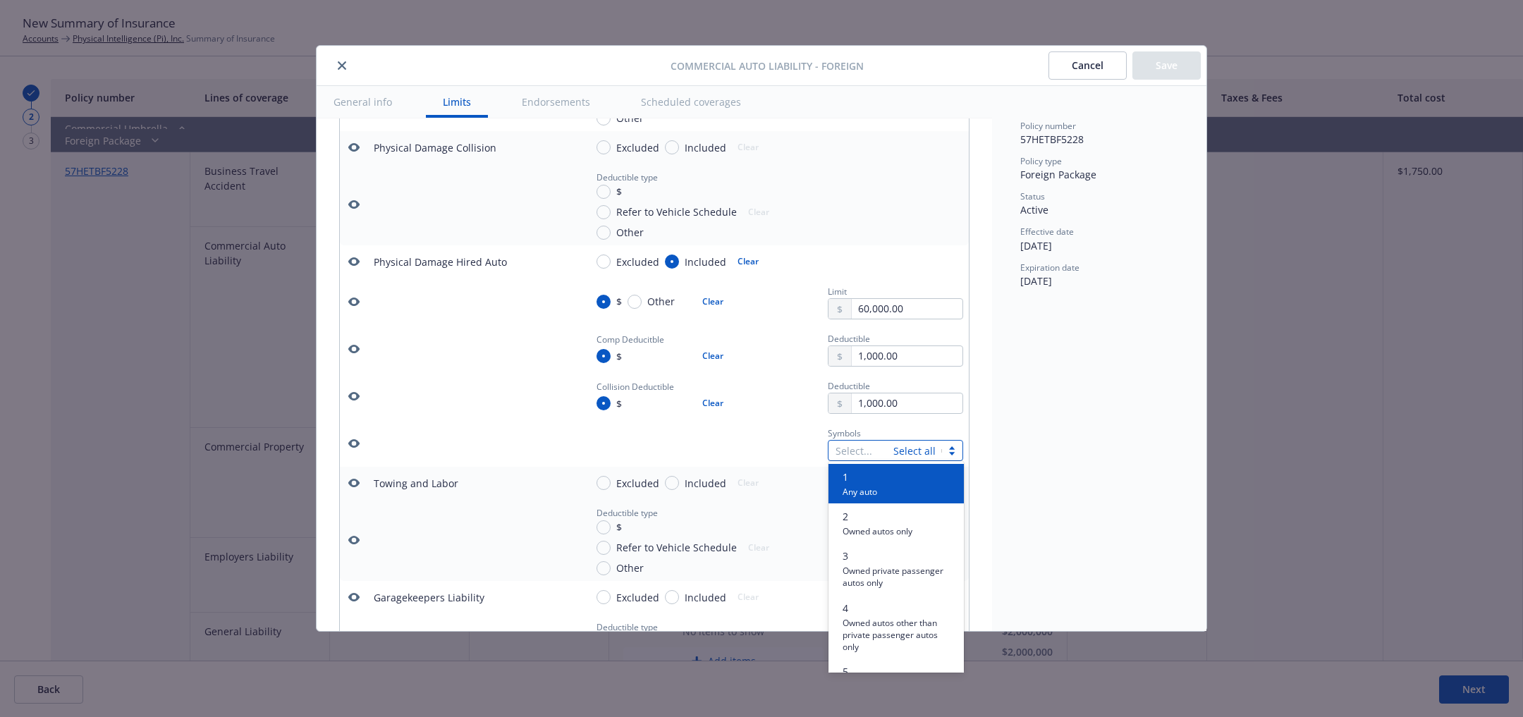
click at [773, 427] on div "Symbols option 1 focused, 1 of 11. 11 results available. Use Up and Down to cho…" at bounding box center [774, 443] width 378 height 36
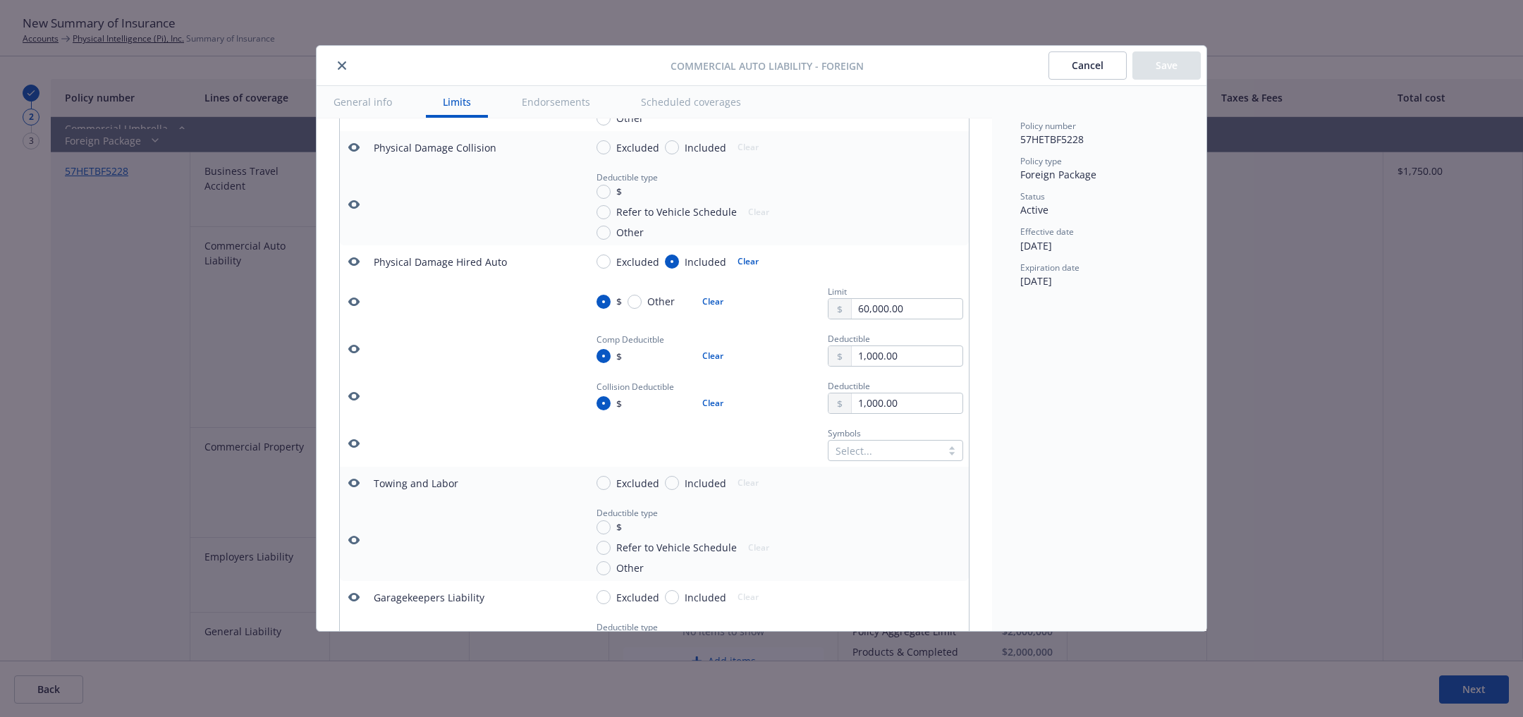
click at [619, 399] on span "$" at bounding box center [619, 403] width 6 height 15
click at [610, 399] on input "$" at bounding box center [603, 403] width 14 height 14
click at [620, 350] on span "$" at bounding box center [619, 356] width 6 height 15
click at [610, 350] on input "$" at bounding box center [603, 356] width 14 height 14
click at [630, 399] on div "$ Clear" at bounding box center [663, 403] width 135 height 20
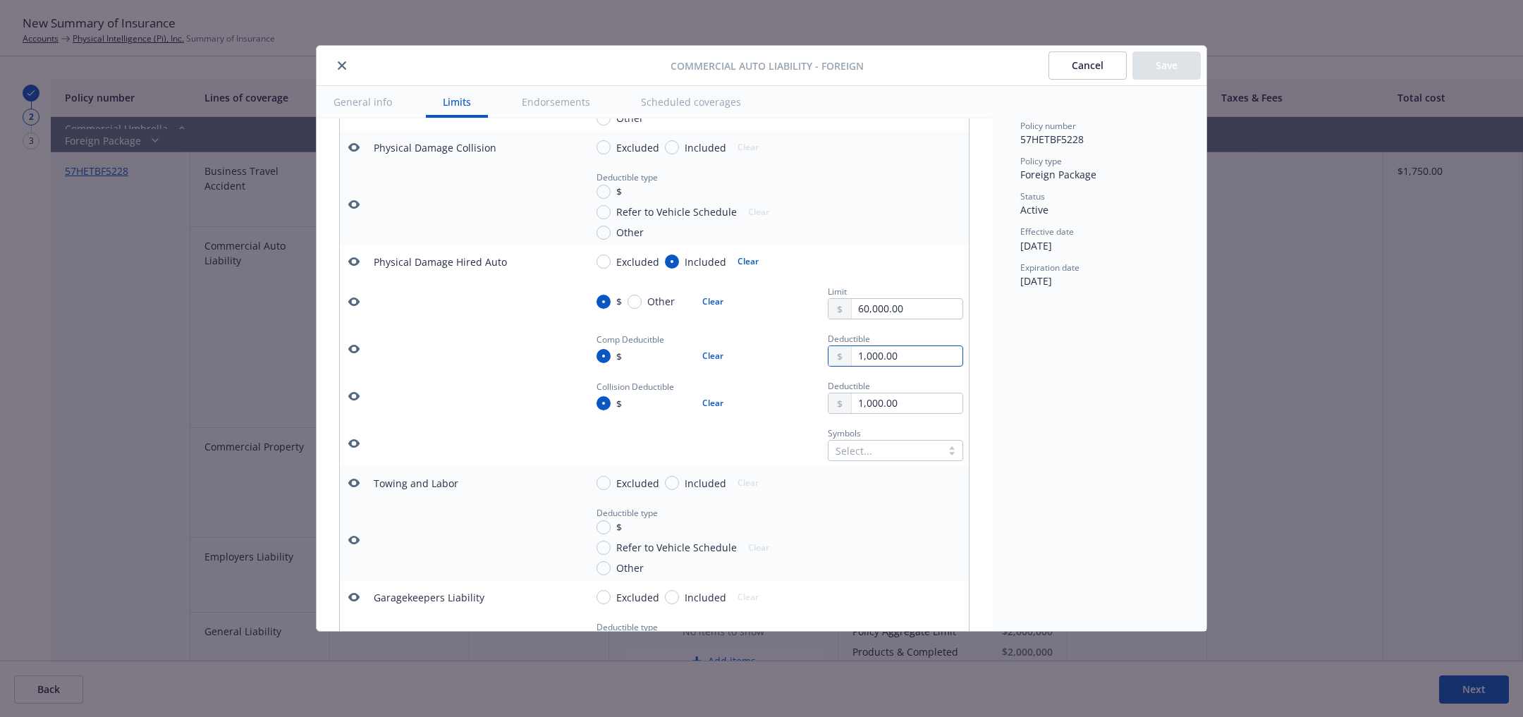
drag, startPoint x: 907, startPoint y: 352, endPoint x: 846, endPoint y: 351, distance: 60.6
click at [846, 351] on div "1,000.00" at bounding box center [895, 355] width 135 height 21
type input "1,000.00"
click at [844, 509] on div at bounding box center [895, 540] width 135 height 70
click at [904, 396] on input "1,000.00" at bounding box center [907, 403] width 111 height 20
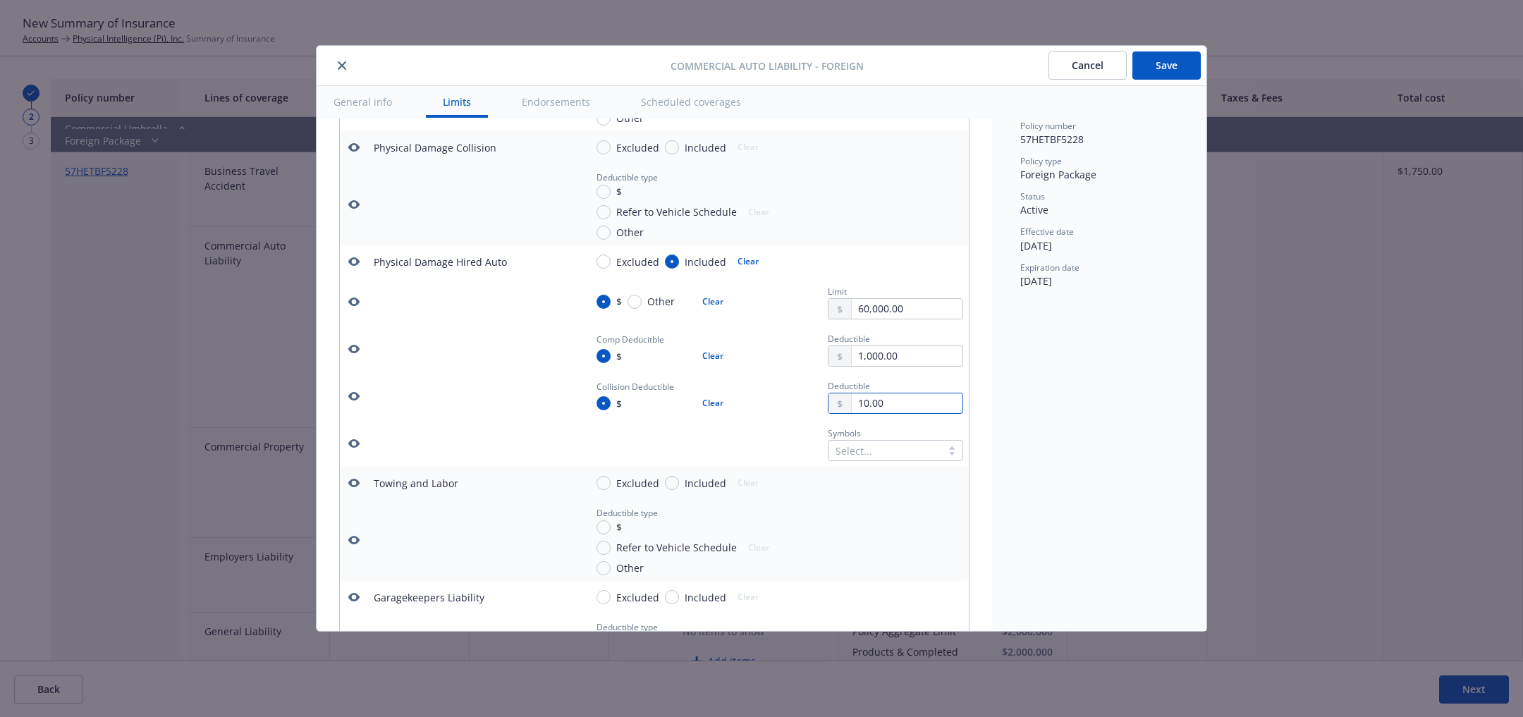
type input "1.00"
type input "1,000.00"
click at [897, 508] on div at bounding box center [895, 540] width 135 height 70
click at [1105, 56] on button "Cancel" at bounding box center [1087, 65] width 78 height 28
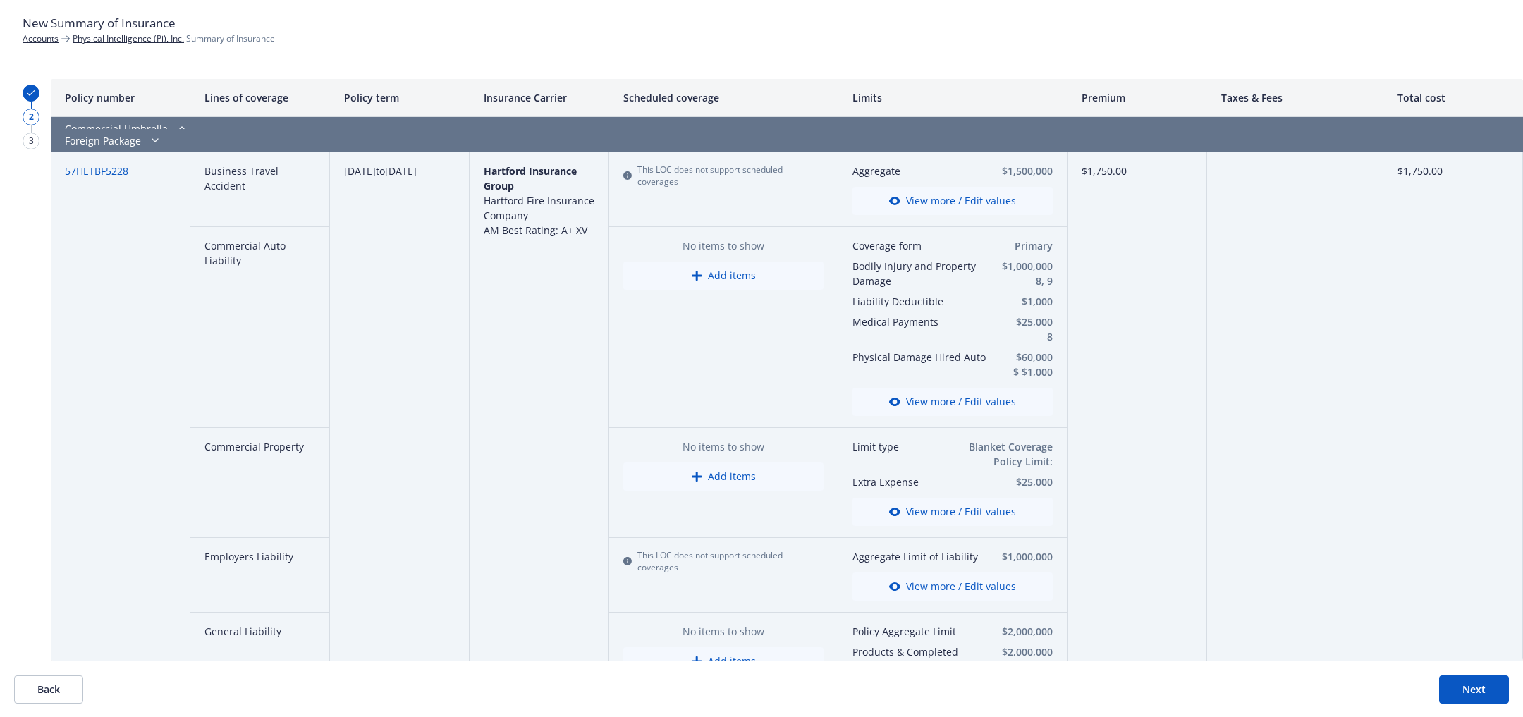
click at [943, 398] on button "View more / Edit values" at bounding box center [952, 402] width 200 height 28
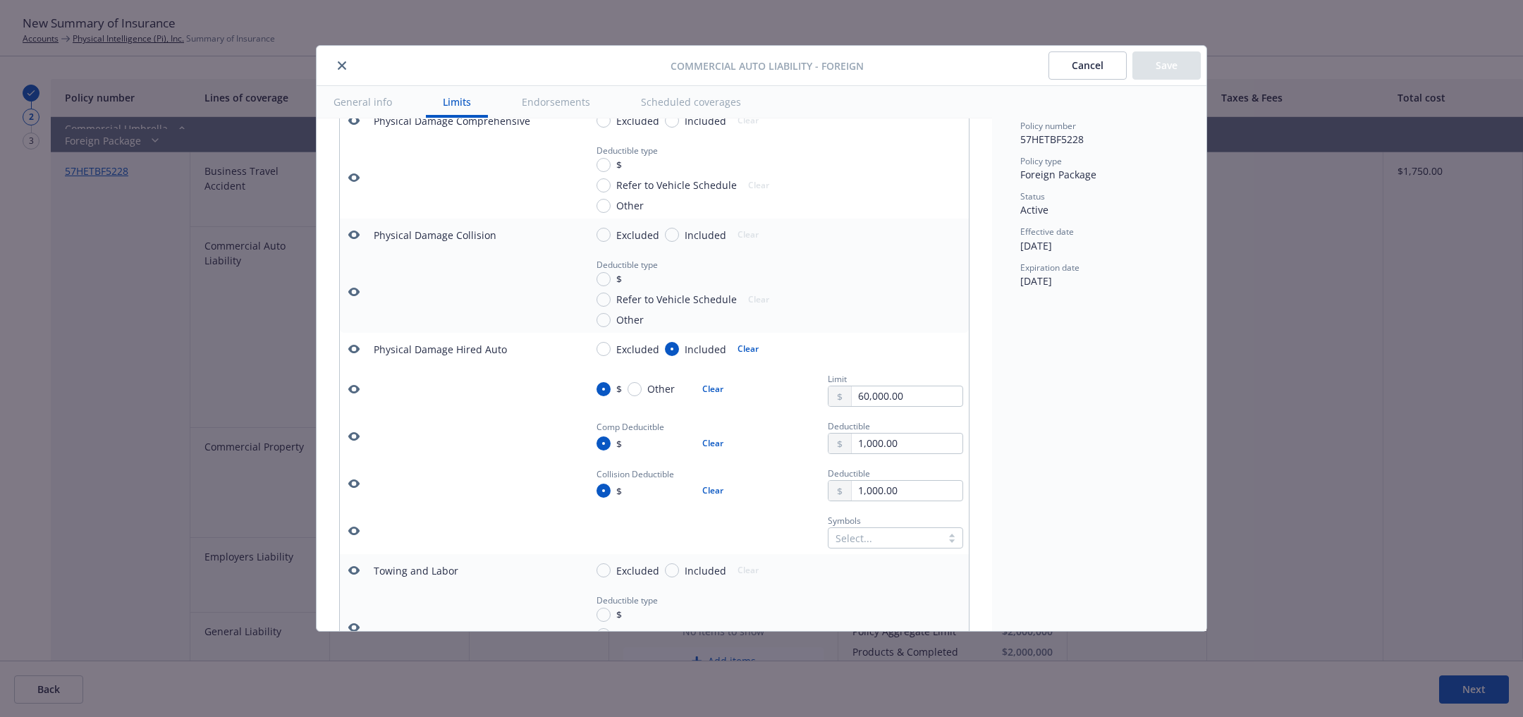
scroll to position [1461, 0]
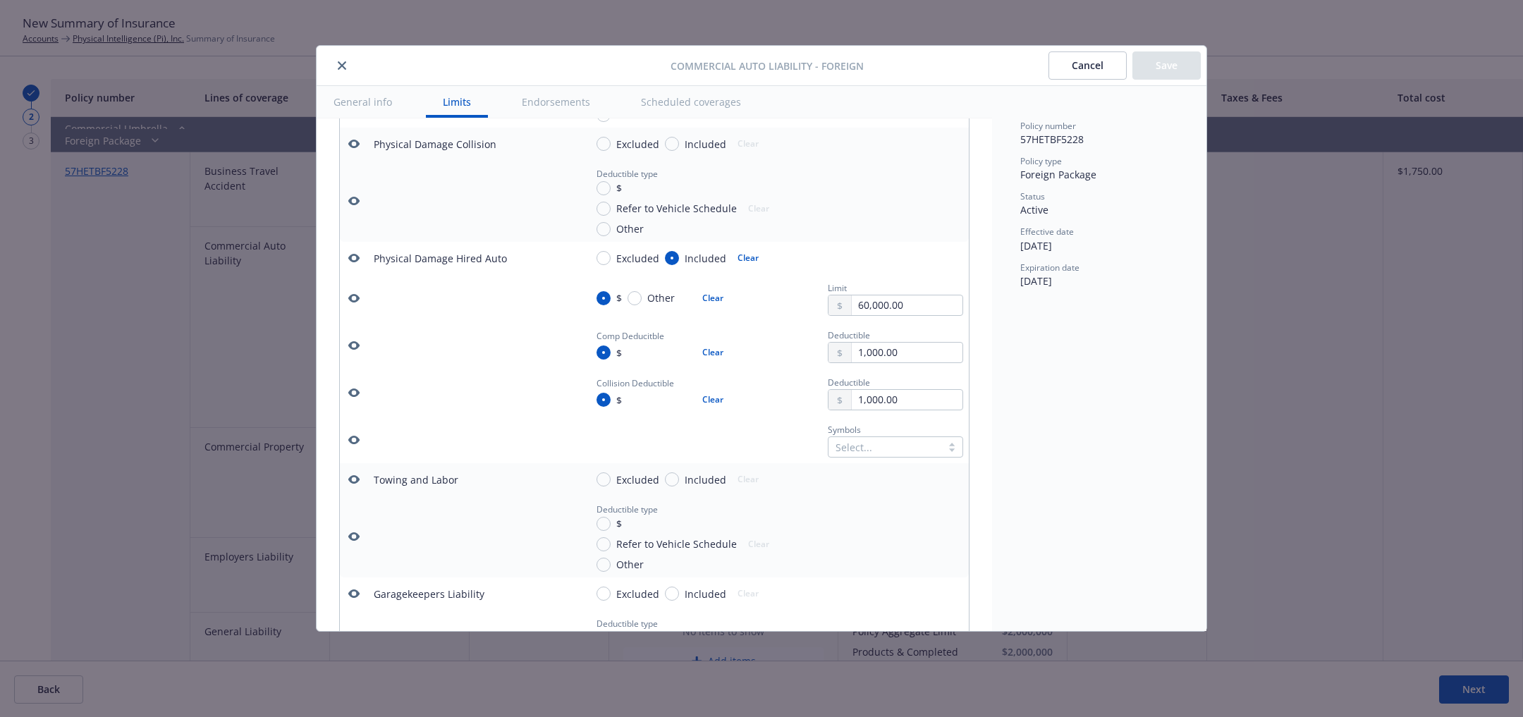
click at [715, 345] on button "Clear" at bounding box center [713, 353] width 38 height 20
radio input "false"
click at [706, 390] on button "Clear" at bounding box center [713, 398] width 38 height 20
radio input "false"
click at [1190, 59] on button "Save" at bounding box center [1166, 65] width 68 height 28
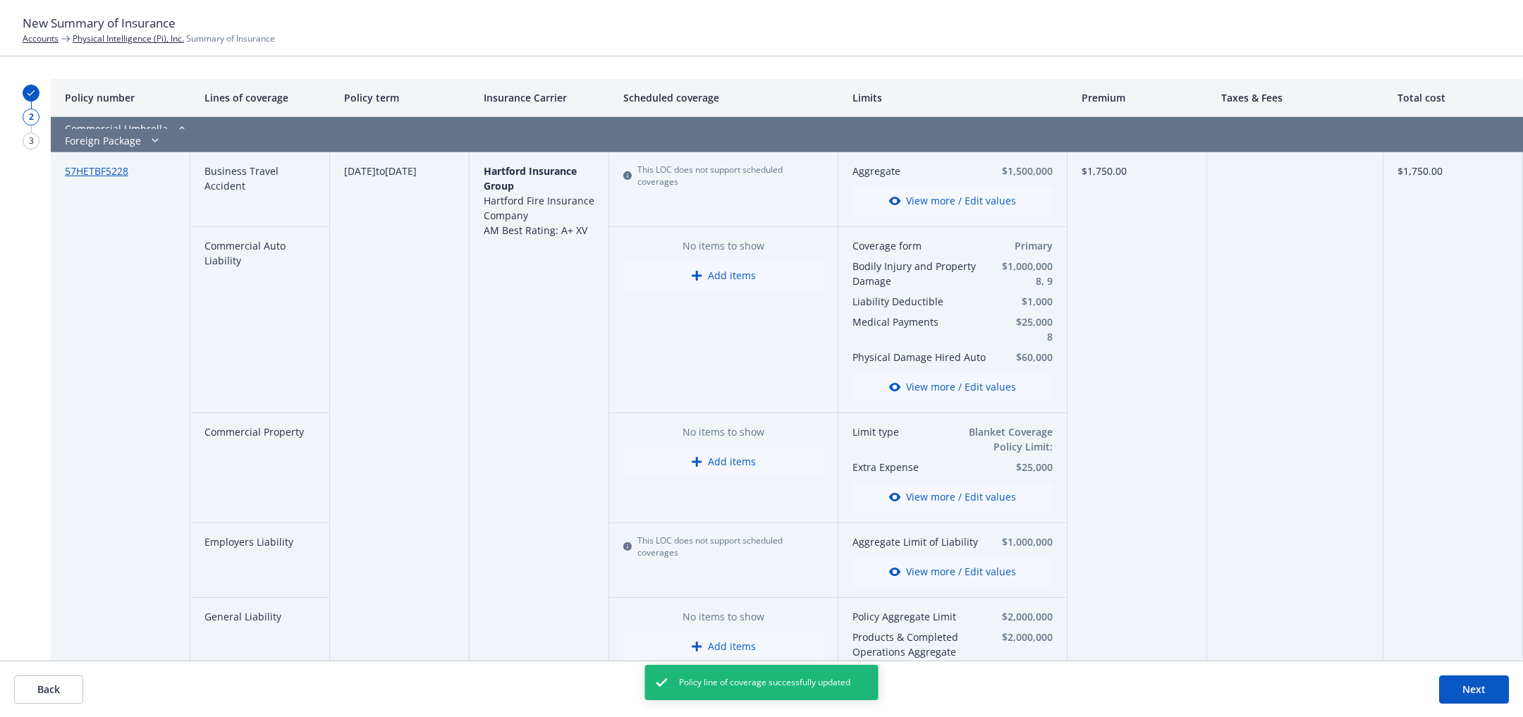
click at [950, 395] on button "View more / Edit values" at bounding box center [952, 387] width 200 height 28
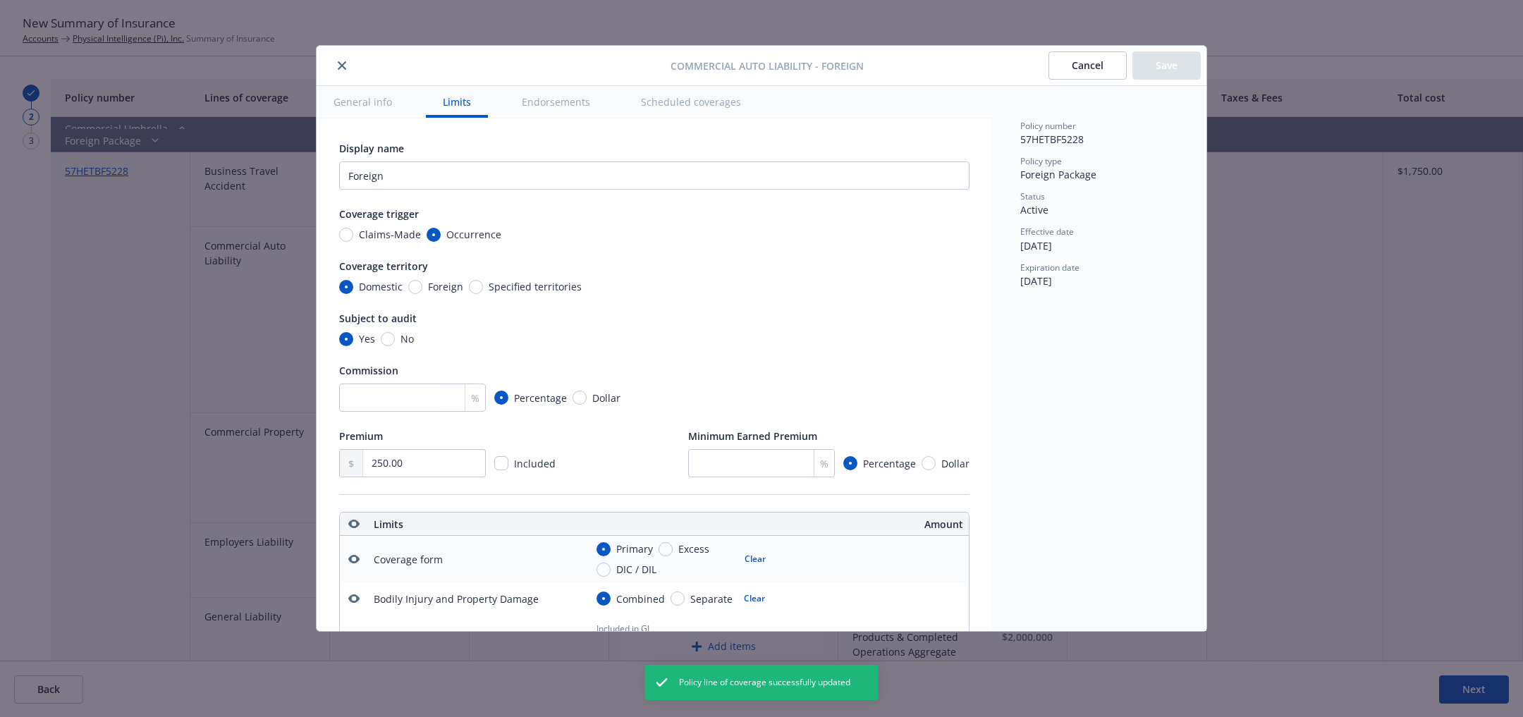
radio input "false"
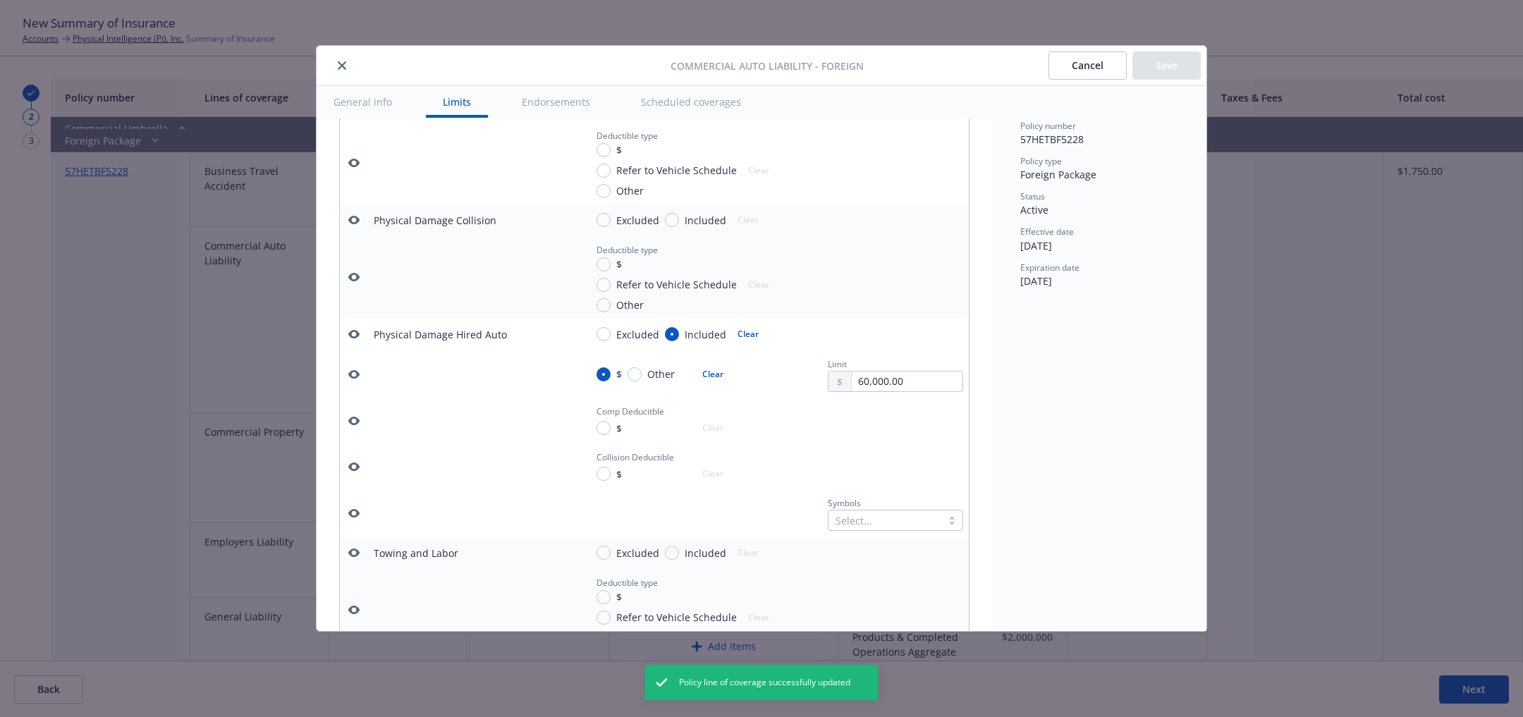
scroll to position [1390, 0]
click at [601, 416] on input "$" at bounding box center [603, 423] width 14 height 14
radio input "true"
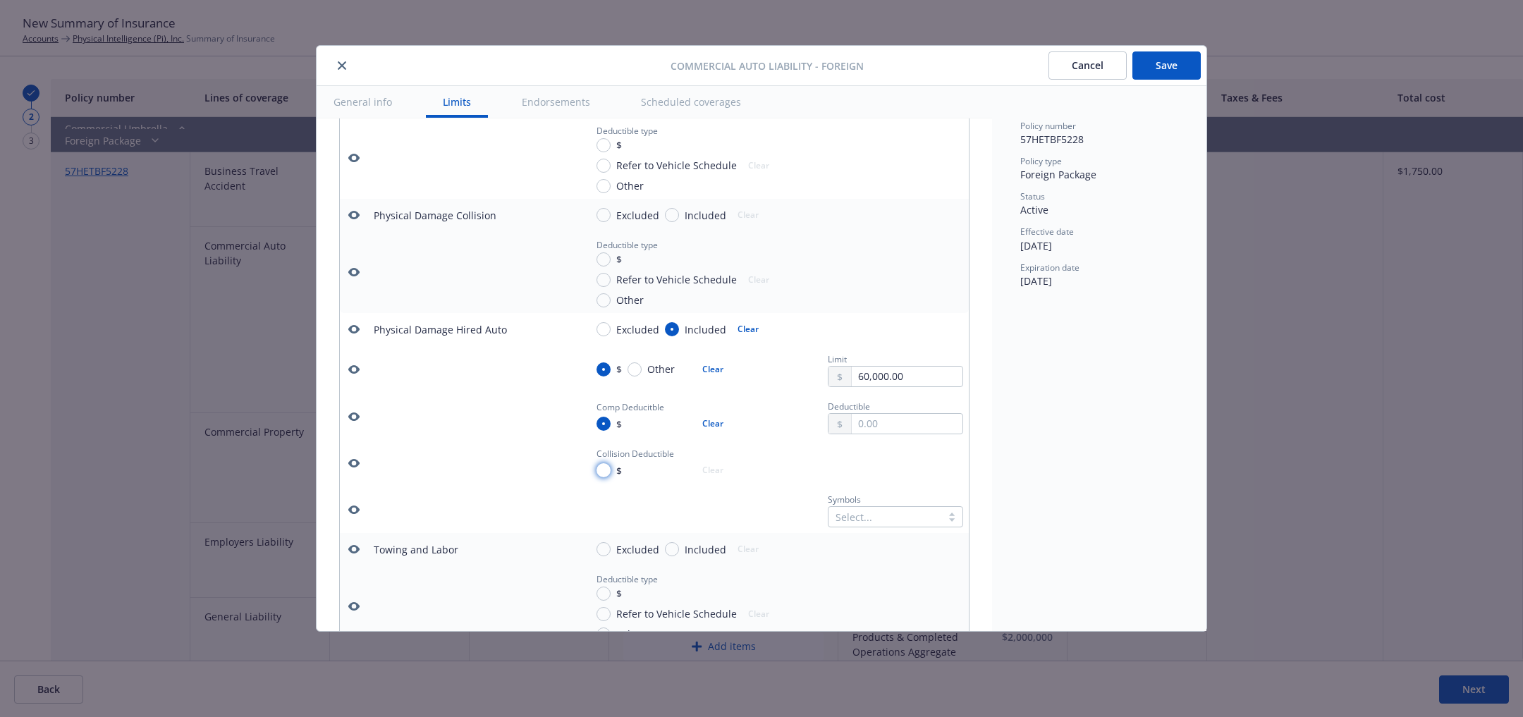
click at [601, 463] on input "$" at bounding box center [603, 470] width 14 height 14
radio input "true"
click at [877, 414] on input "text" at bounding box center [907, 424] width 111 height 20
type input "1,000.00"
click at [873, 461] on input "text" at bounding box center [907, 471] width 111 height 20
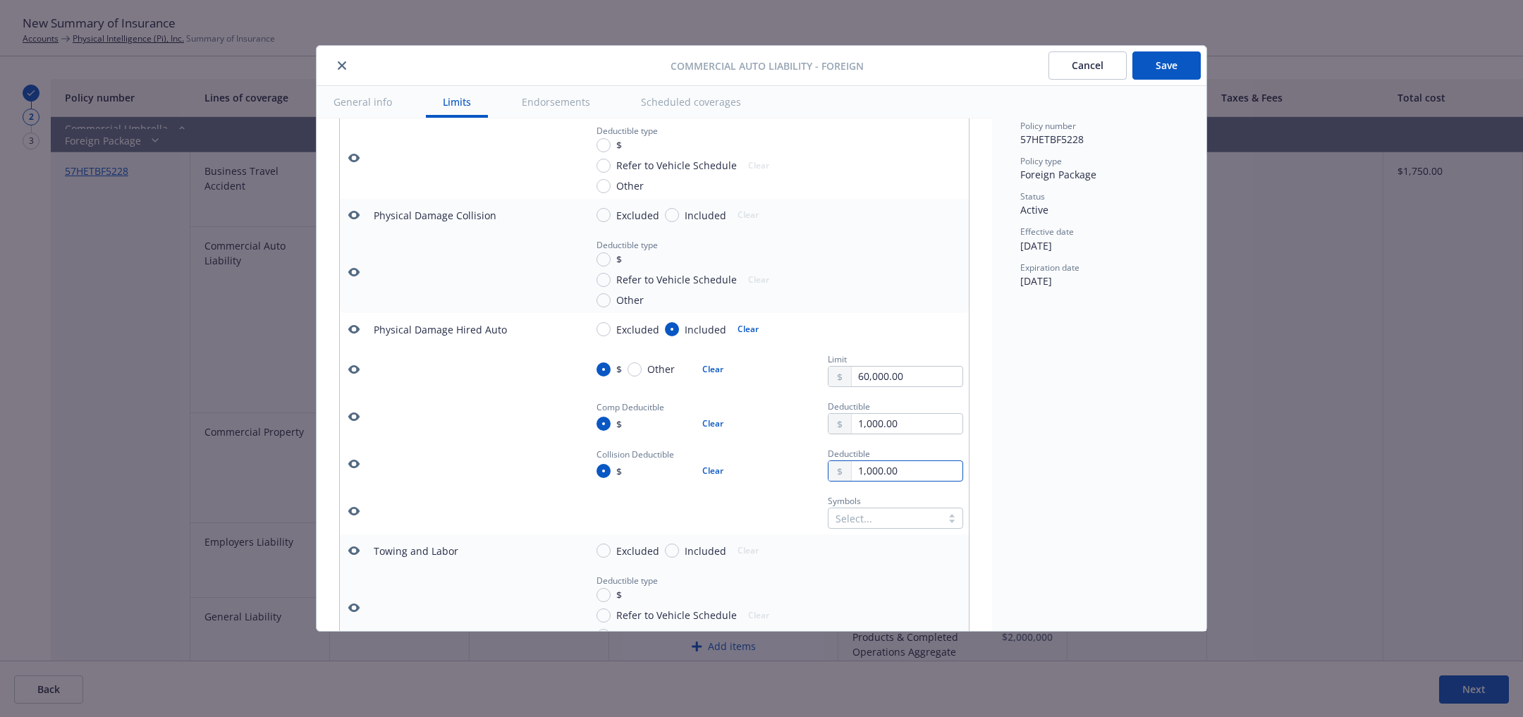
type input "1,000.00"
click at [1182, 70] on button "Save" at bounding box center [1166, 65] width 68 height 28
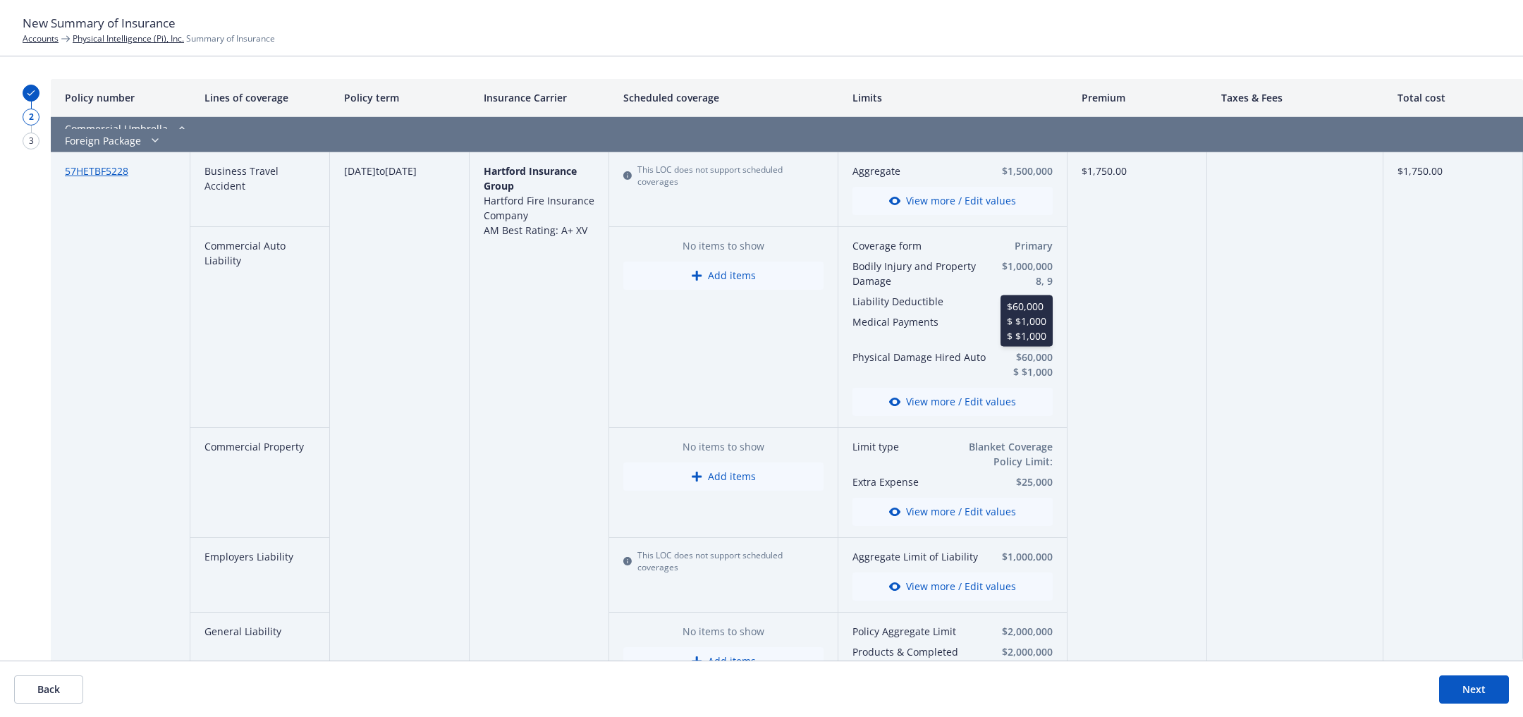
click at [1029, 374] on span "$60,000 $ $1,000 $ $1,000" at bounding box center [1026, 365] width 53 height 30
click at [1050, 379] on div "Coverage form Primary Bodily Injury and Property Damage $1,000,000 8, 9 Liabili…" at bounding box center [952, 327] width 200 height 178
click at [1028, 367] on span "$60,000 $ $1,000 $ $1,000" at bounding box center [1026, 365] width 53 height 30
